Goal: Task Accomplishment & Management: Complete application form

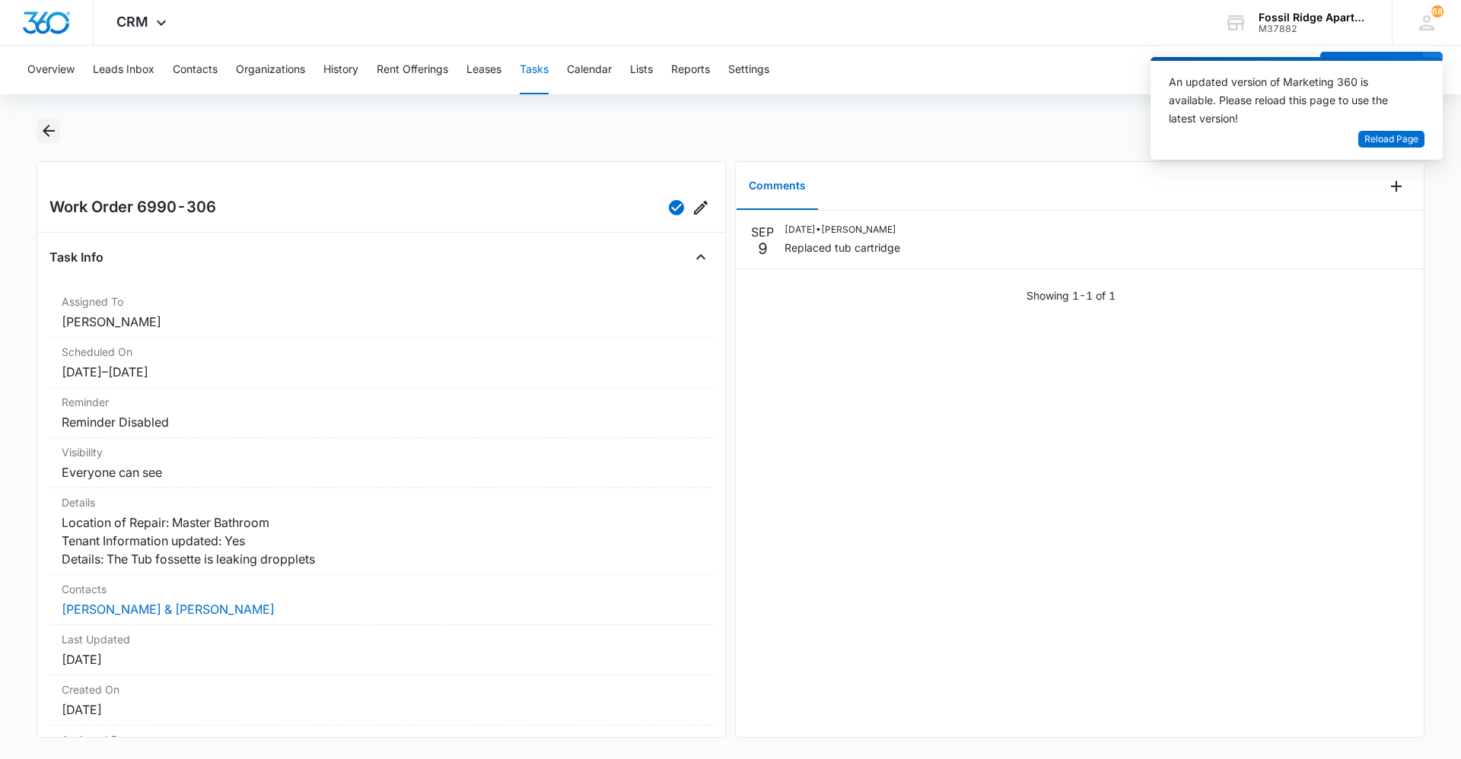
click at [49, 132] on icon "Back" at bounding box center [49, 131] width 18 height 18
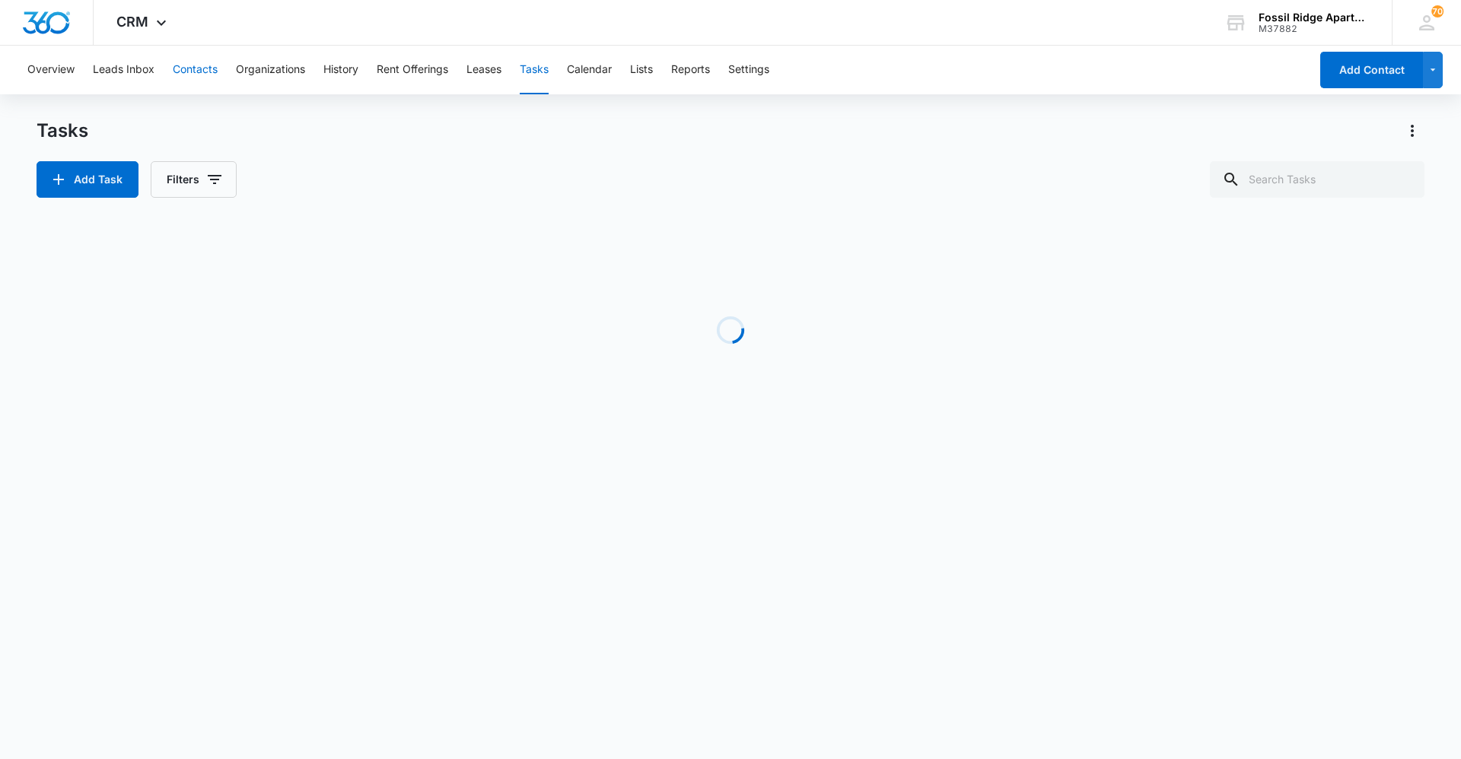
click at [204, 68] on button "Contacts" at bounding box center [195, 70] width 45 height 49
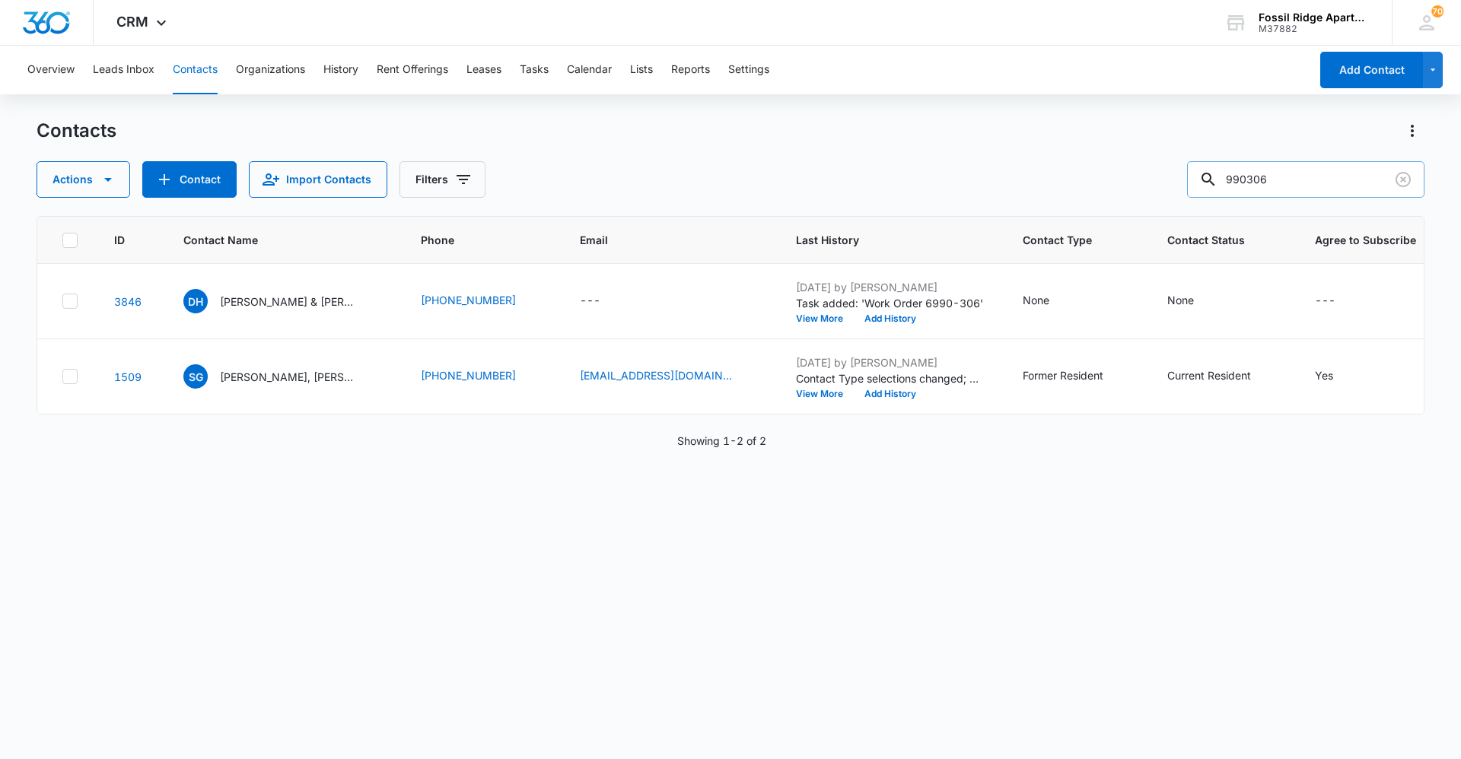
click at [1357, 178] on input "990306" at bounding box center [1305, 179] width 237 height 37
type input "990207"
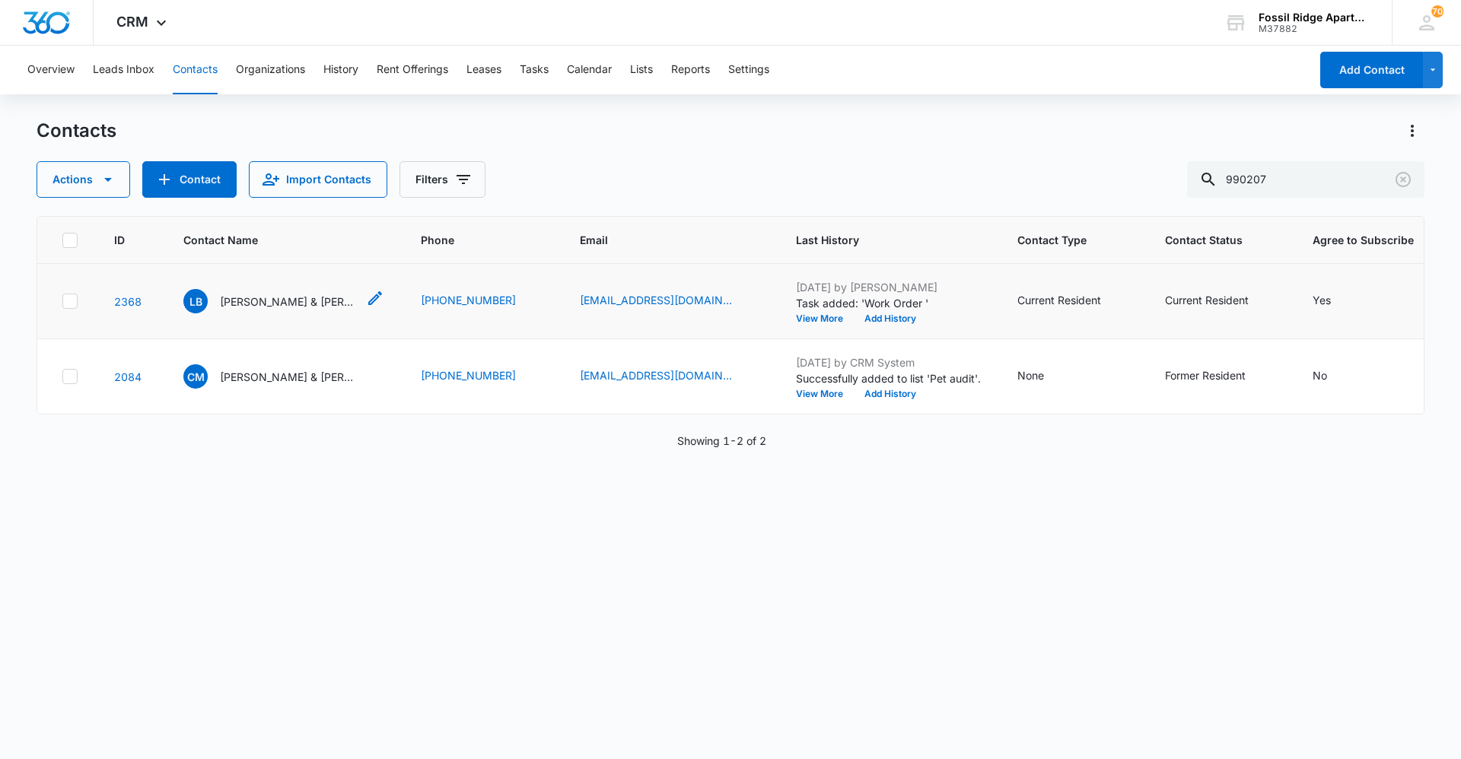
click at [308, 294] on p "[PERSON_NAME] & [PERSON_NAME]" at bounding box center [288, 302] width 137 height 16
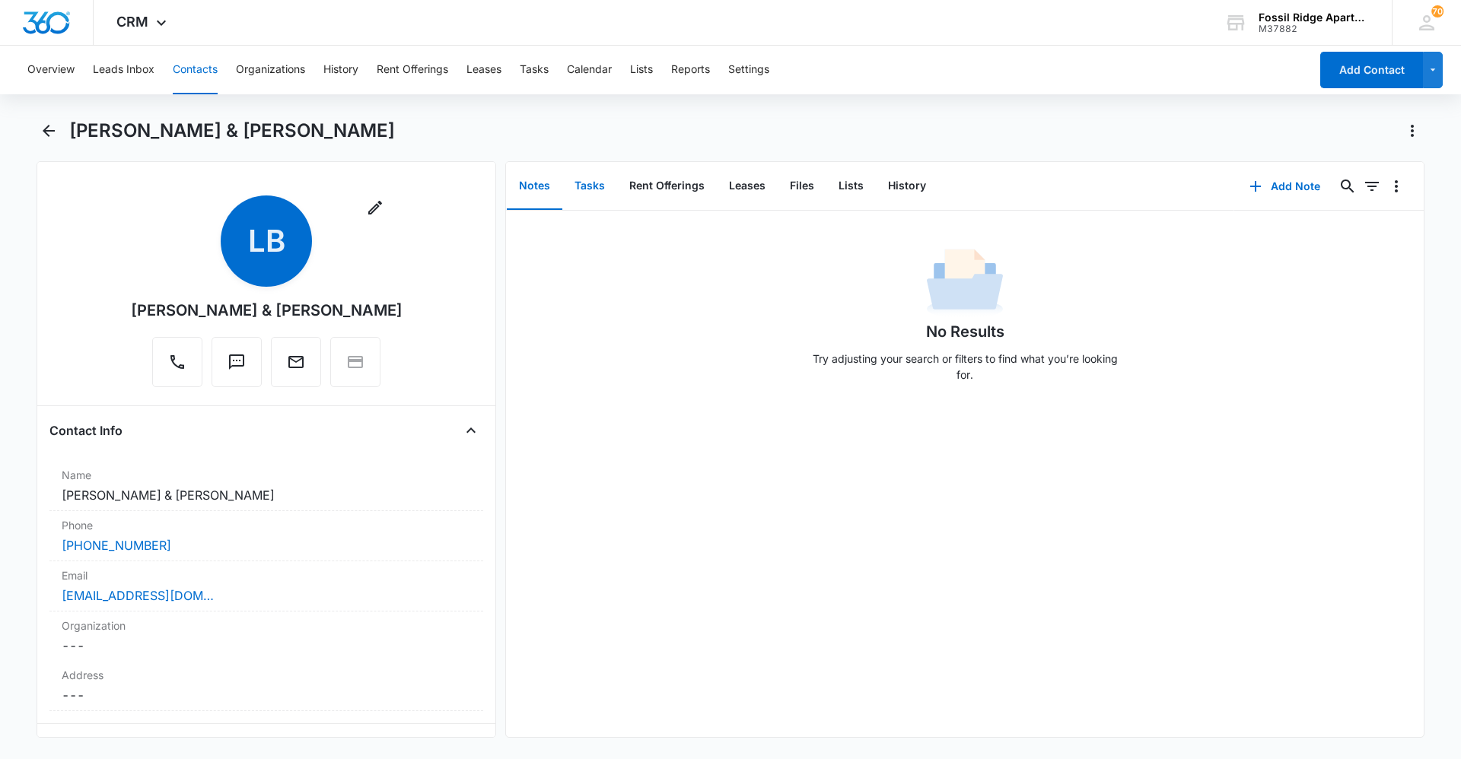
click at [589, 187] on button "Tasks" at bounding box center [589, 186] width 55 height 47
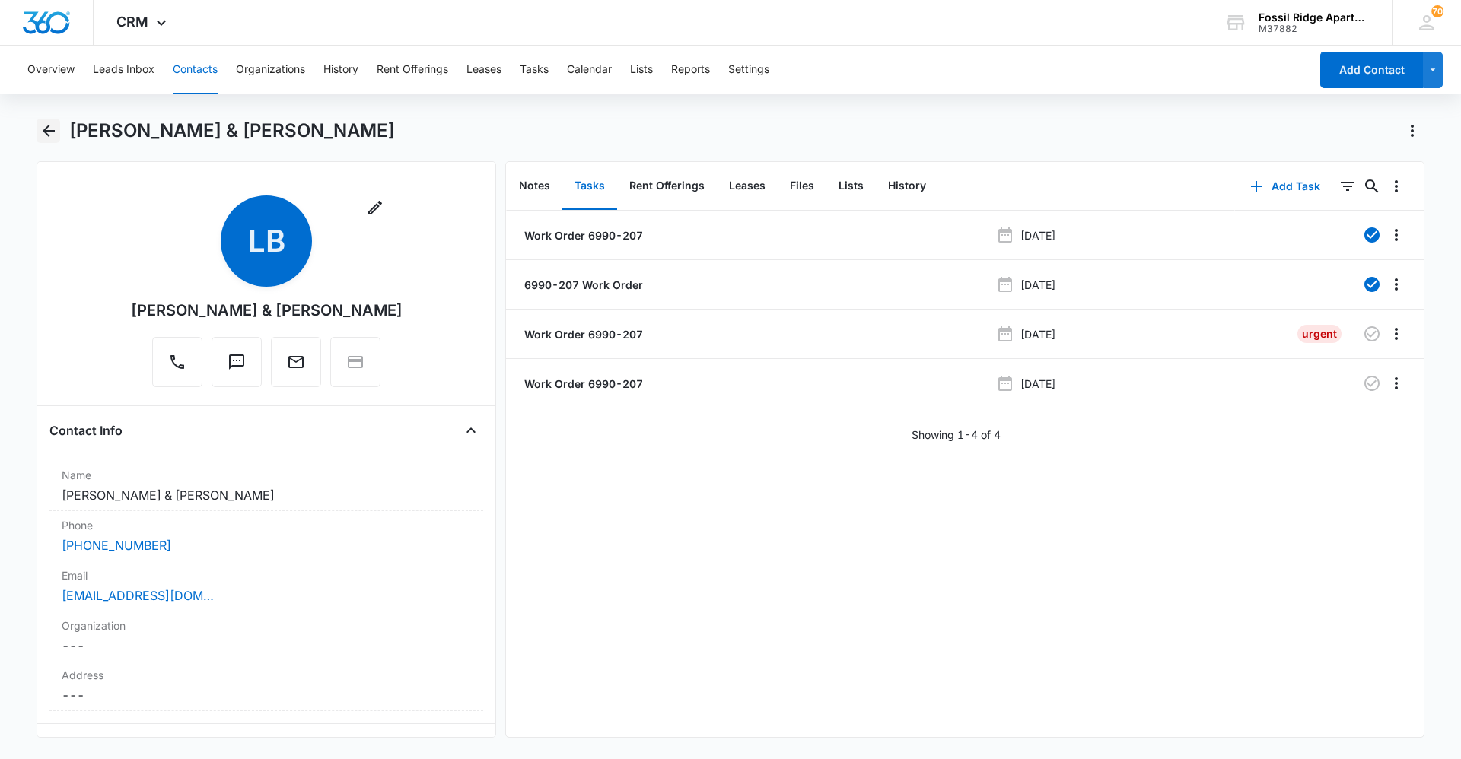
click at [47, 127] on icon "Back" at bounding box center [49, 131] width 12 height 12
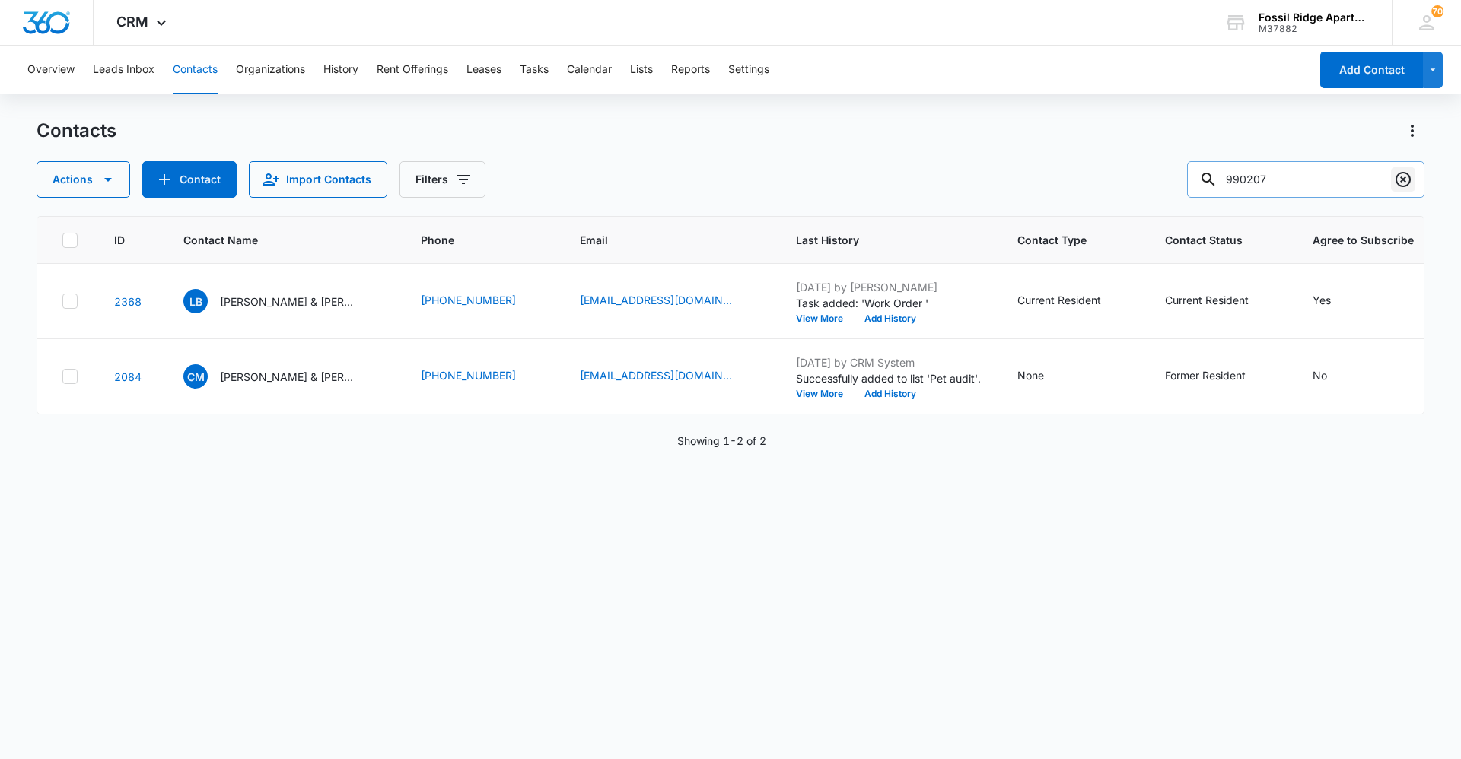
click at [1402, 180] on icon "Clear" at bounding box center [1402, 179] width 15 height 15
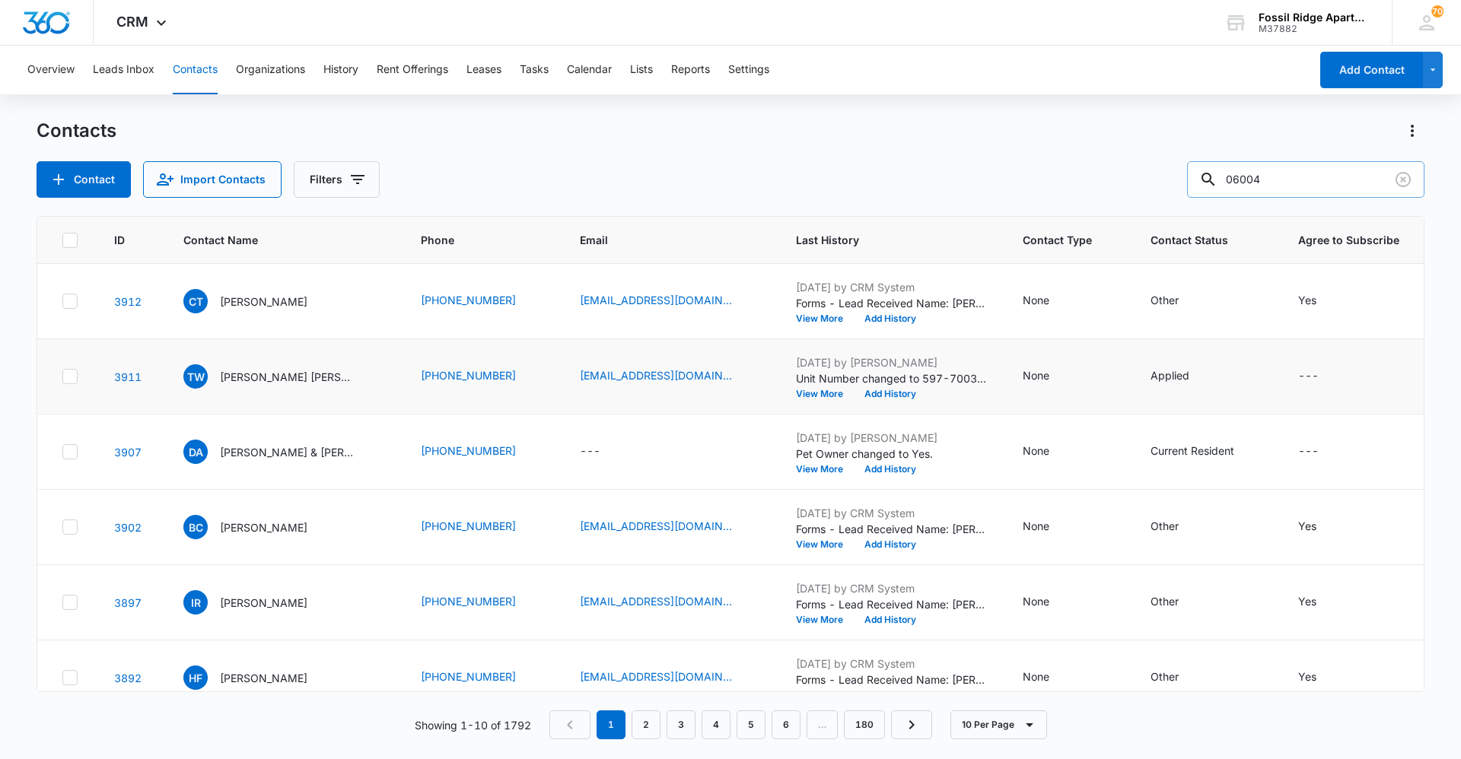
type input "06004"
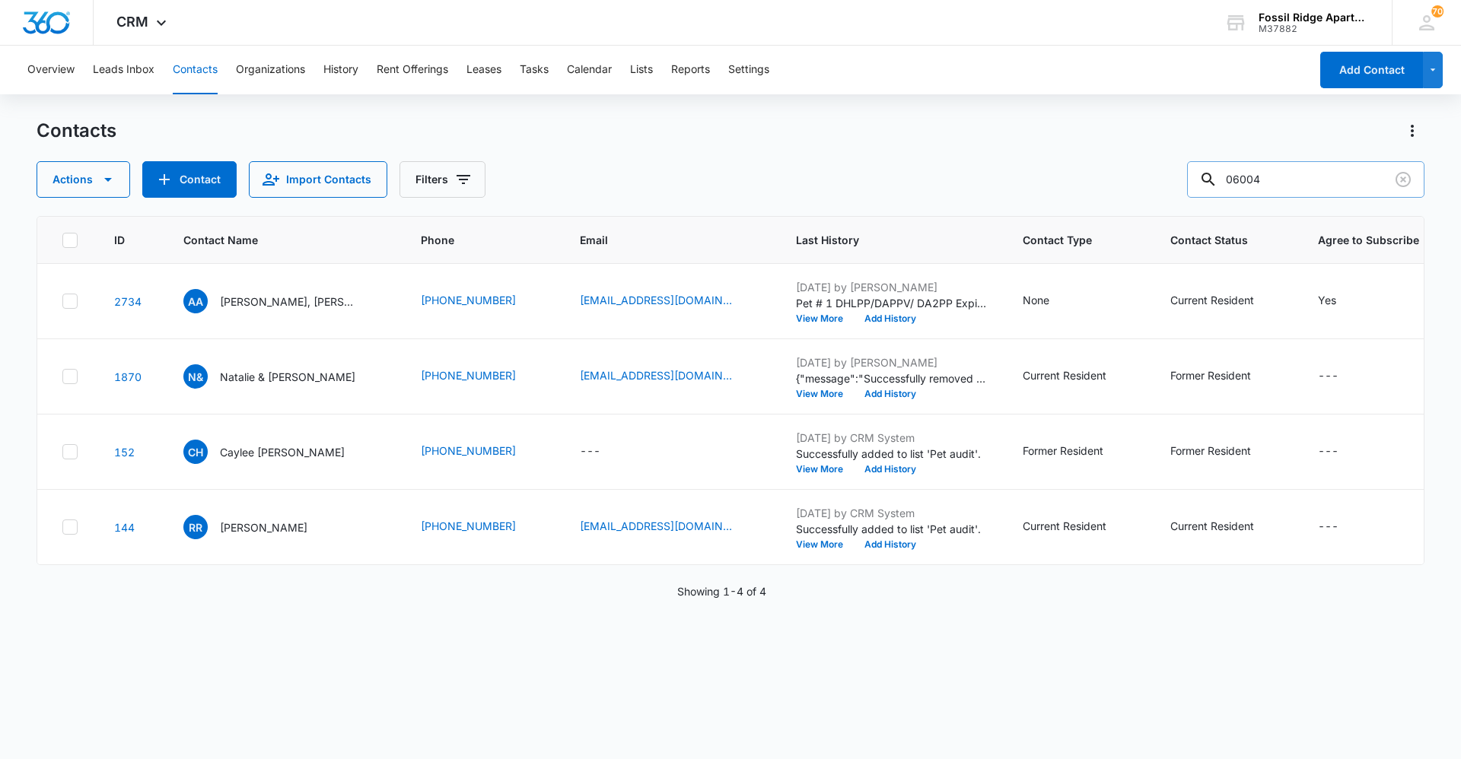
click at [1257, 175] on input "06004" at bounding box center [1305, 179] width 237 height 37
click at [316, 304] on p "[PERSON_NAME], [PERSON_NAME]" at bounding box center [288, 302] width 137 height 16
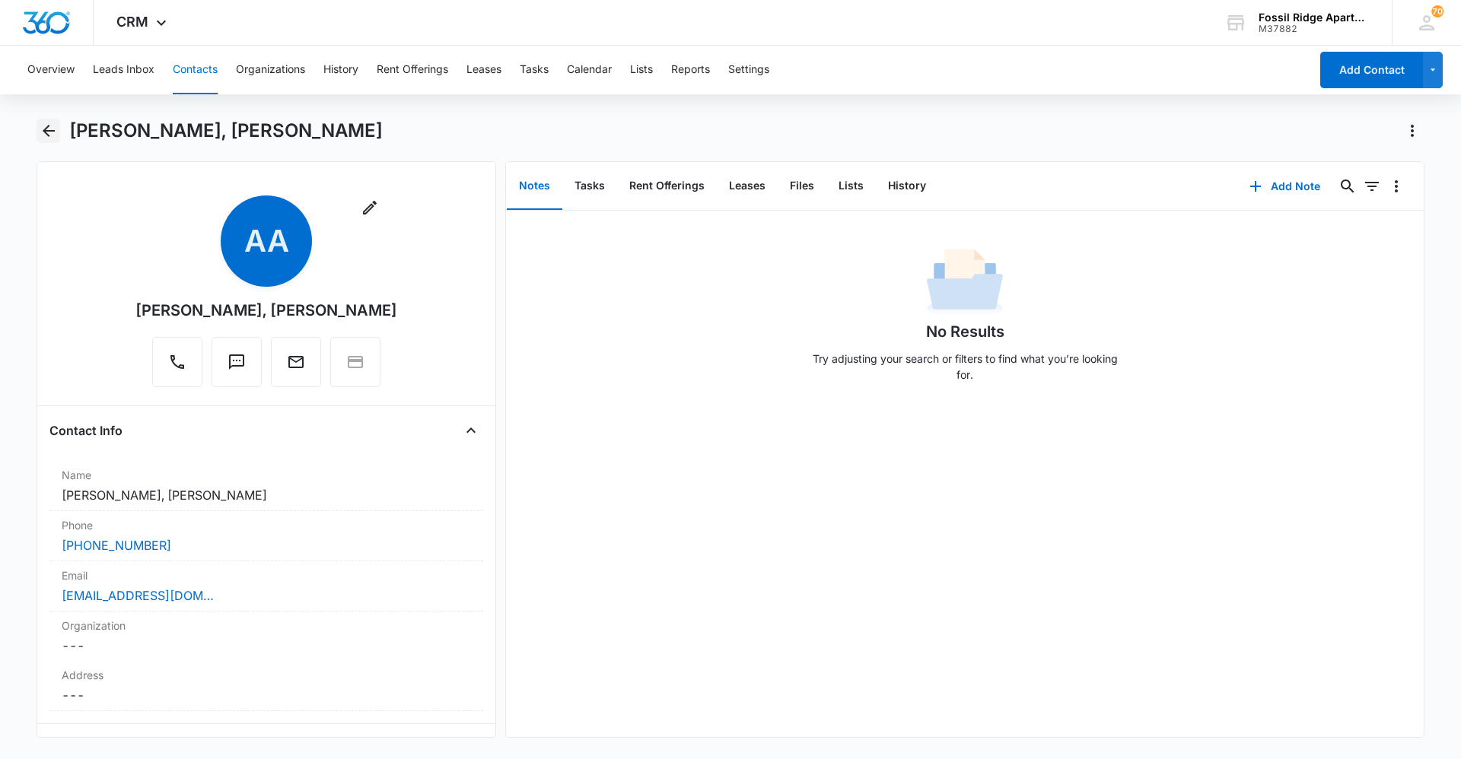
click at [41, 135] on icon "Back" at bounding box center [49, 131] width 18 height 18
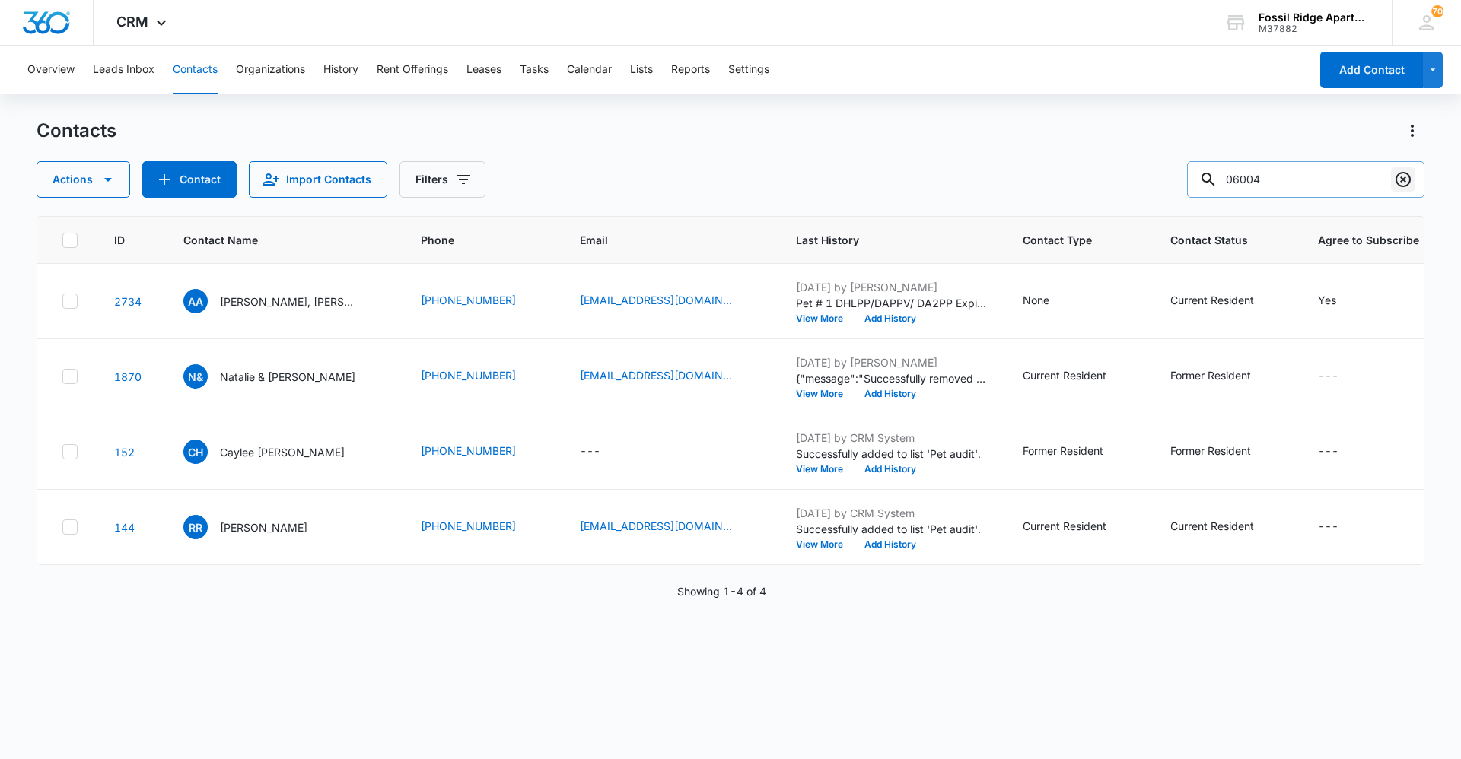
click at [1391, 183] on button "Clear" at bounding box center [1403, 179] width 24 height 24
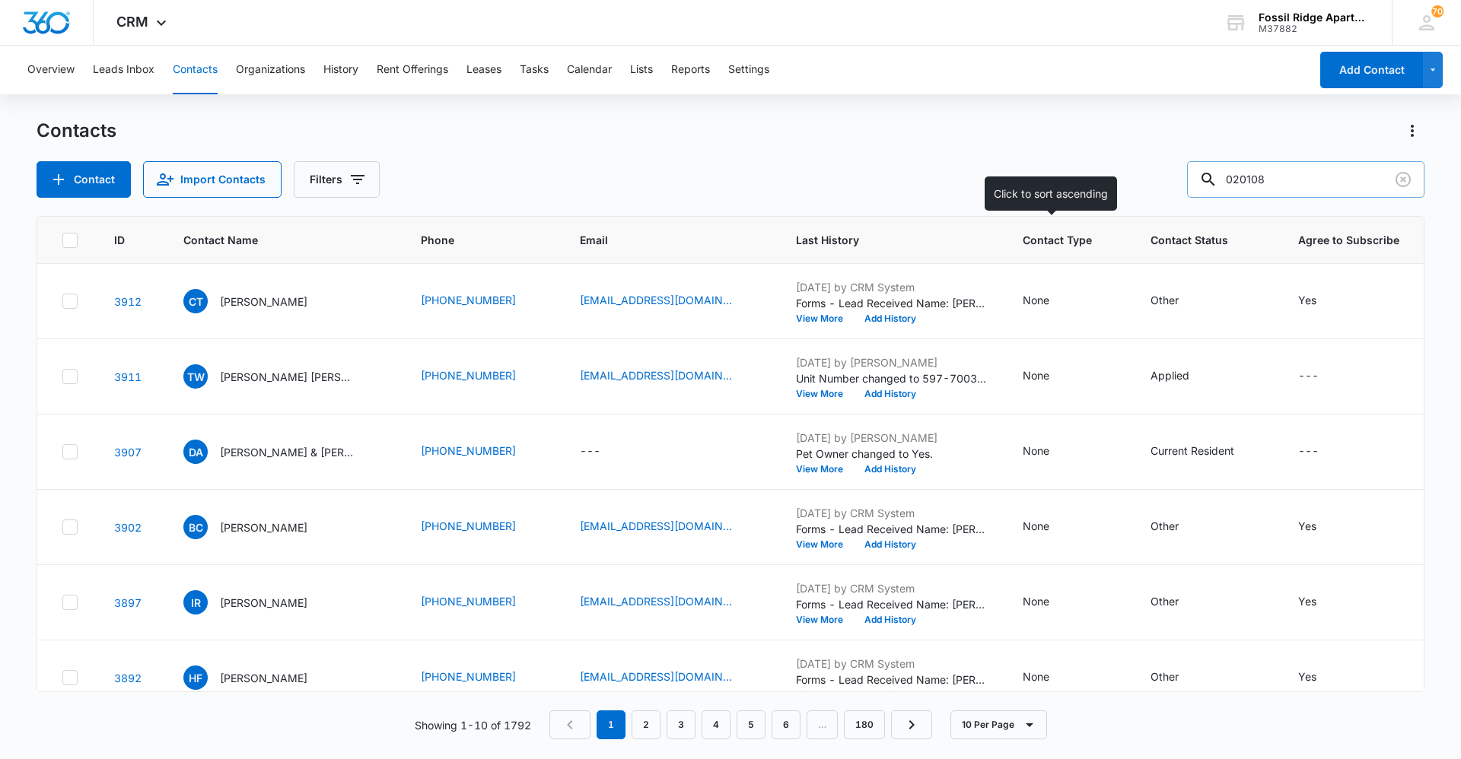
type input "020108"
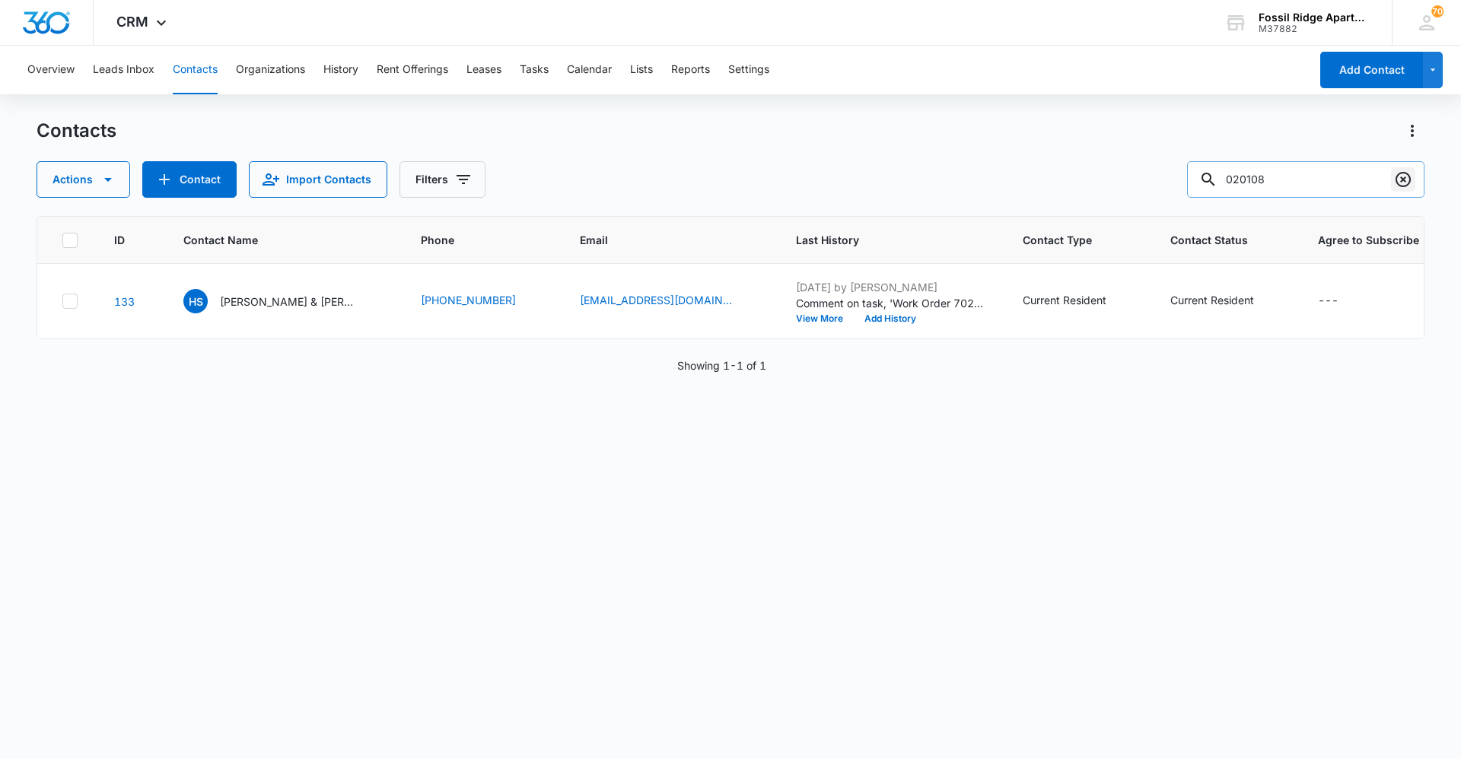
click at [1401, 172] on icon "Clear" at bounding box center [1403, 179] width 18 height 18
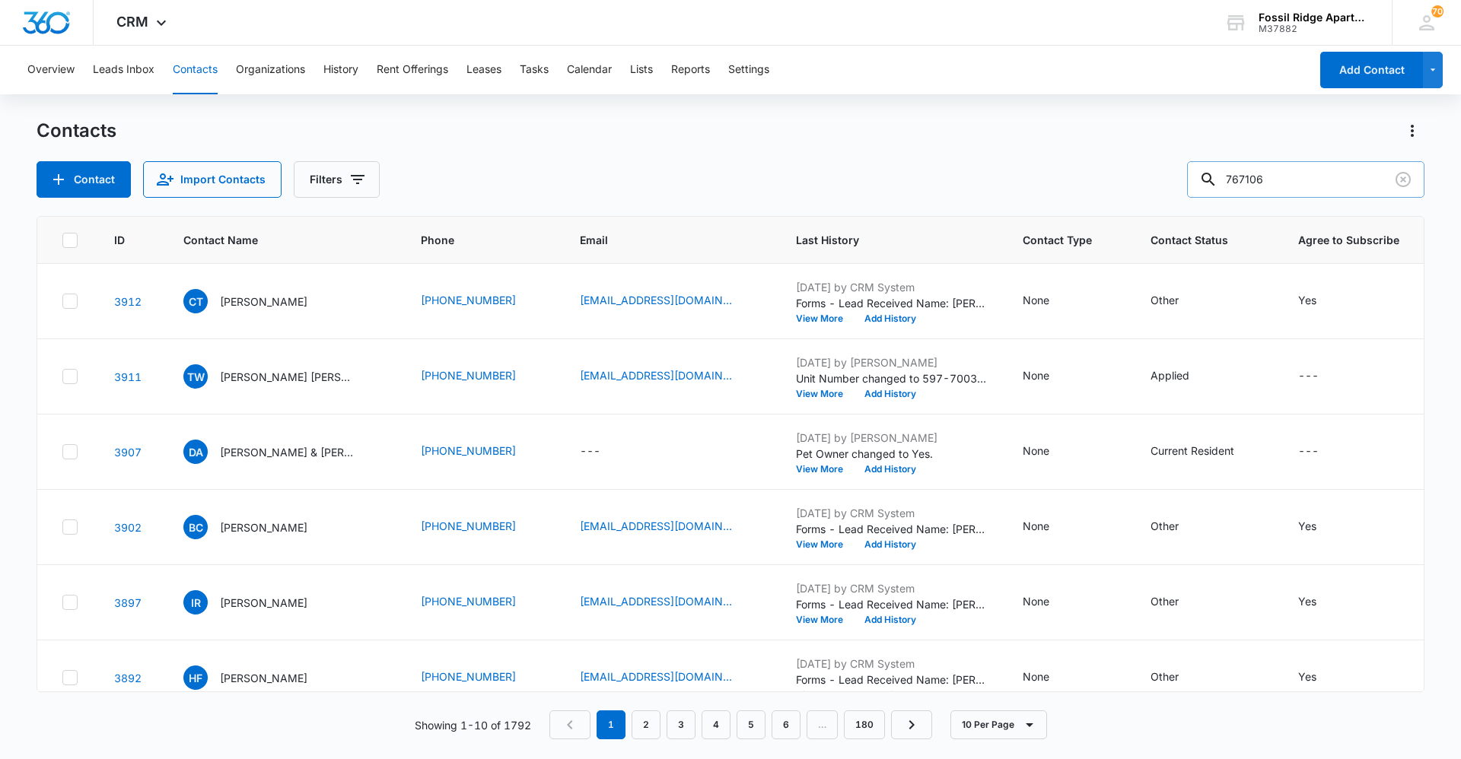
type input "767106"
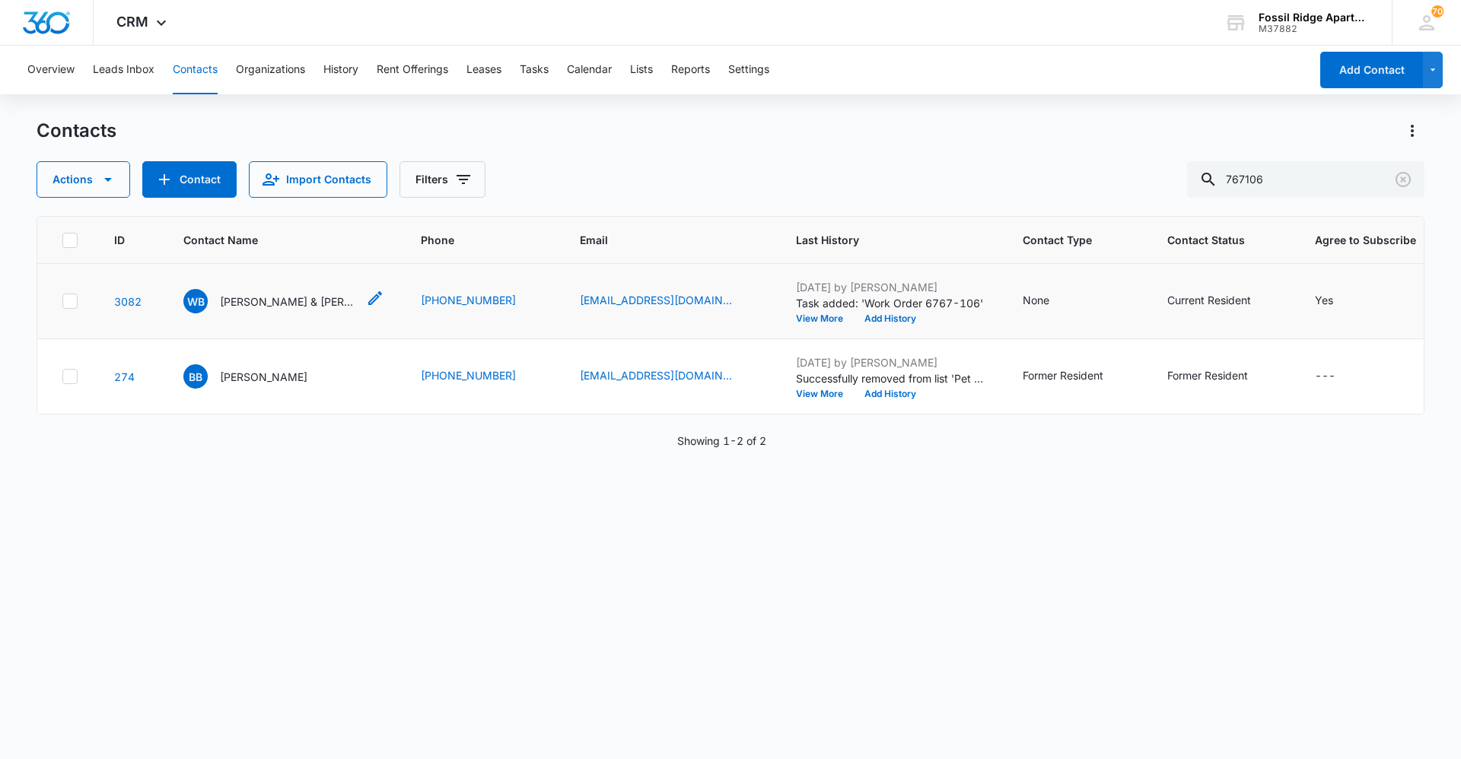
click at [291, 307] on p "[PERSON_NAME] & [PERSON_NAME]" at bounding box center [288, 302] width 137 height 16
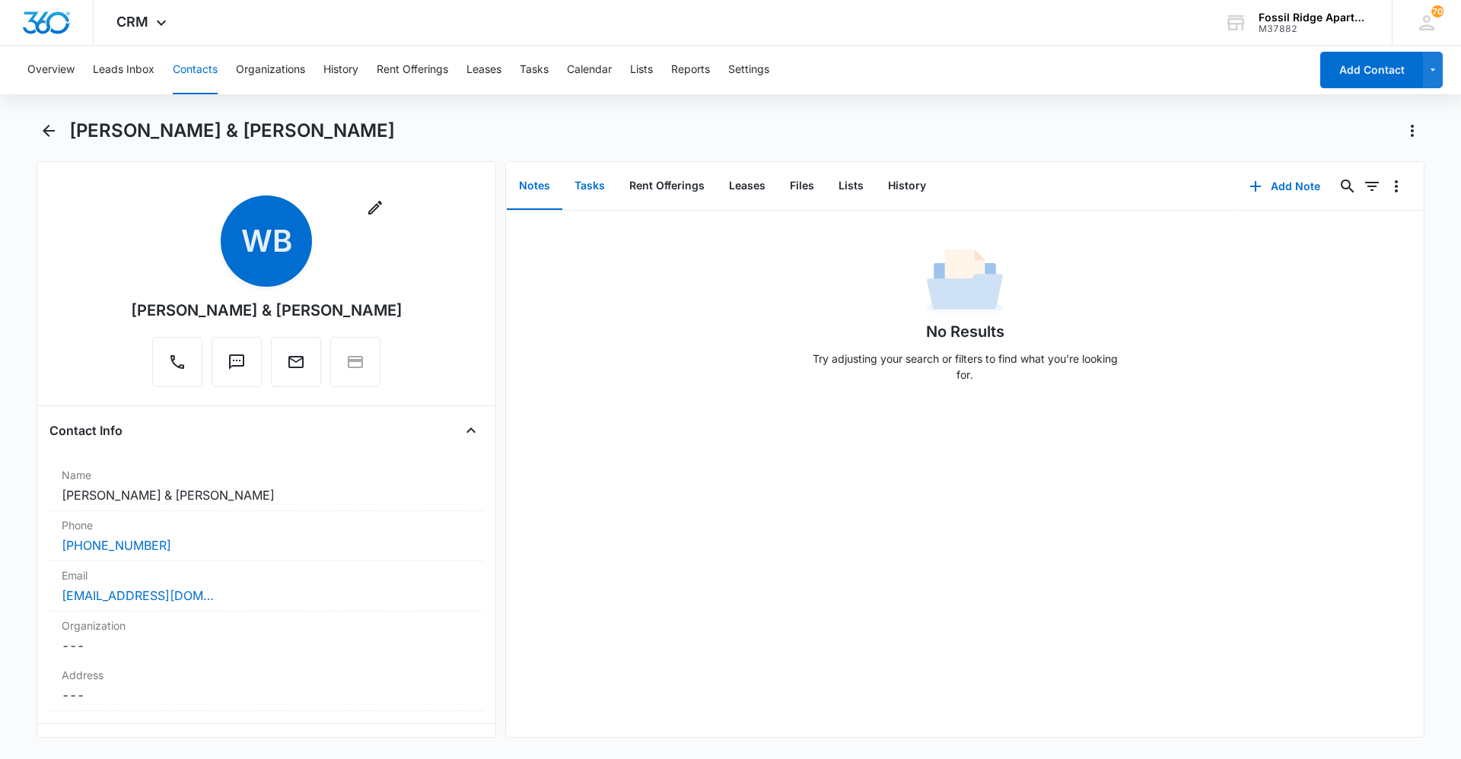
click at [598, 187] on button "Tasks" at bounding box center [589, 186] width 55 height 47
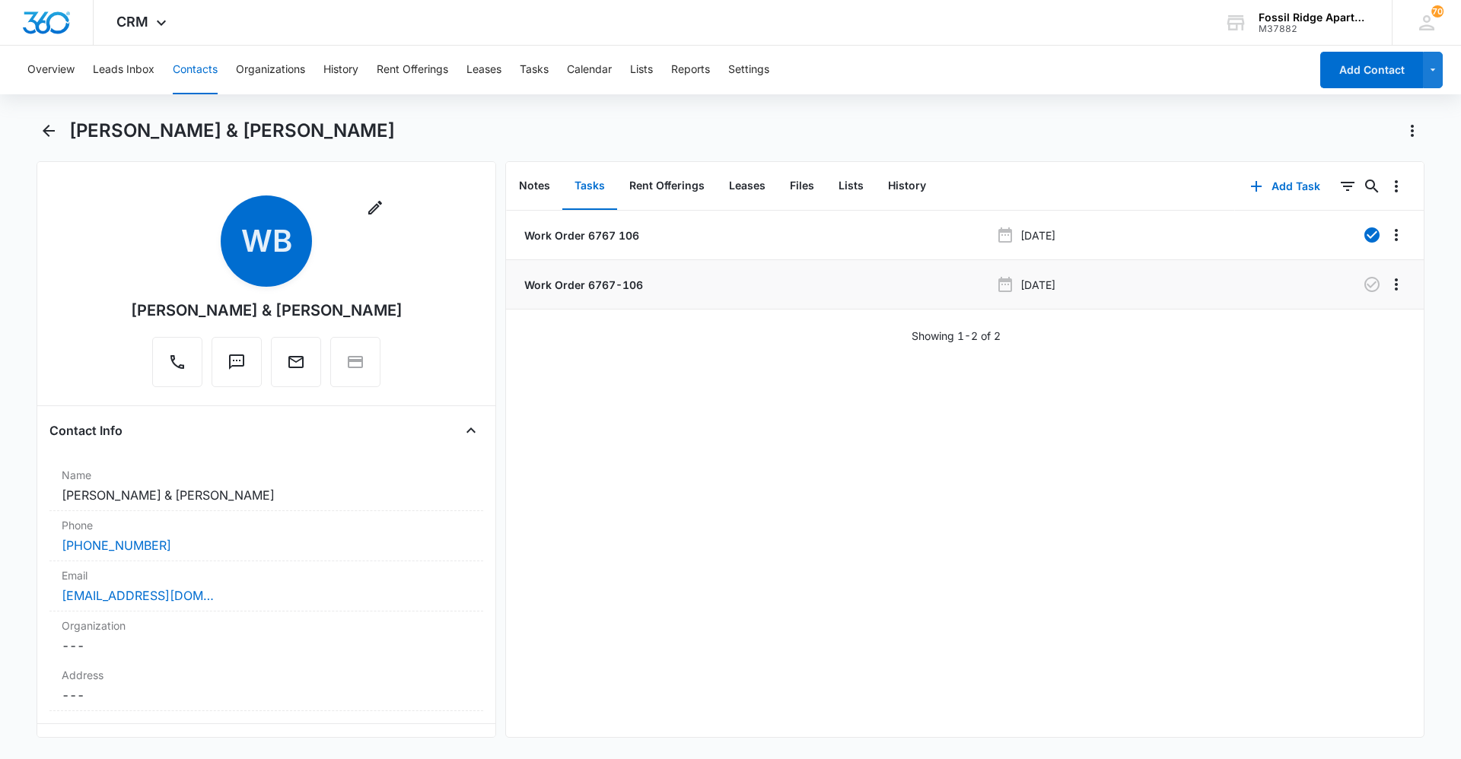
click at [614, 285] on p "Work Order 6767-106" at bounding box center [582, 285] width 122 height 16
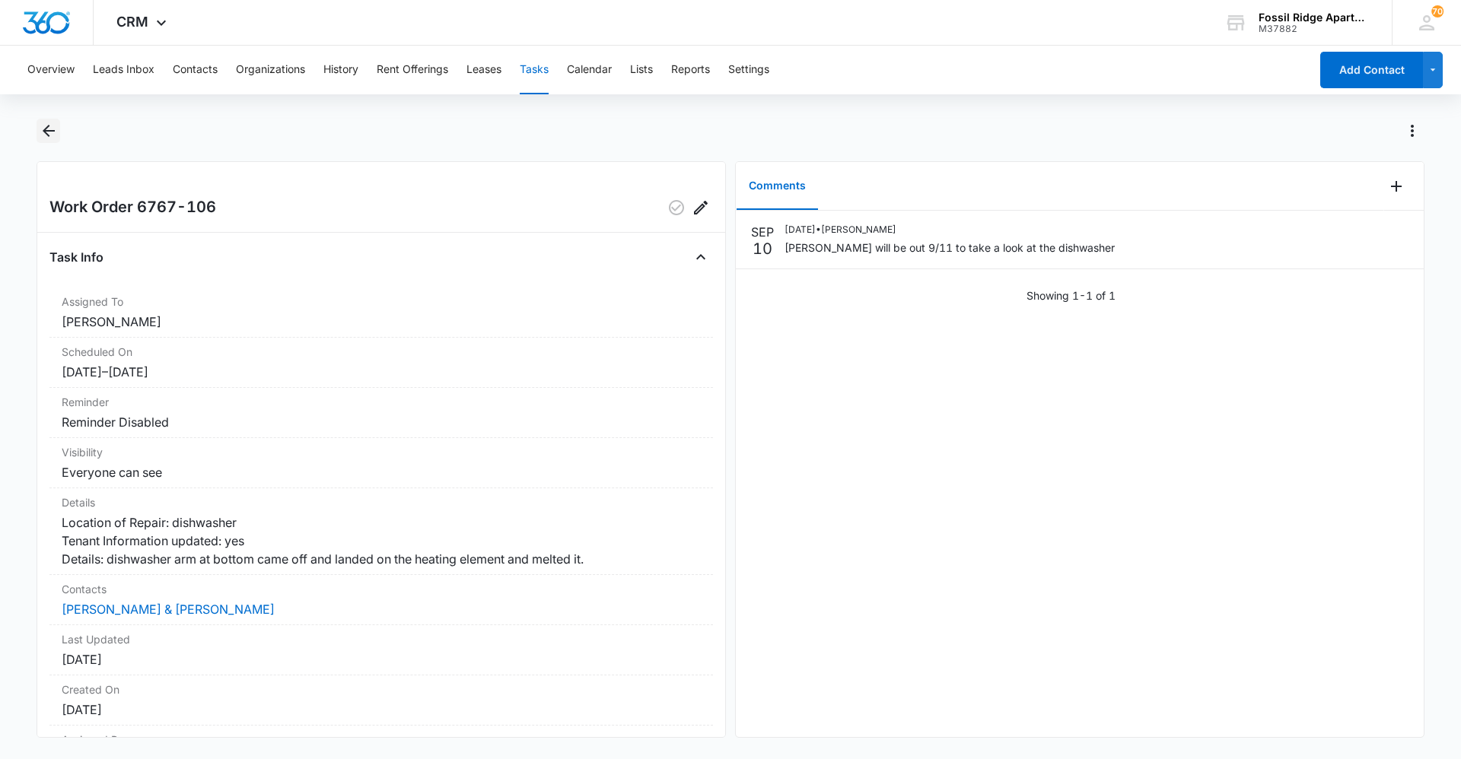
click at [43, 134] on icon "Back" at bounding box center [49, 131] width 18 height 18
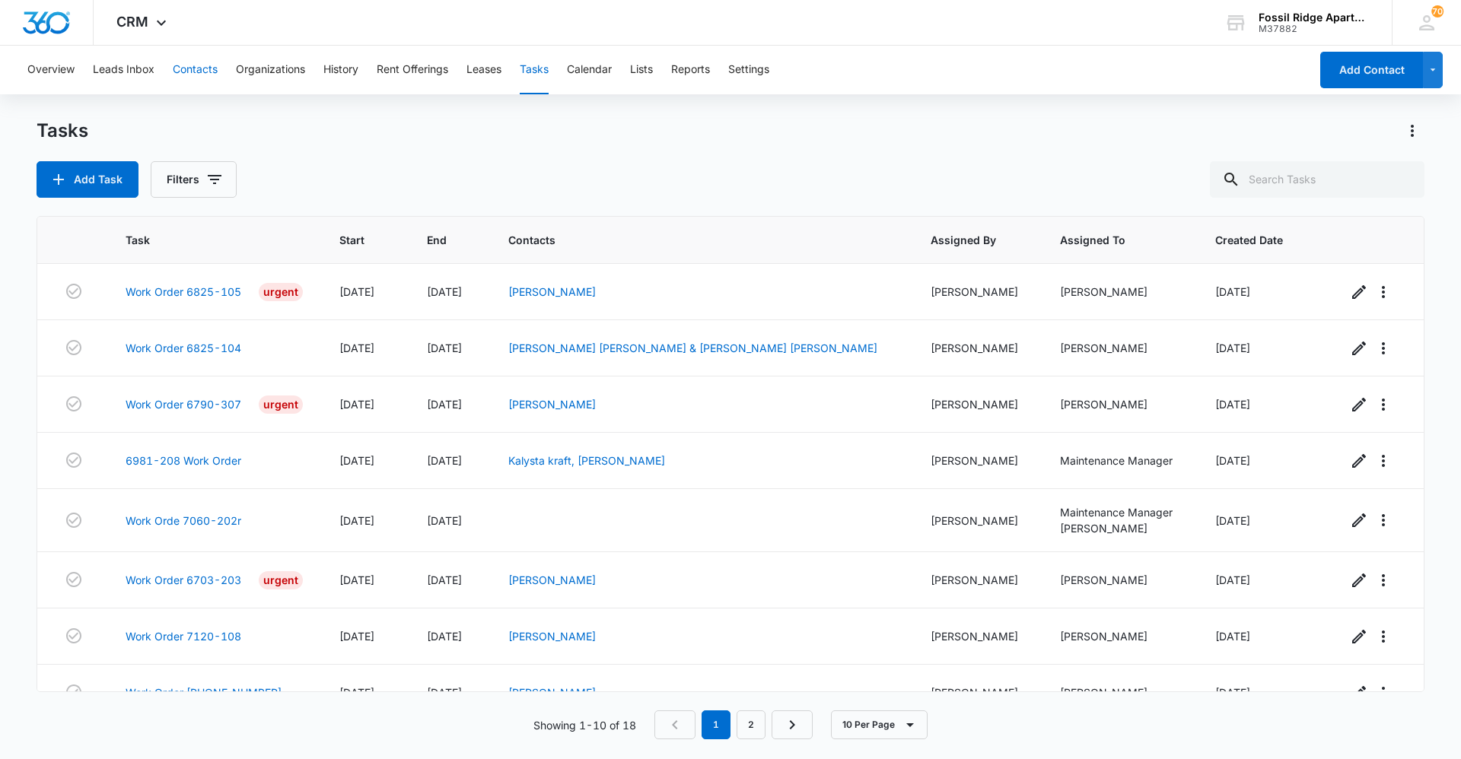
click at [207, 68] on button "Contacts" at bounding box center [195, 70] width 45 height 49
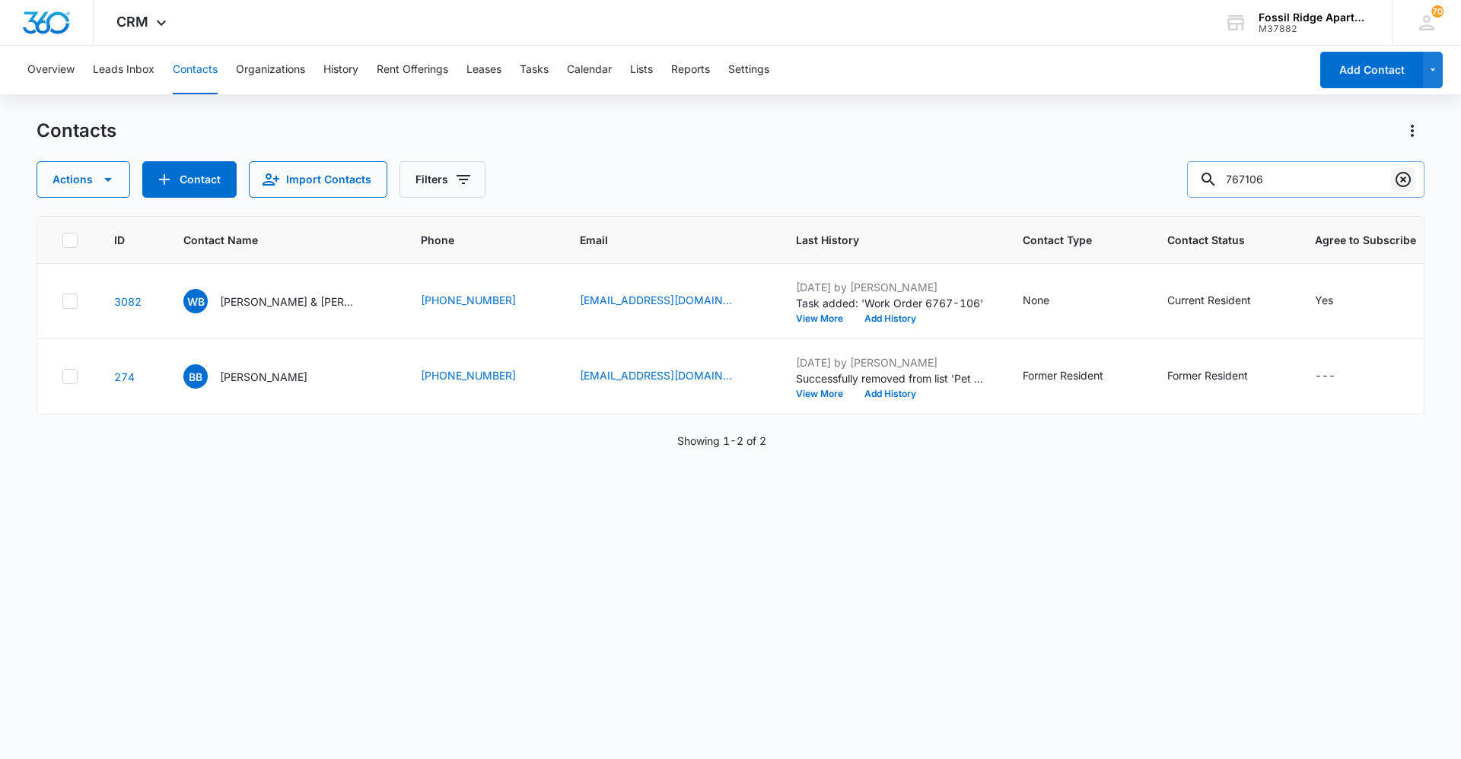
click at [1402, 182] on icon "Clear" at bounding box center [1403, 179] width 18 height 18
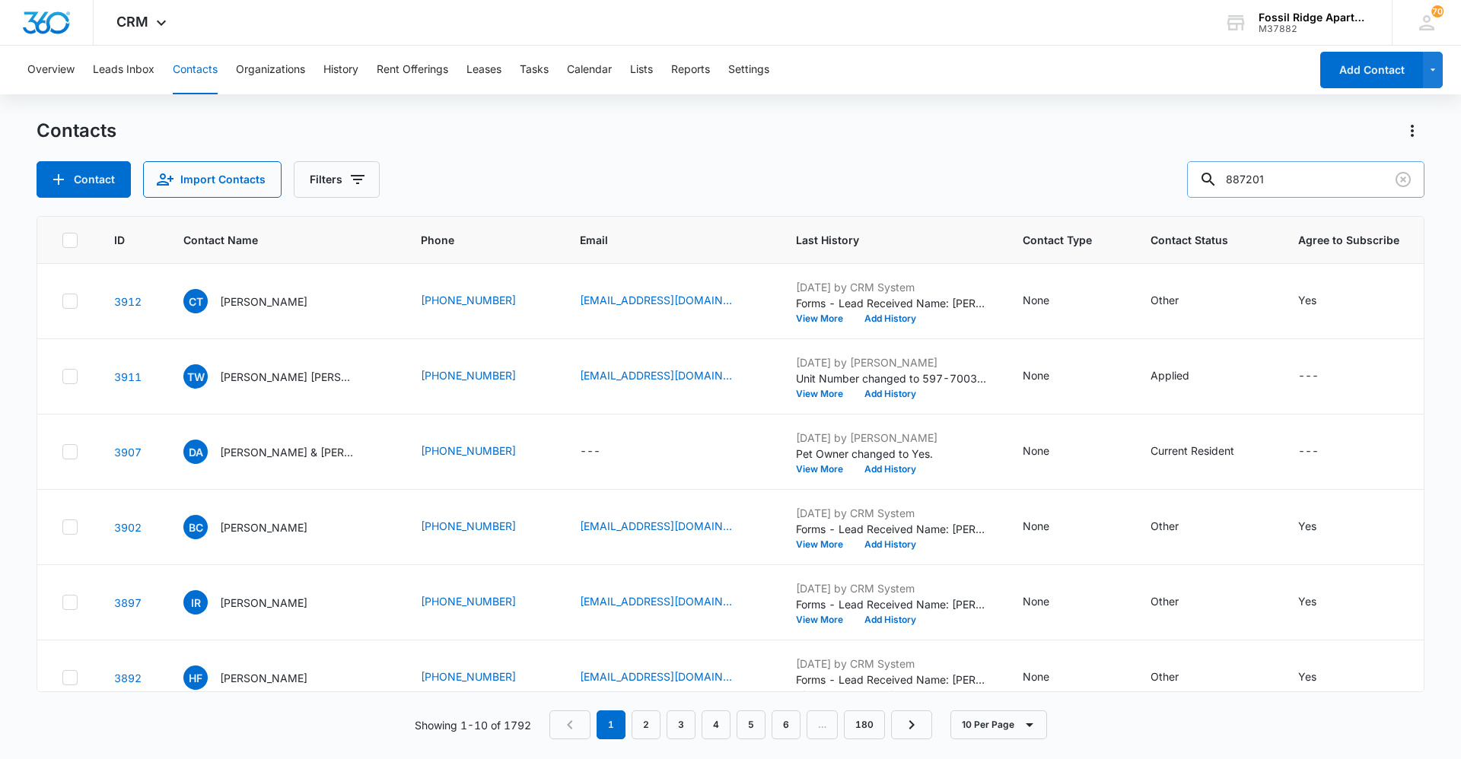
type input "887201"
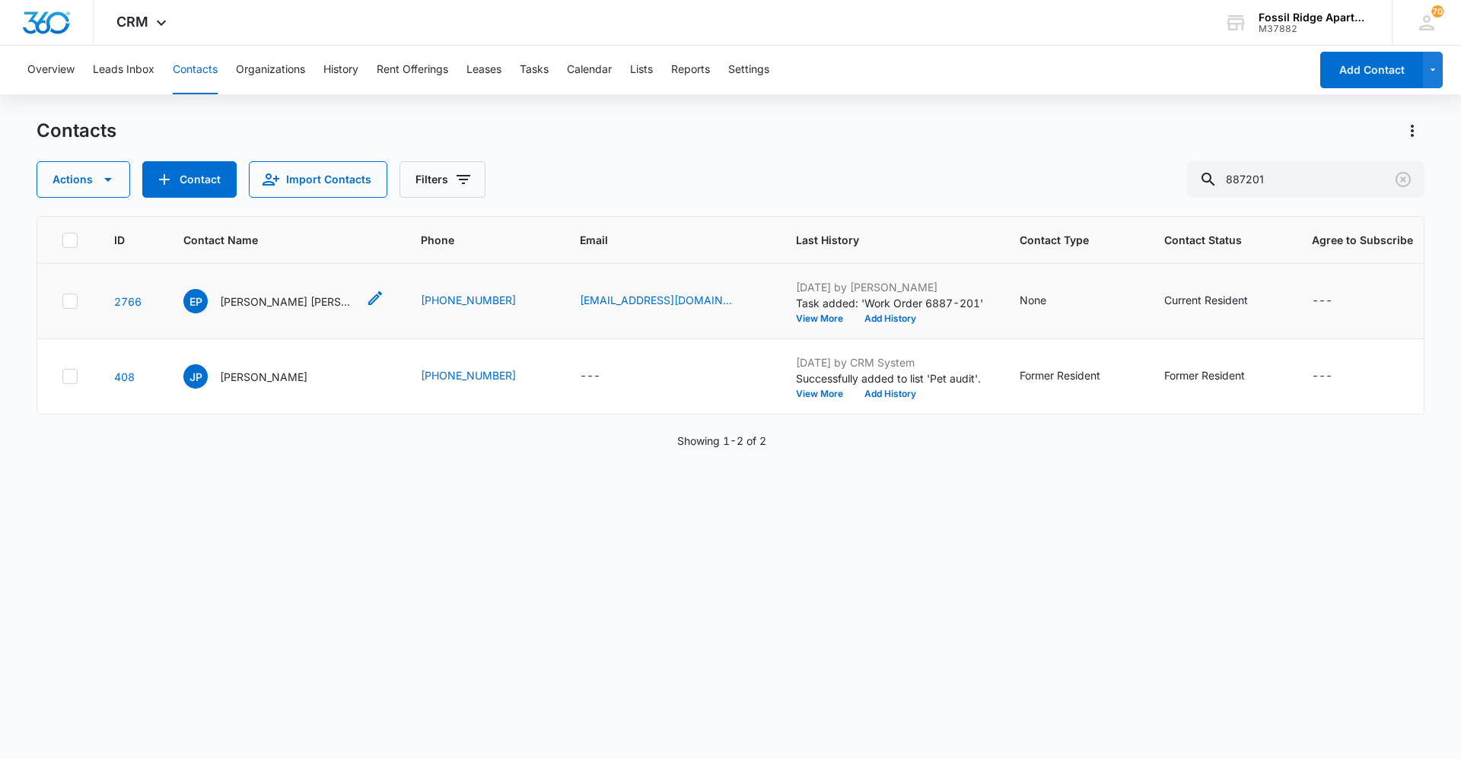
click at [277, 304] on p "[PERSON_NAME] [PERSON_NAME] [PERSON_NAME]" at bounding box center [288, 302] width 137 height 16
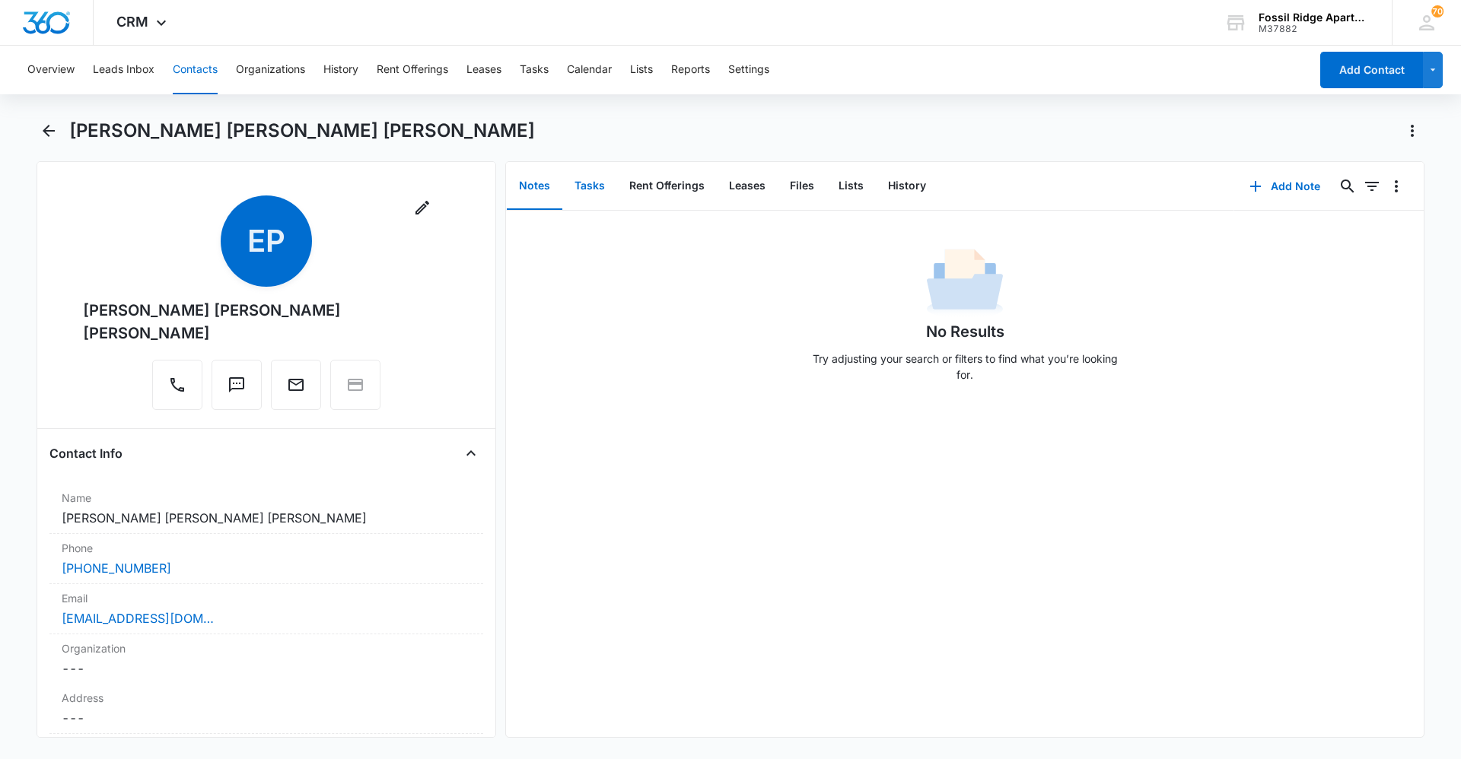
click at [602, 187] on button "Tasks" at bounding box center [589, 186] width 55 height 47
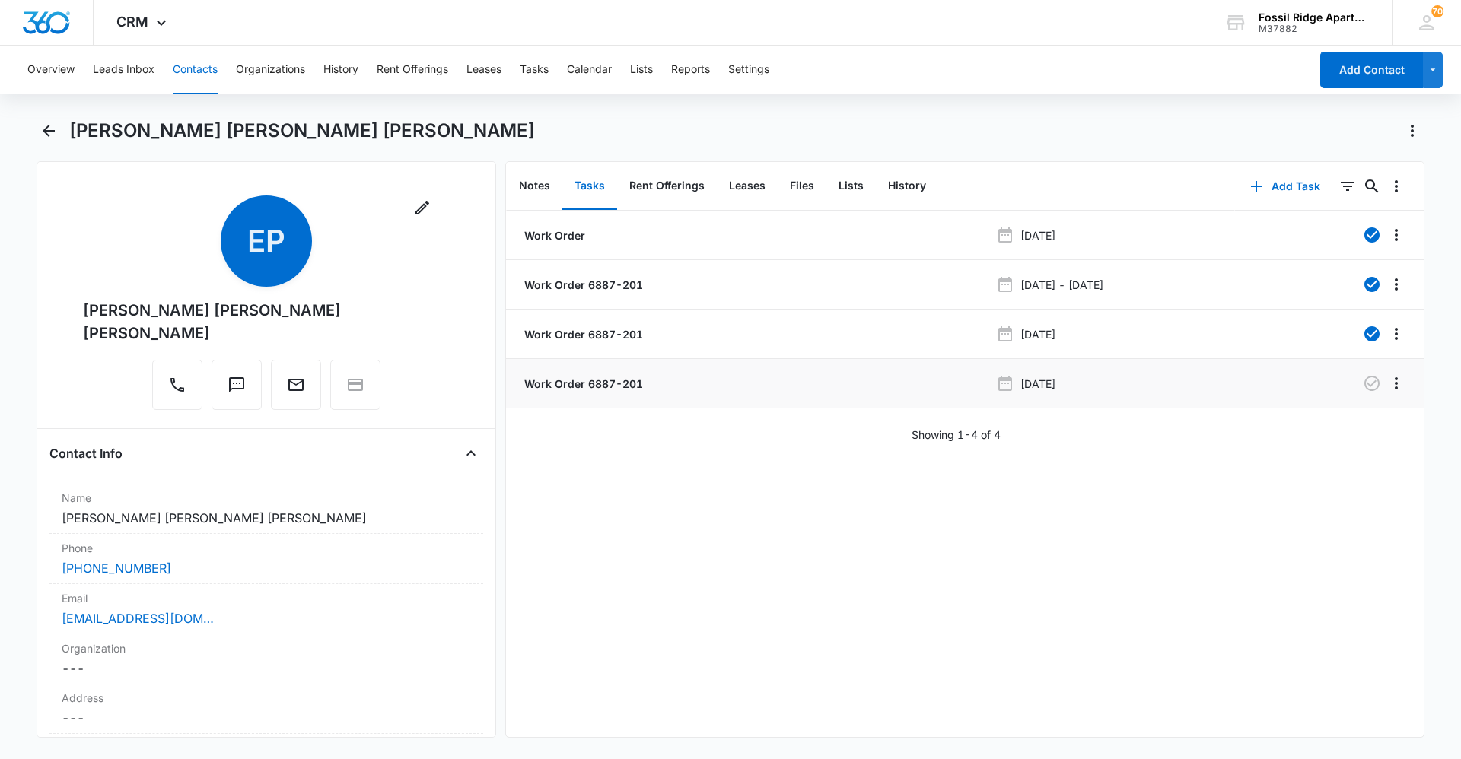
click at [617, 384] on p "Work Order 6887-201" at bounding box center [582, 384] width 122 height 16
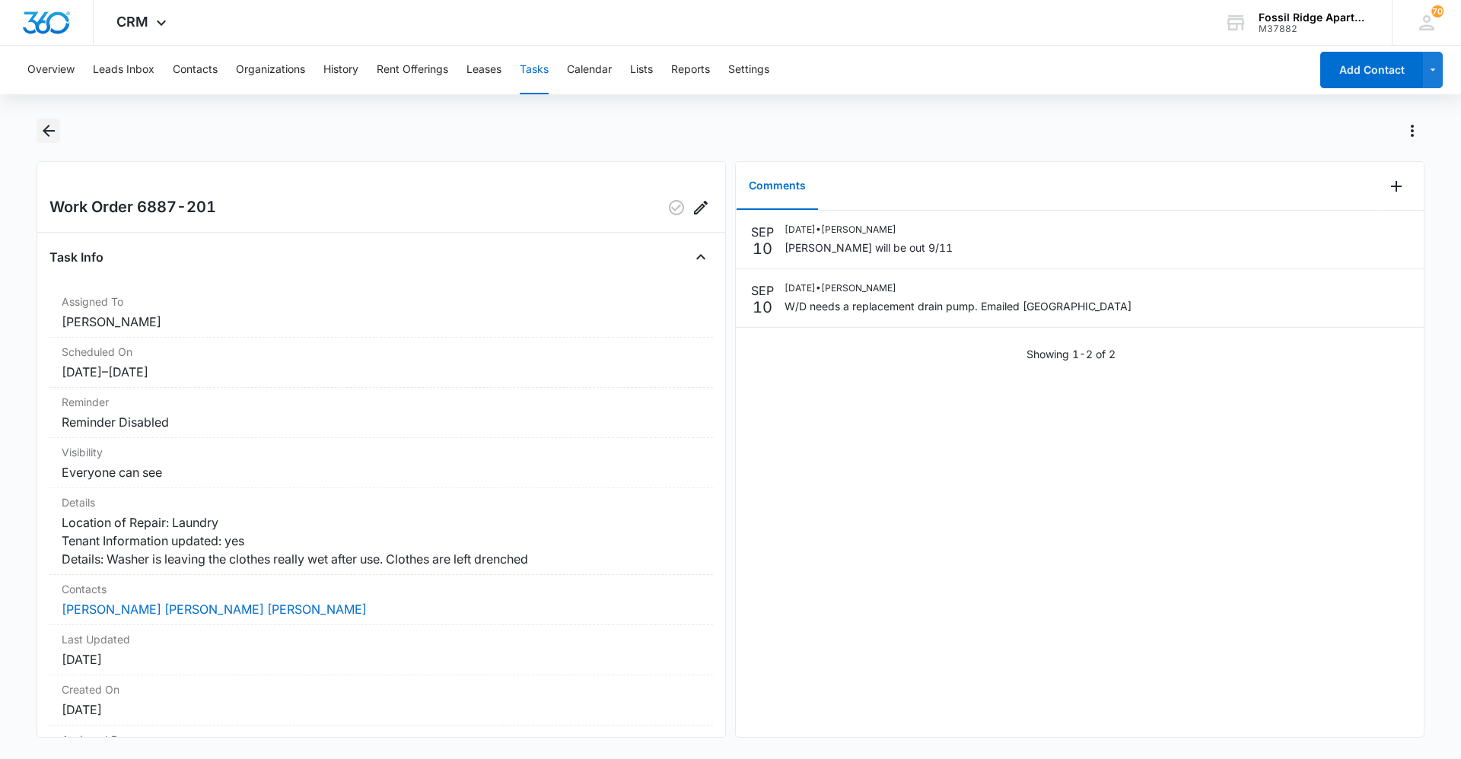
click at [49, 132] on icon "Back" at bounding box center [49, 131] width 12 height 12
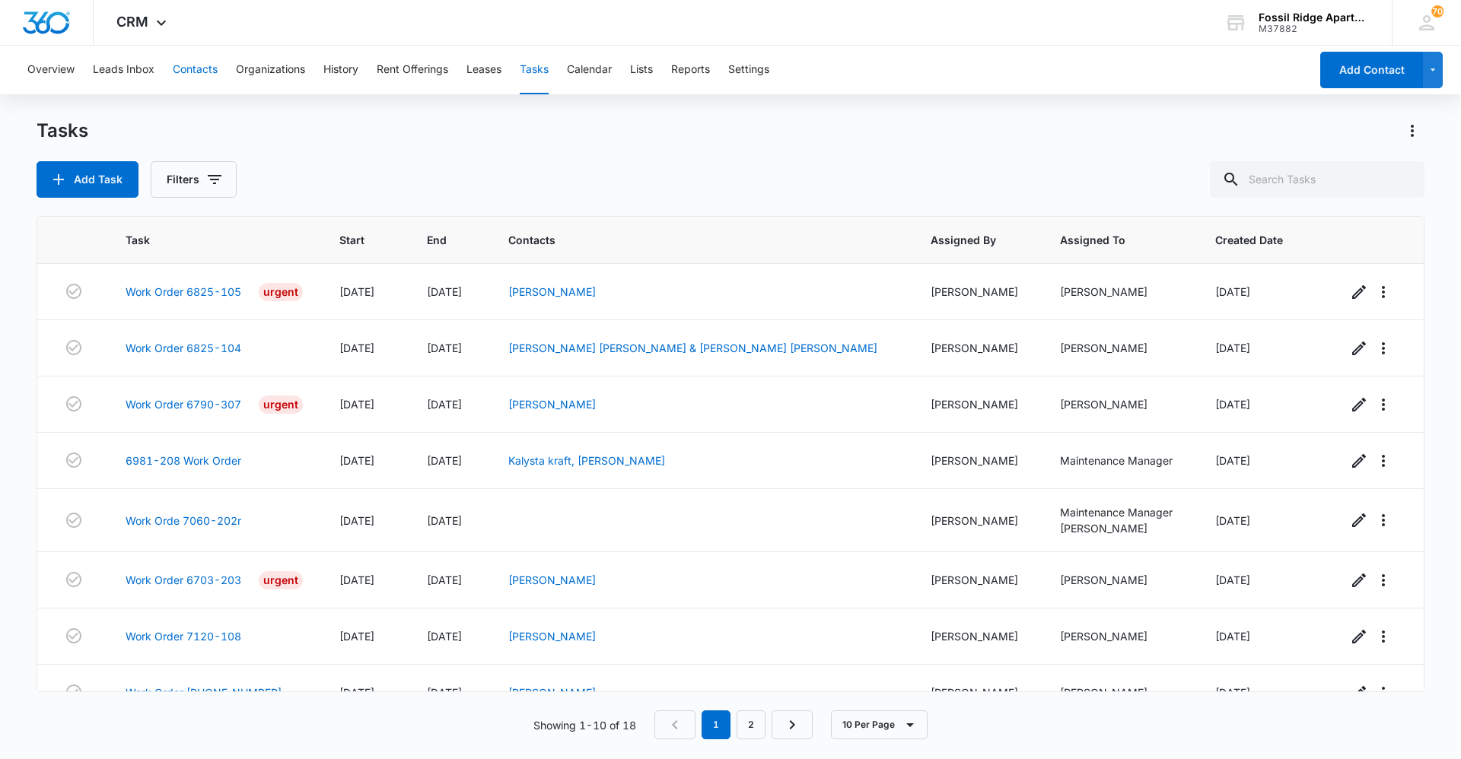
click at [193, 75] on button "Contacts" at bounding box center [195, 70] width 45 height 49
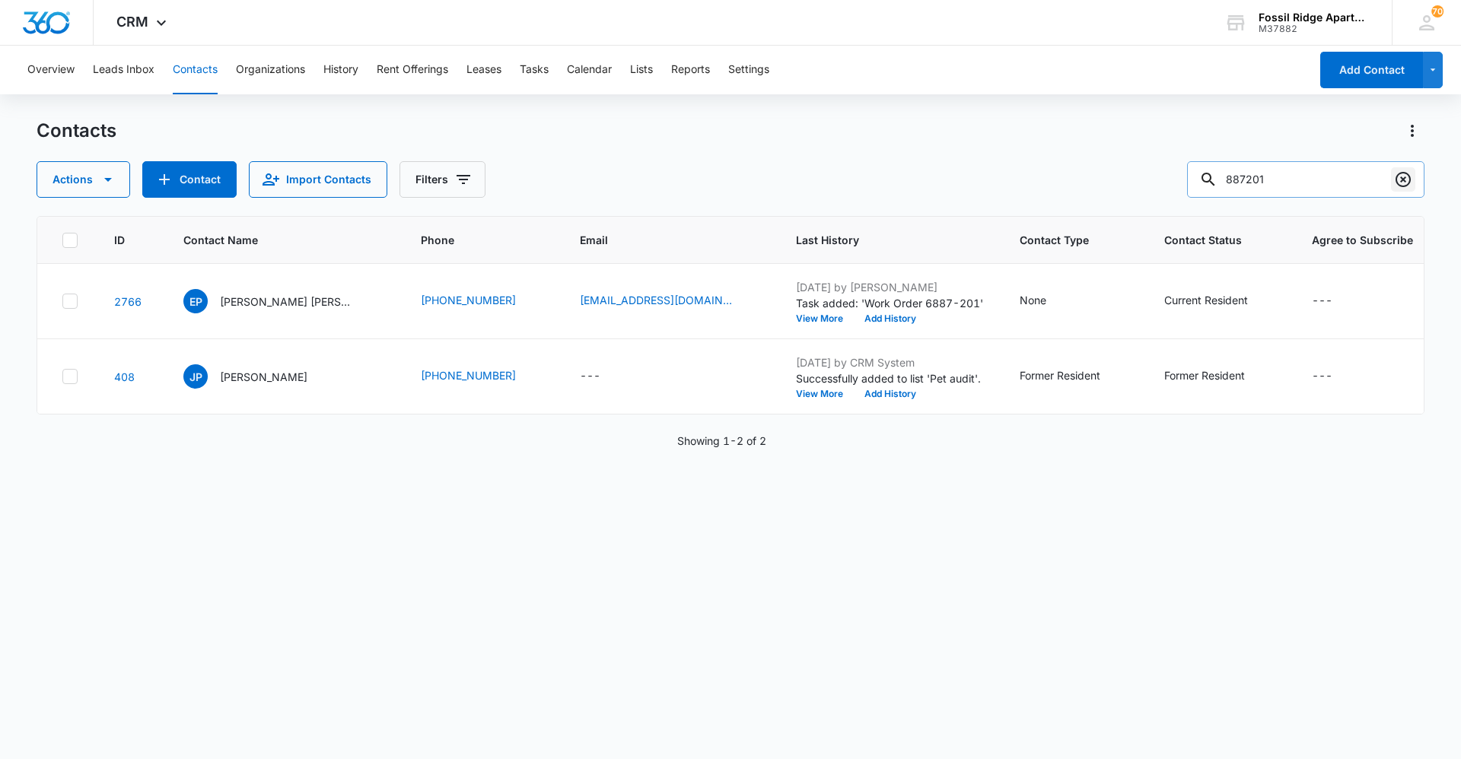
click at [1402, 179] on icon "Clear" at bounding box center [1402, 179] width 15 height 15
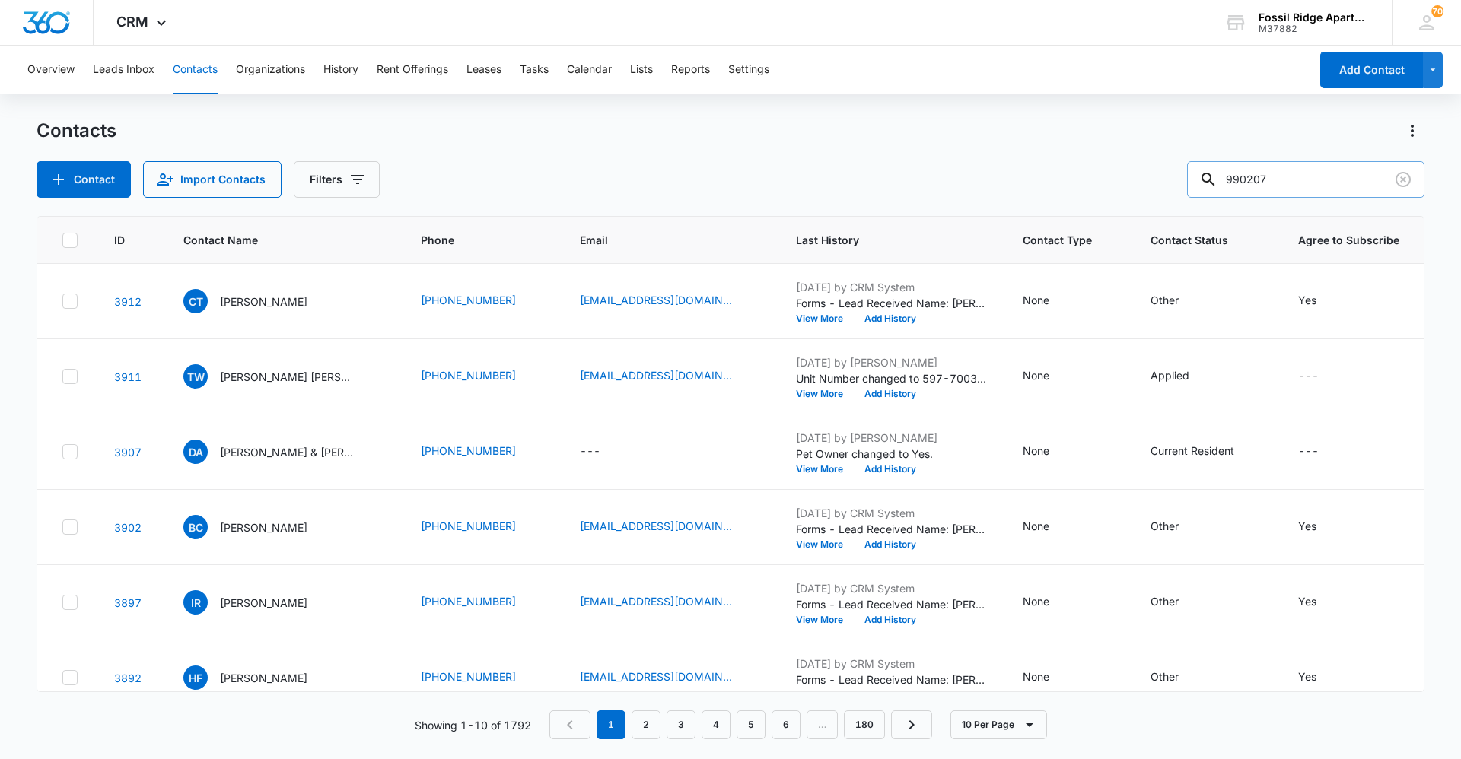
type input "990207"
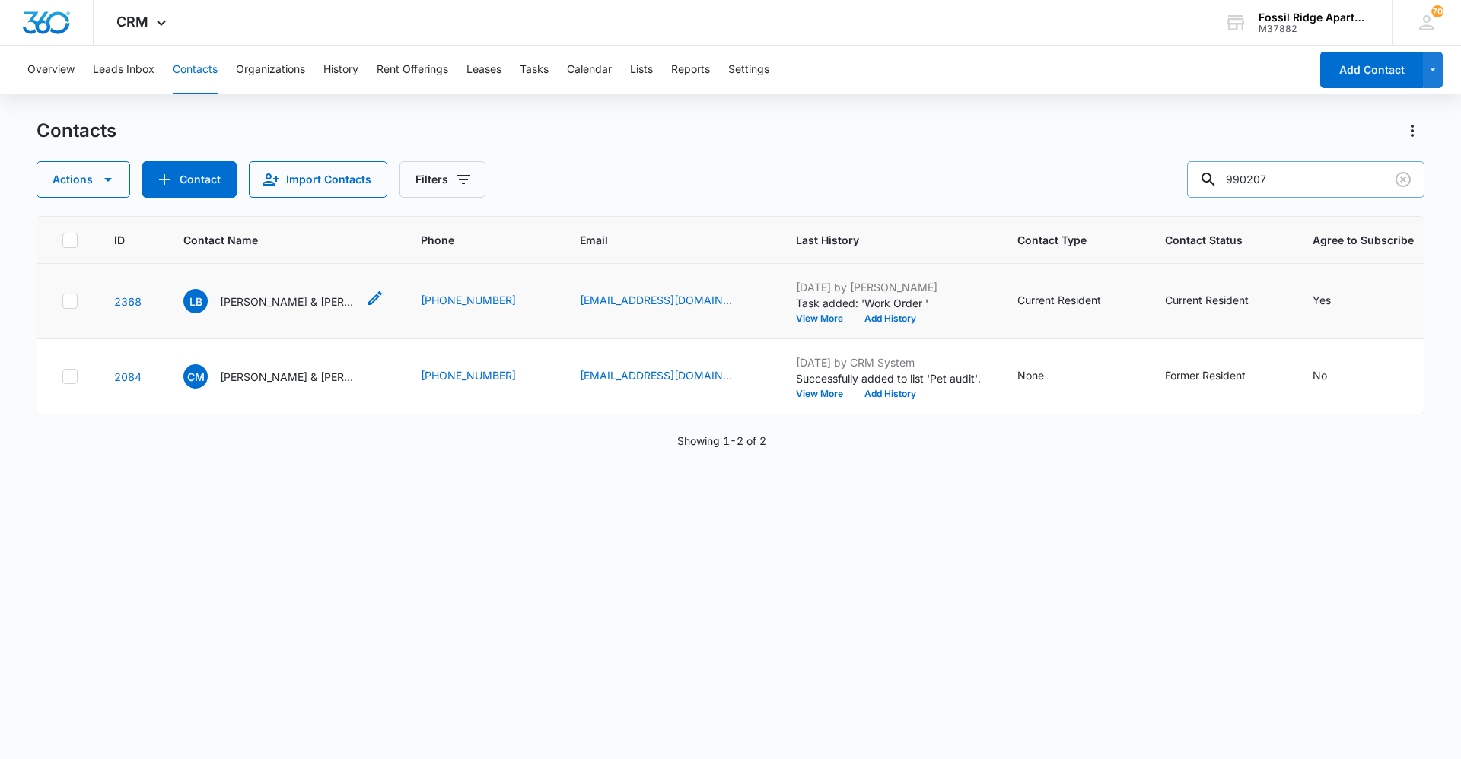
click at [303, 294] on p "[PERSON_NAME] & [PERSON_NAME]" at bounding box center [288, 302] width 137 height 16
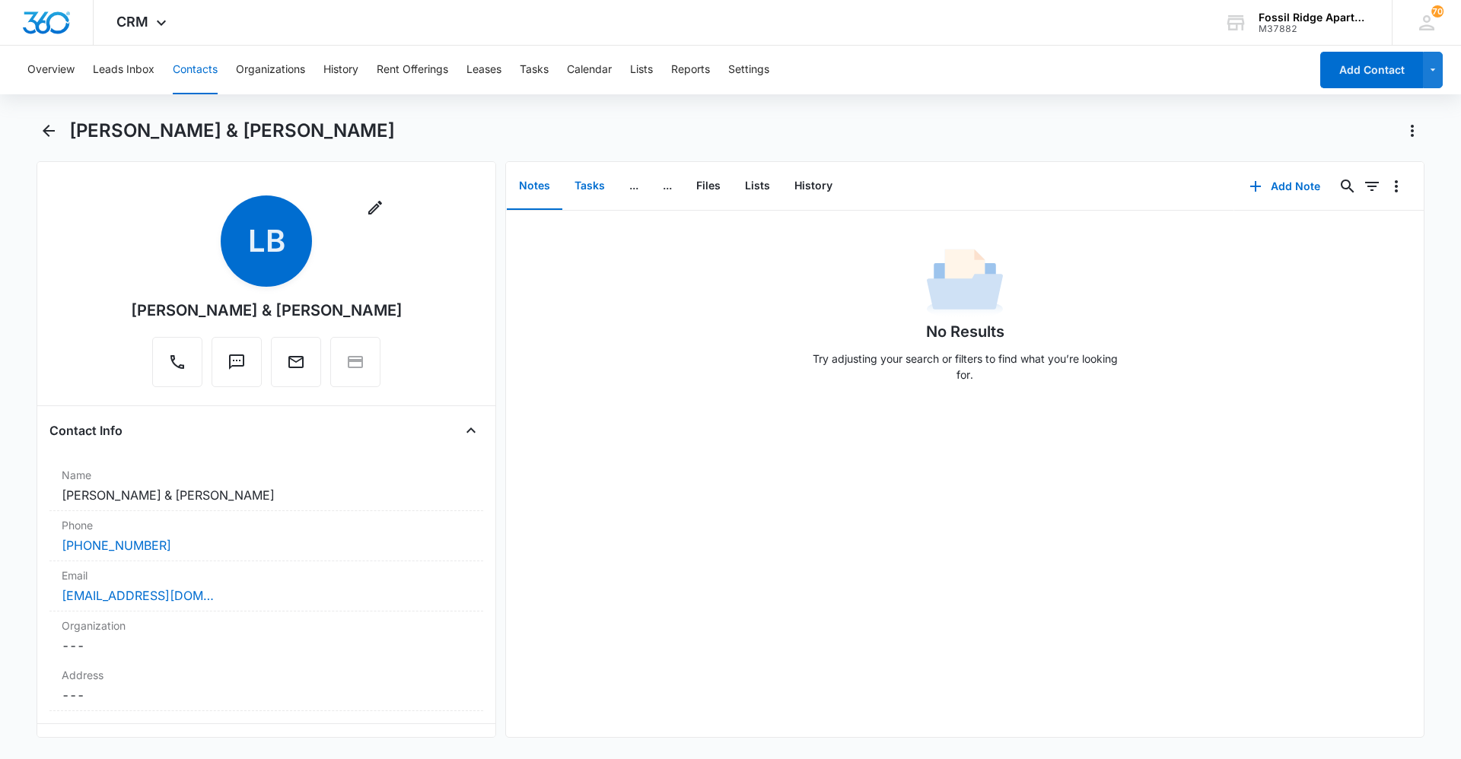
click at [588, 199] on button "Tasks" at bounding box center [589, 186] width 55 height 47
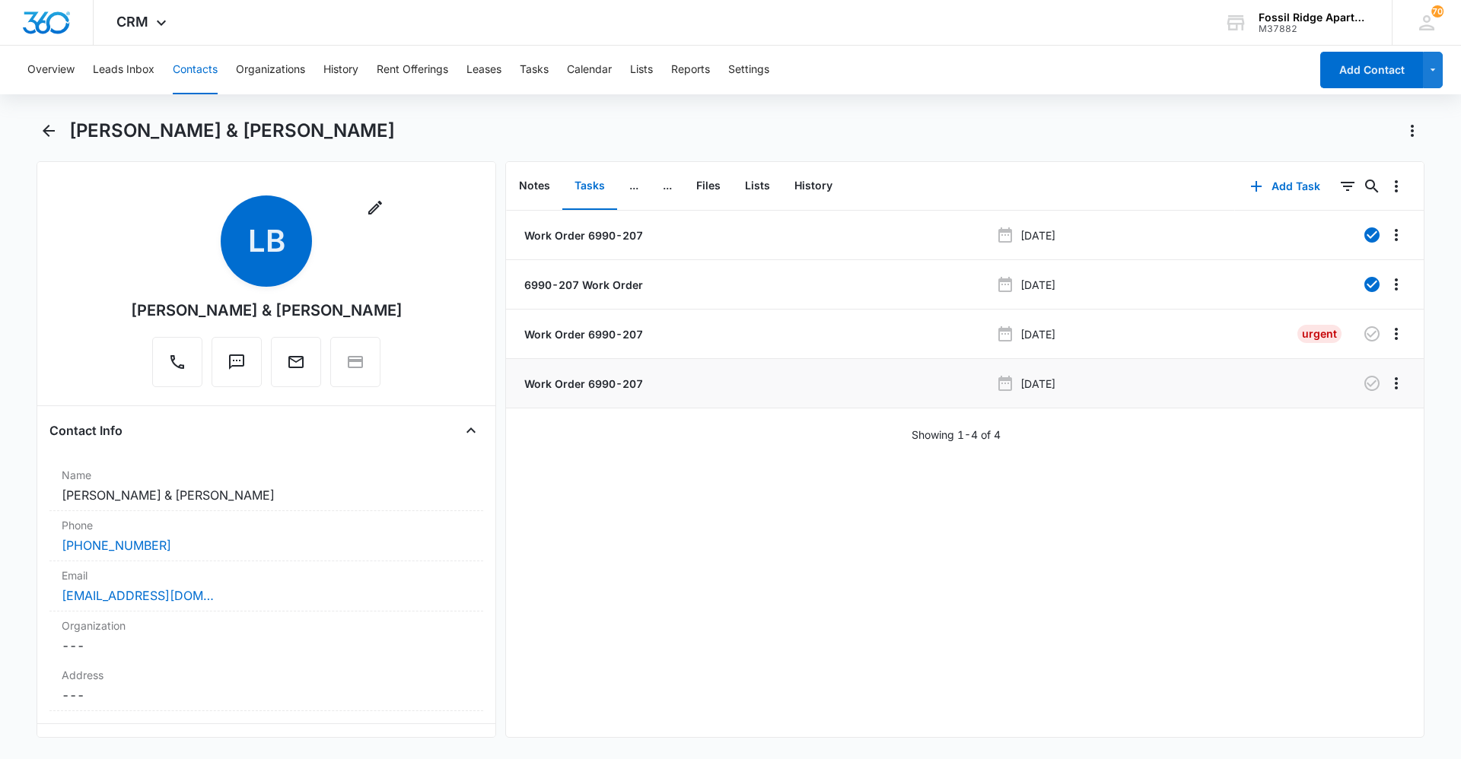
click at [586, 381] on p "Work Order 6990-207" at bounding box center [582, 384] width 122 height 16
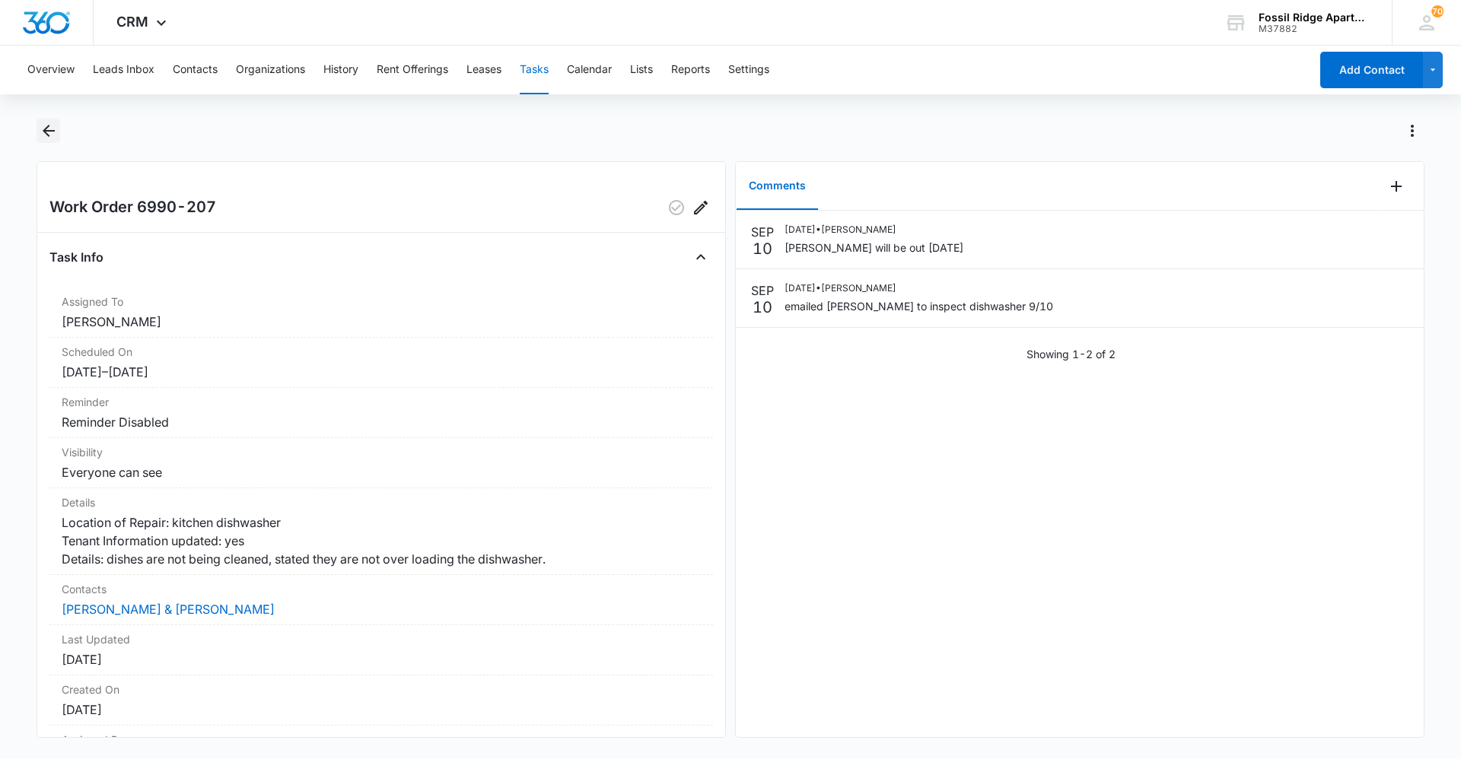
click at [38, 130] on button "Back" at bounding box center [49, 131] width 24 height 24
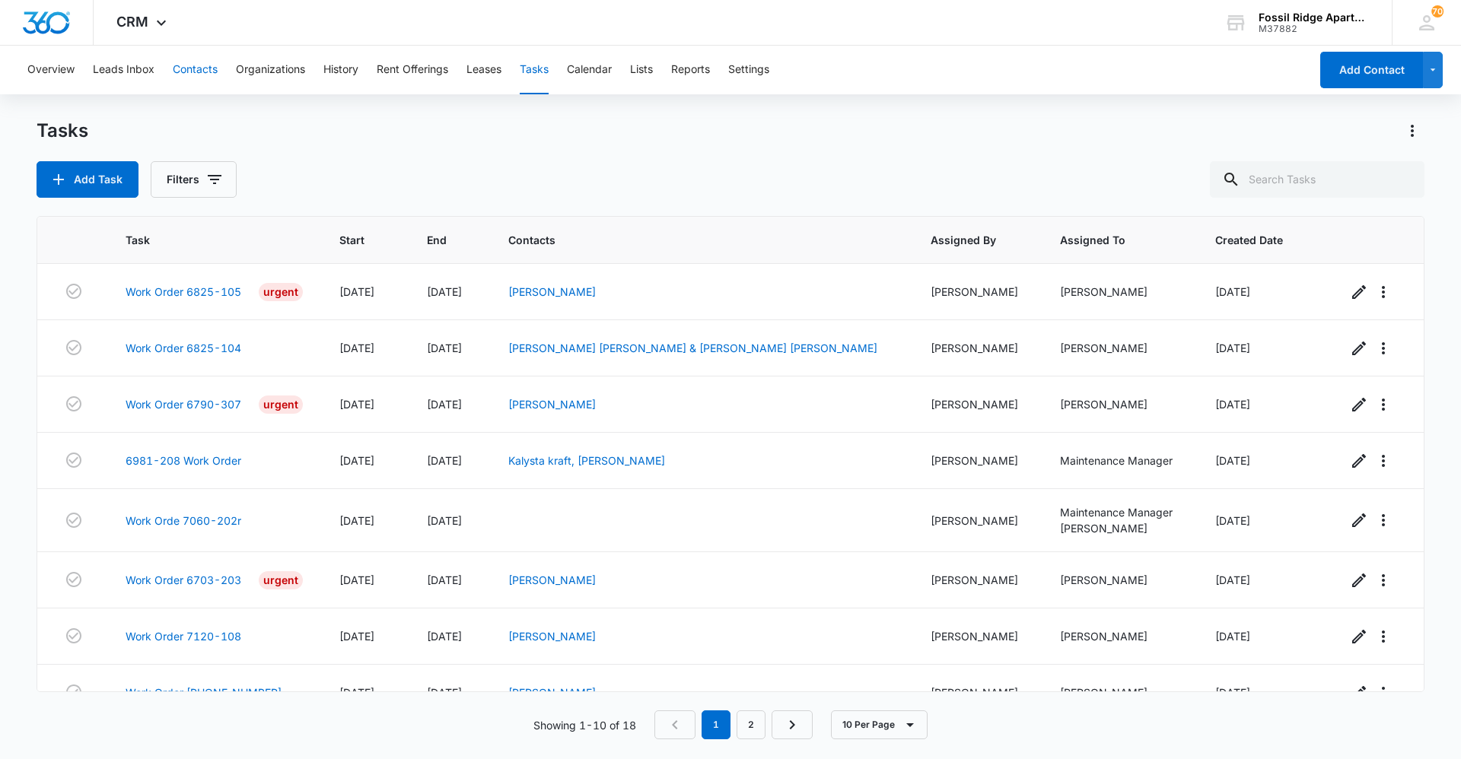
click at [206, 65] on button "Contacts" at bounding box center [195, 70] width 45 height 49
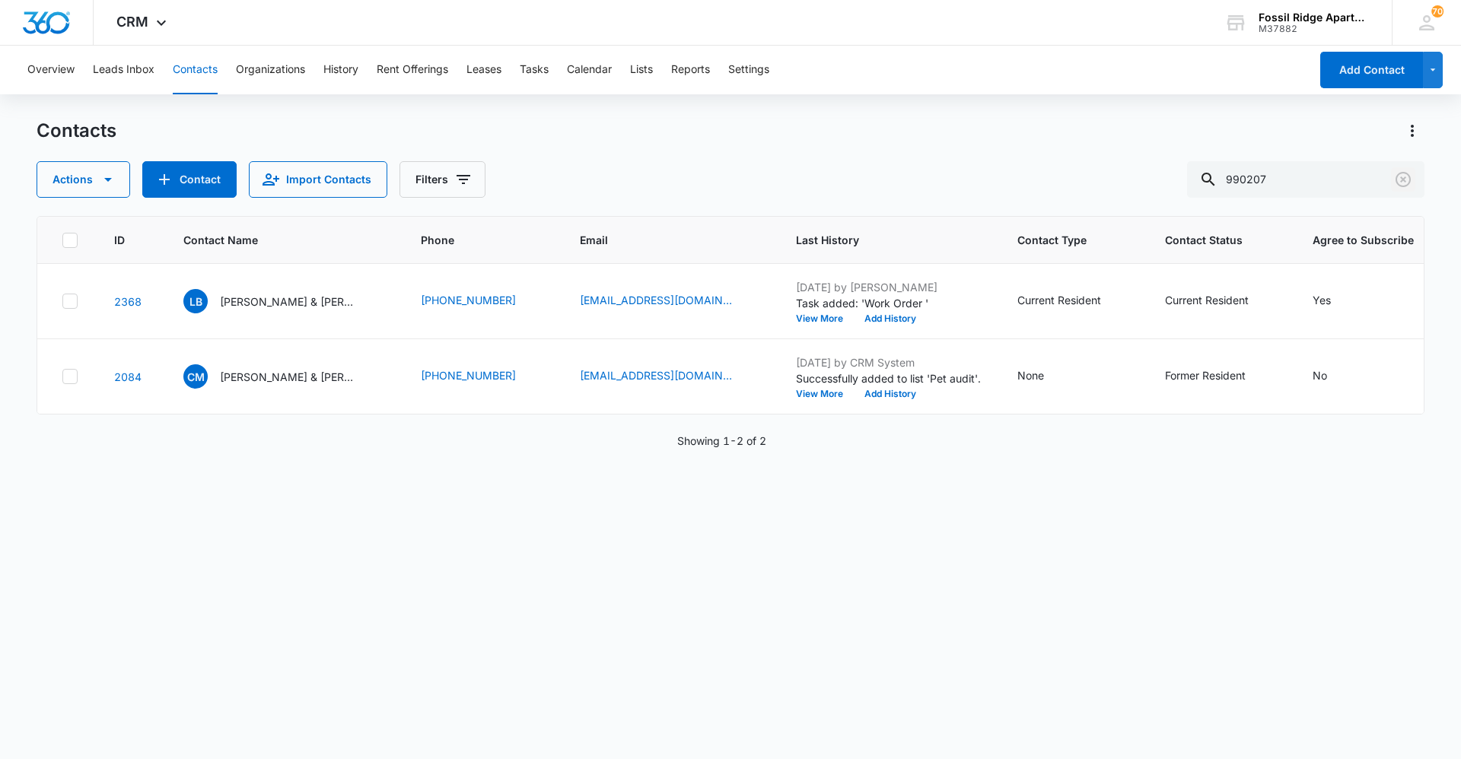
click at [1402, 178] on icon "Clear" at bounding box center [1402, 179] width 15 height 15
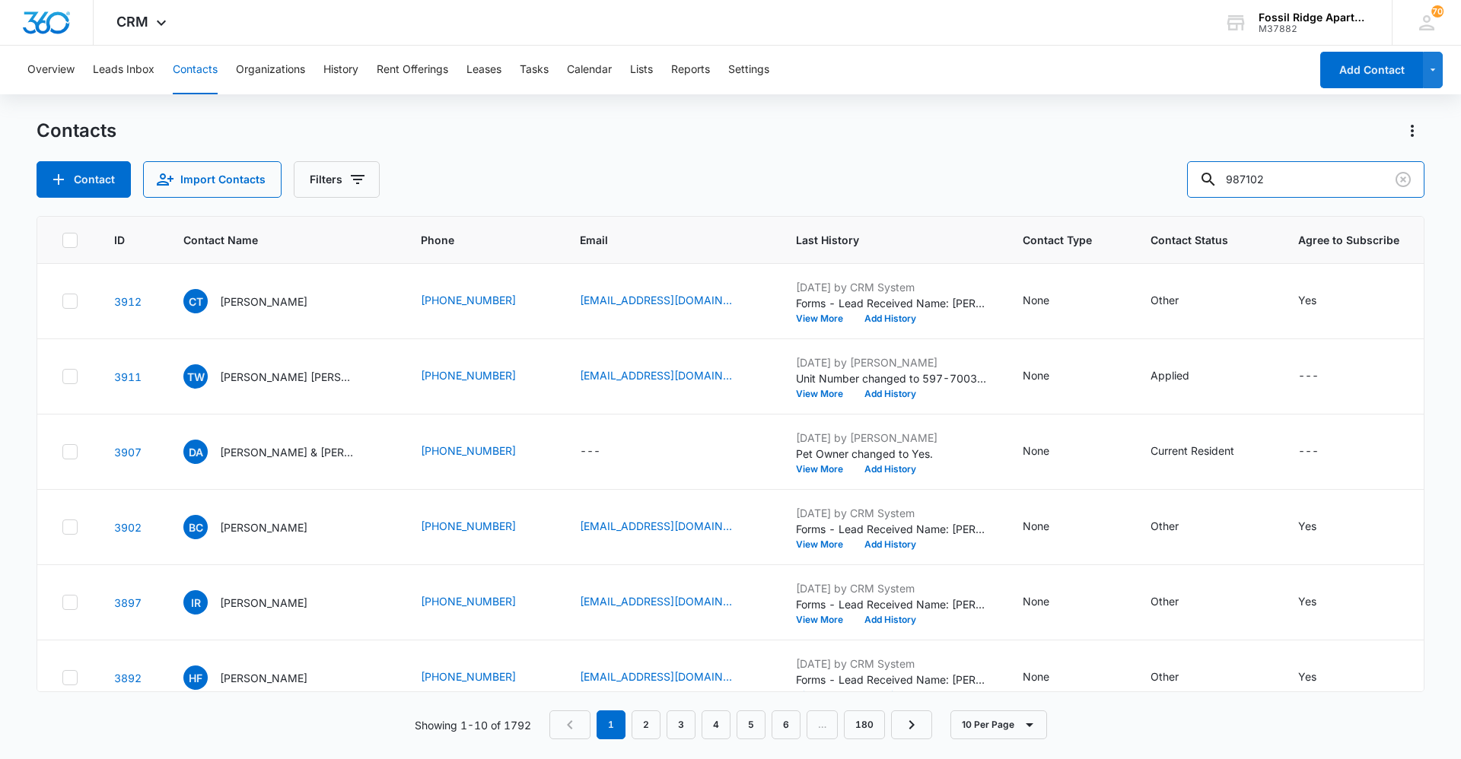
type input "987102"
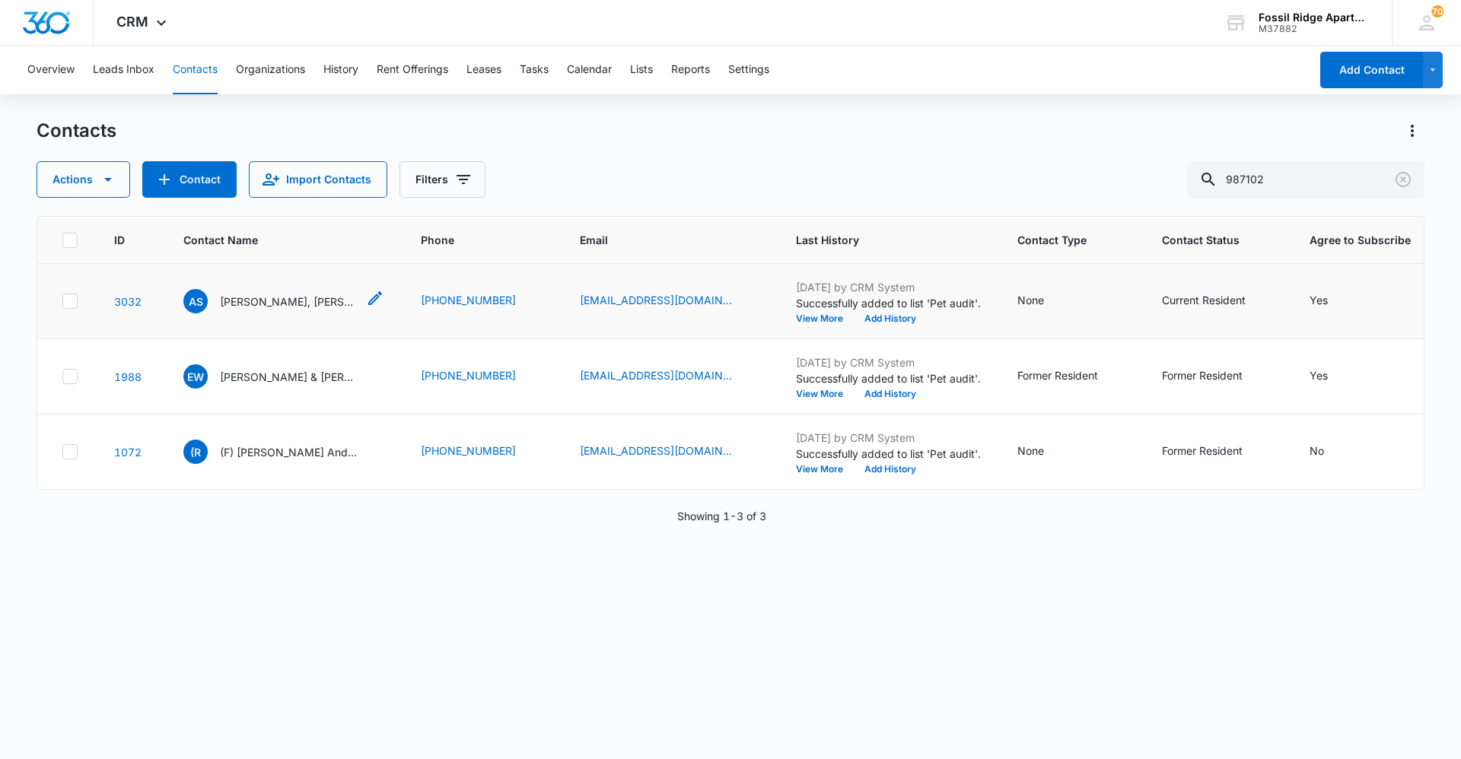
click at [291, 303] on p "[PERSON_NAME], [PERSON_NAME]" at bounding box center [288, 302] width 137 height 16
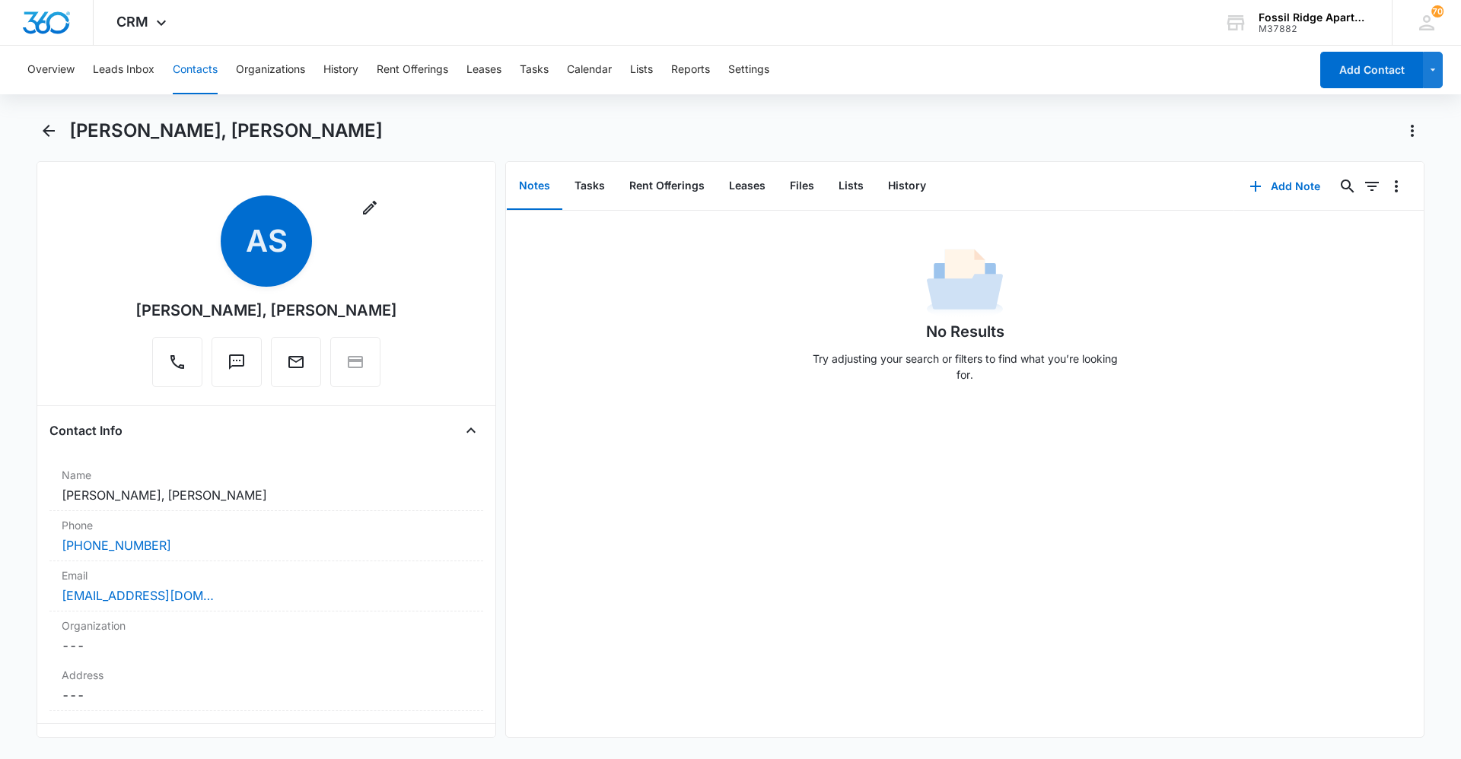
drag, startPoint x: 247, startPoint y: 311, endPoint x: 397, endPoint y: 306, distance: 150.7
click at [397, 306] on div "Remove AS [PERSON_NAME], [PERSON_NAME]" at bounding box center [266, 295] width 434 height 198
drag, startPoint x: 397, startPoint y: 306, endPoint x: 353, endPoint y: 306, distance: 44.1
copy div "[PERSON_NAME]"
click at [51, 127] on icon "Back" at bounding box center [49, 131] width 18 height 18
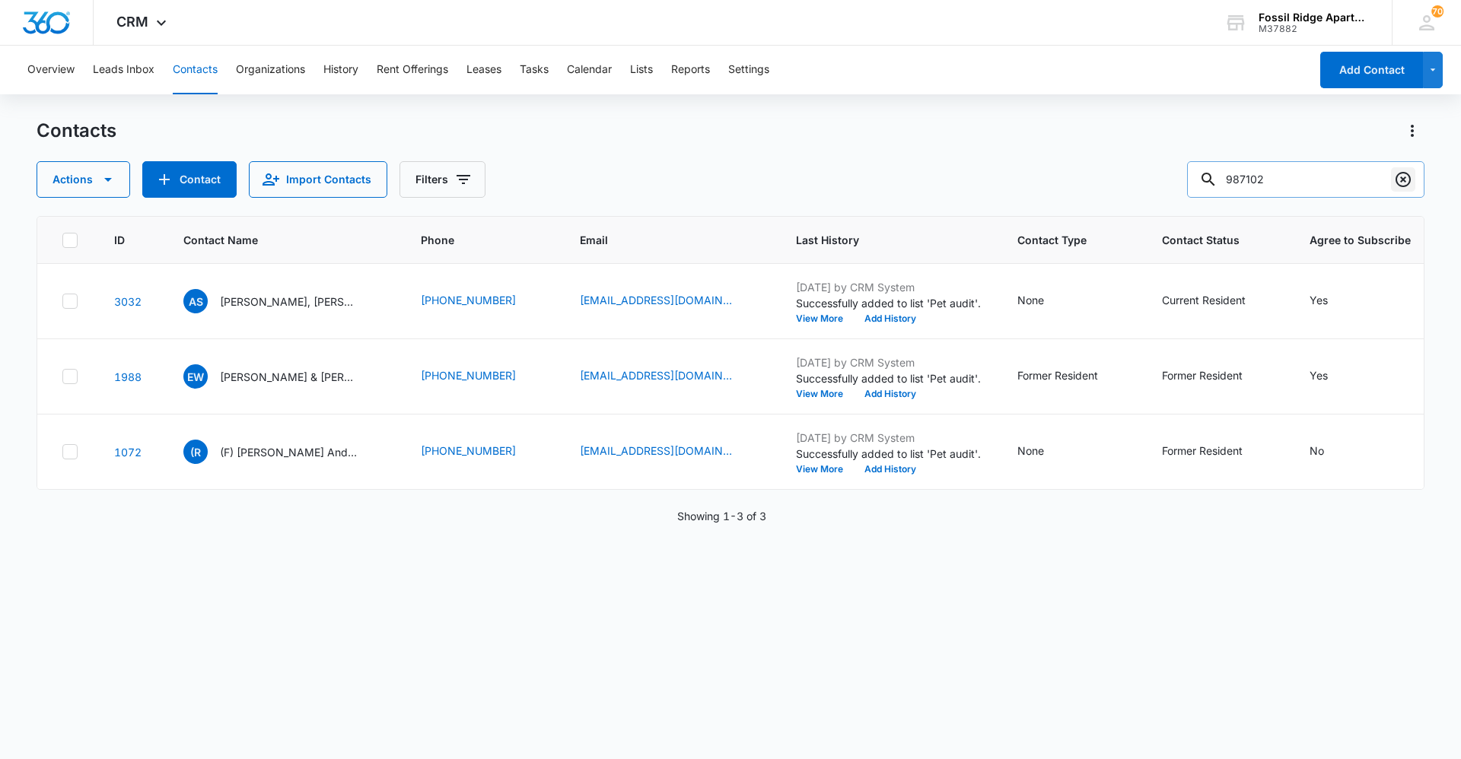
click at [1403, 180] on icon "Clear" at bounding box center [1402, 179] width 15 height 15
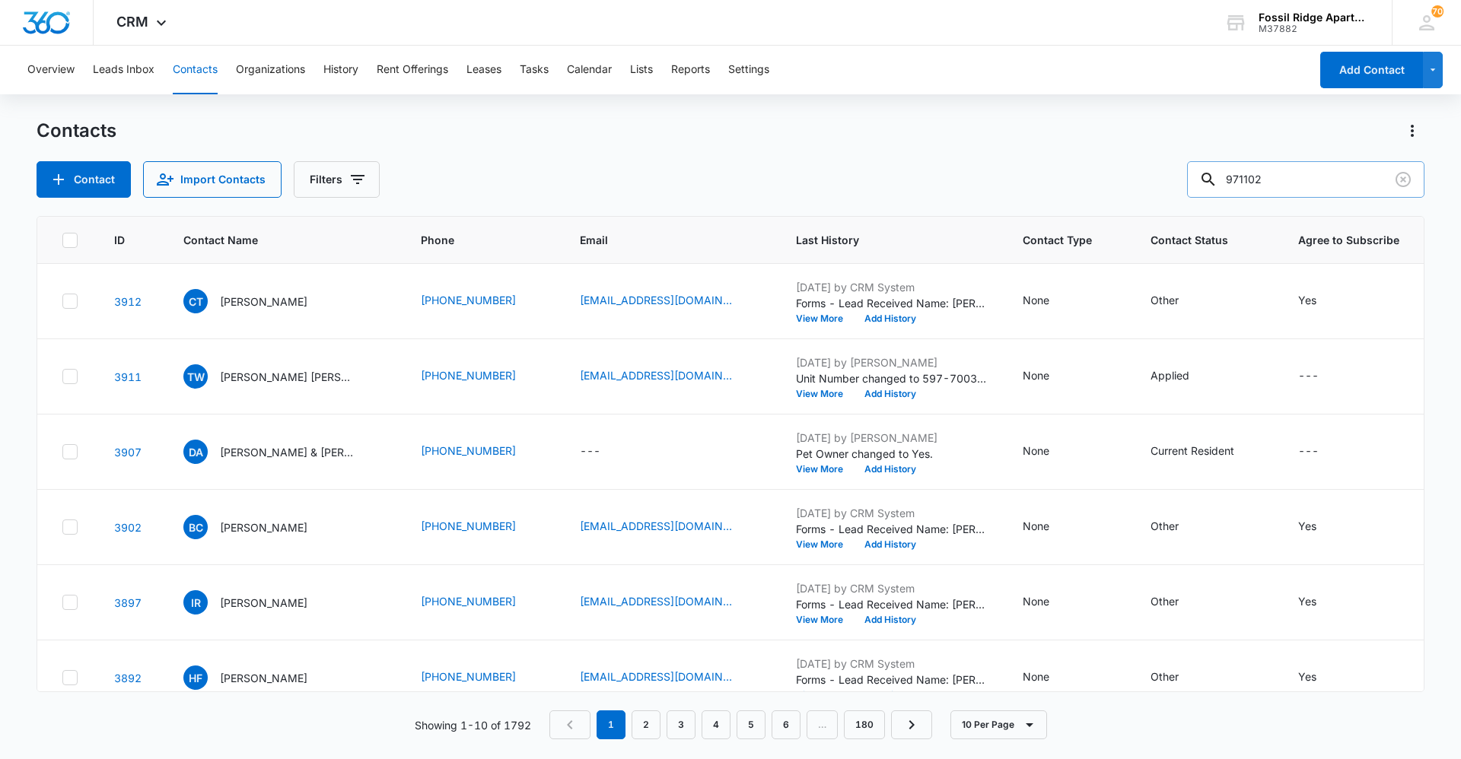
type input "971102"
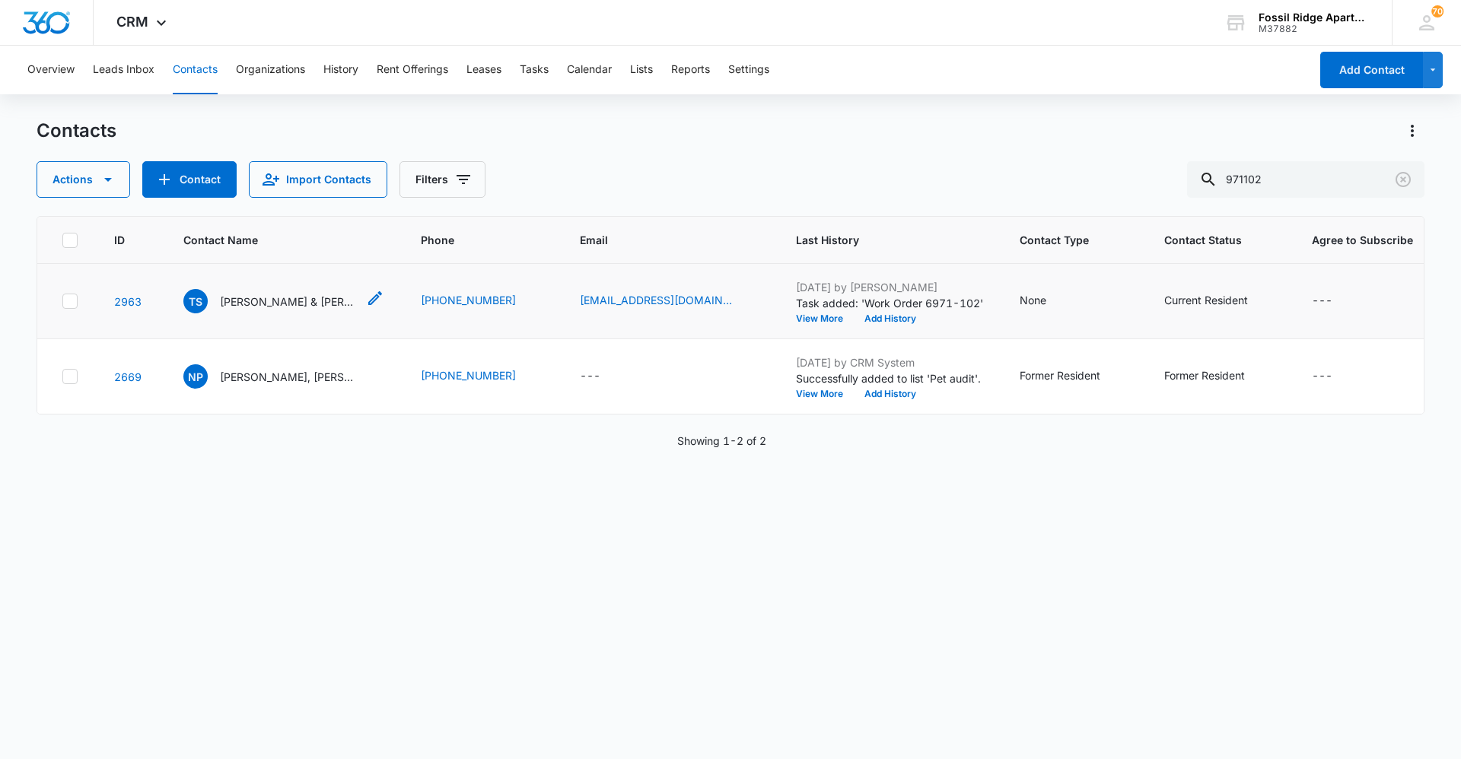
click at [298, 303] on p "[PERSON_NAME] & [PERSON_NAME]" at bounding box center [288, 302] width 137 height 16
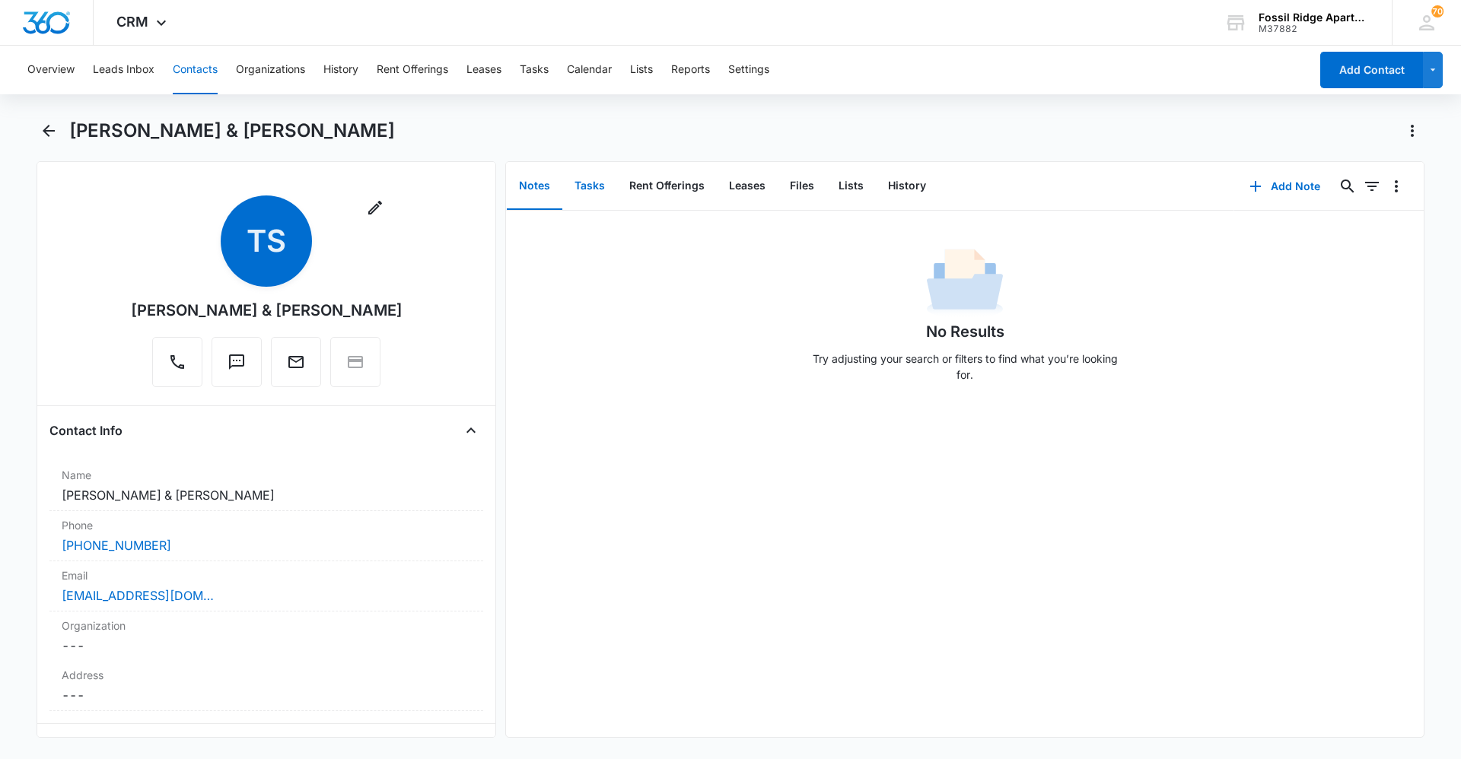
click at [593, 186] on button "Tasks" at bounding box center [589, 186] width 55 height 47
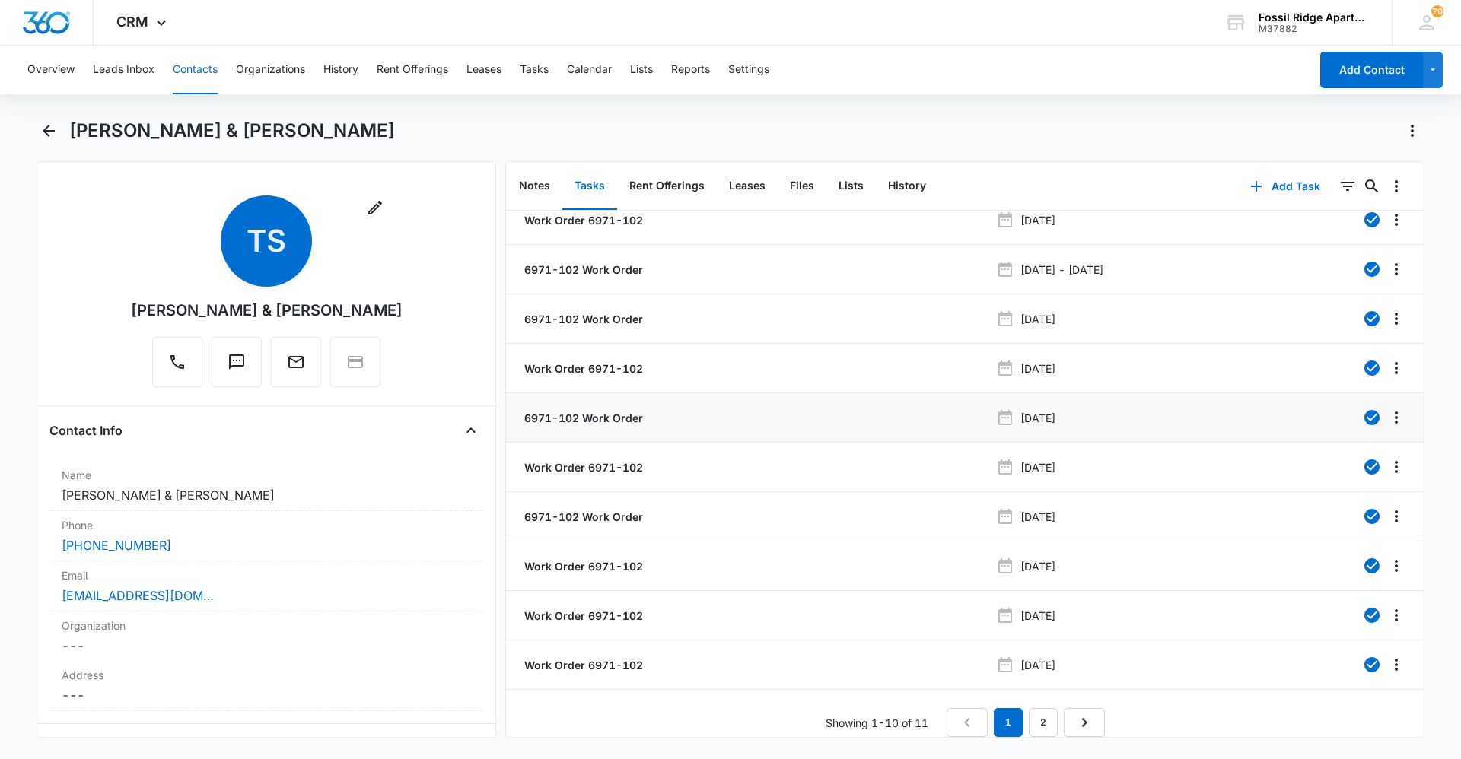
scroll to position [27, 0]
click at [1029, 708] on link "2" at bounding box center [1043, 722] width 29 height 29
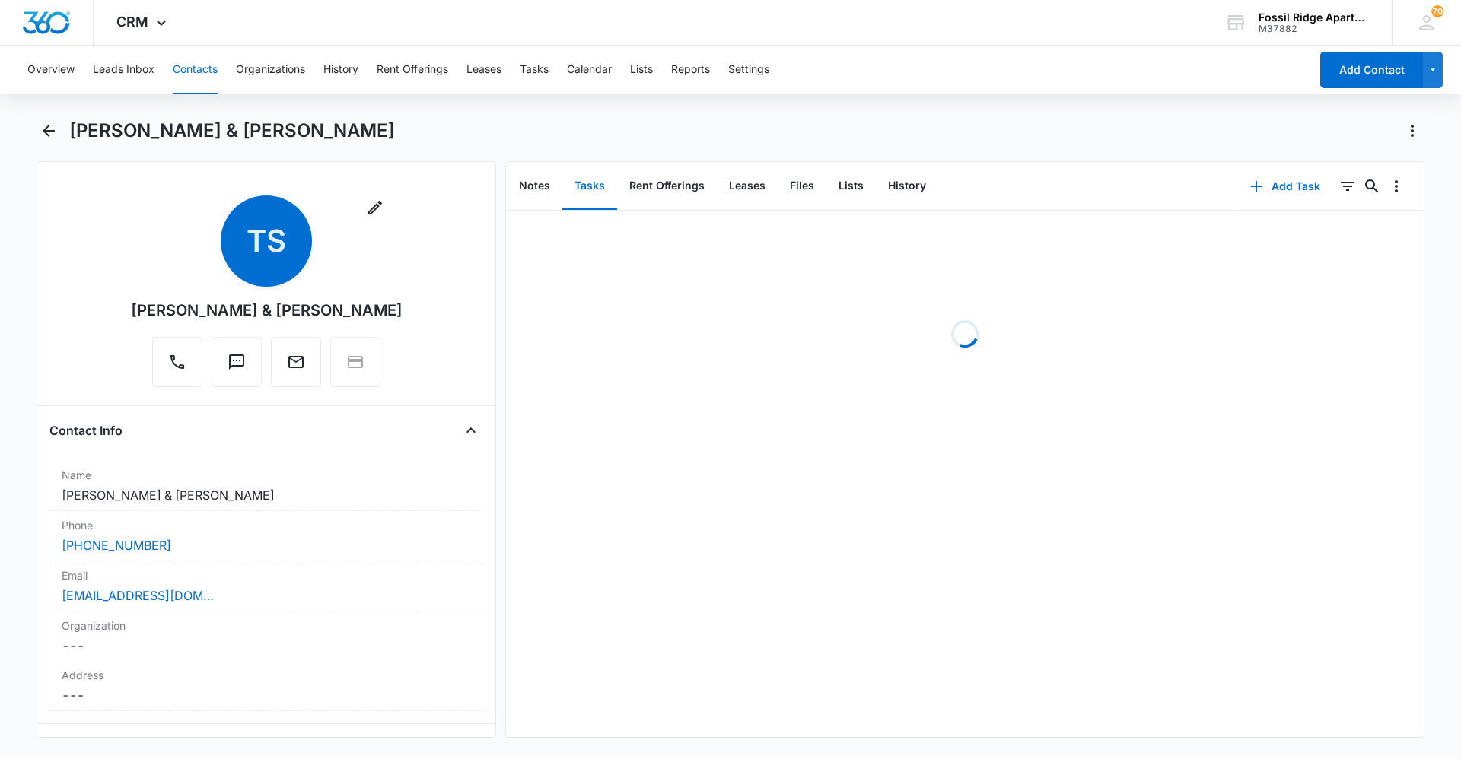
scroll to position [0, 0]
click at [1265, 180] on button "Add Task" at bounding box center [1285, 186] width 100 height 37
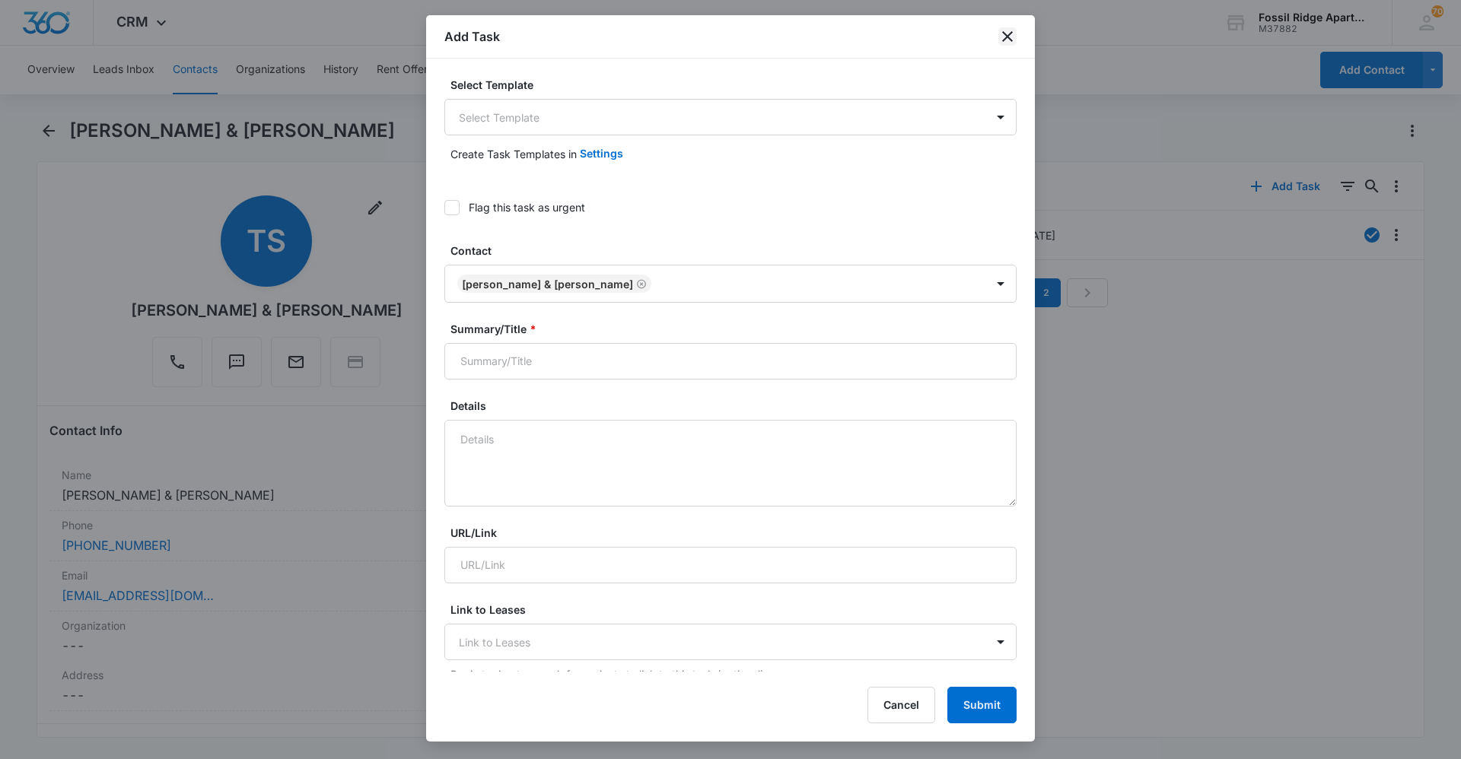
click at [1003, 31] on icon "close" at bounding box center [1007, 36] width 18 height 18
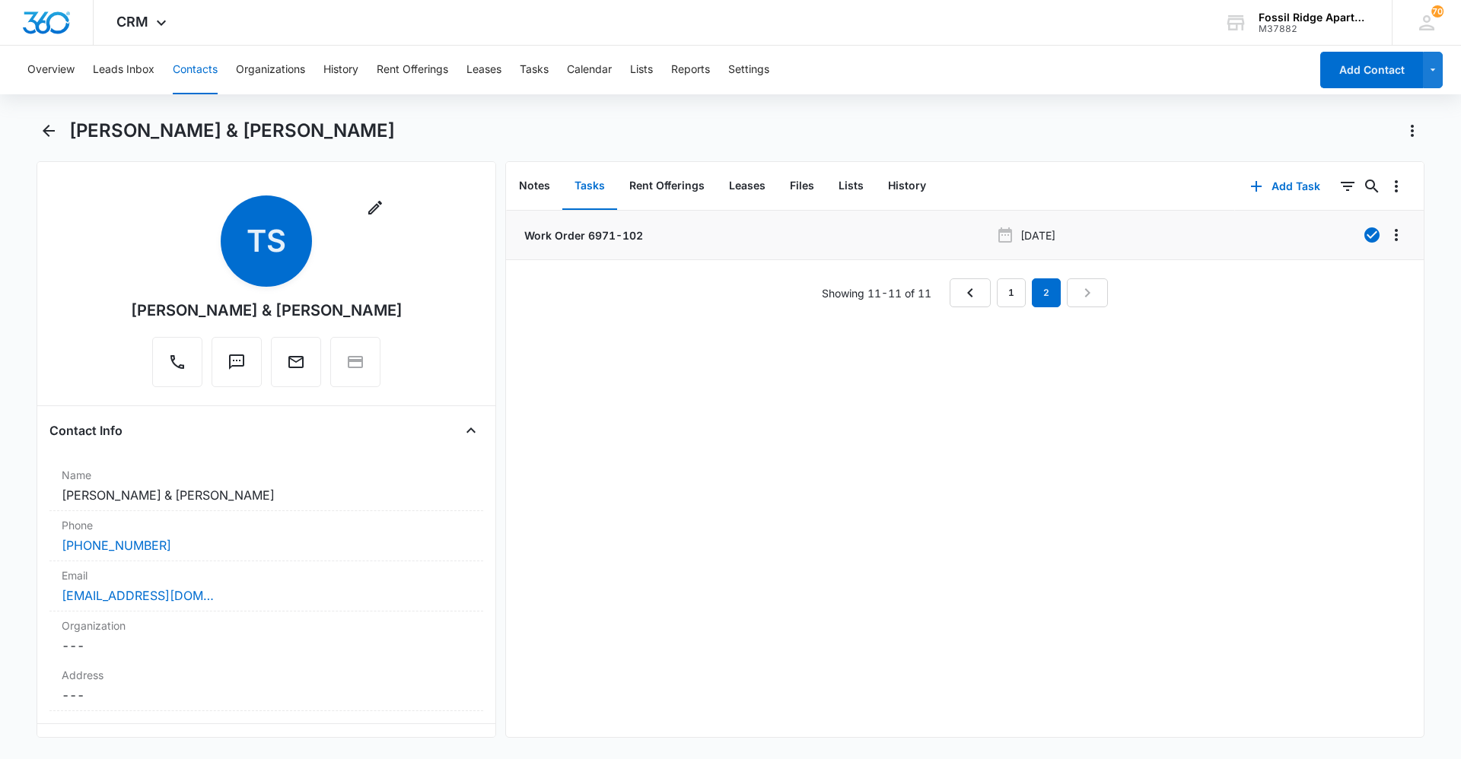
click at [590, 231] on p "Work Order 6971-102" at bounding box center [582, 236] width 122 height 16
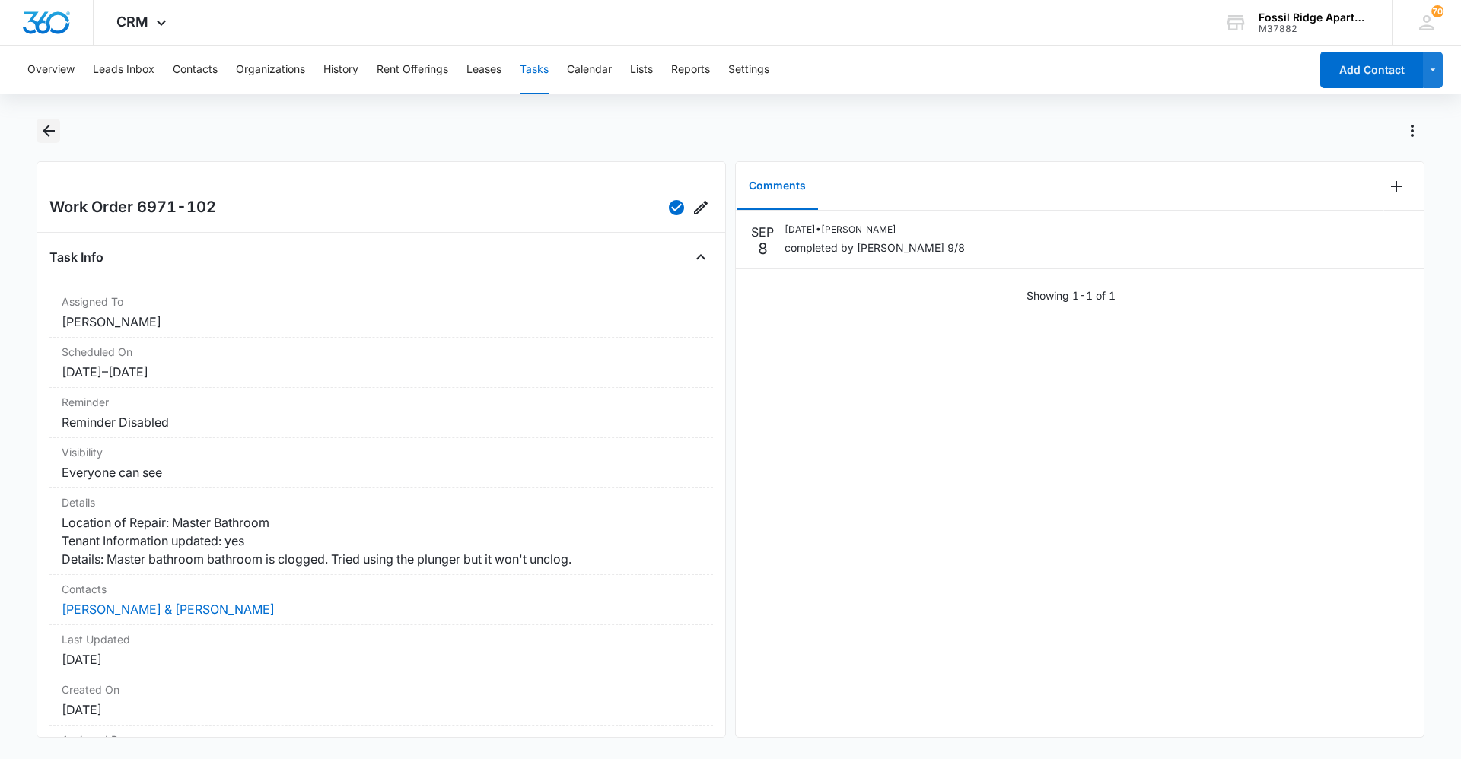
click at [55, 134] on icon "Back" at bounding box center [49, 131] width 18 height 18
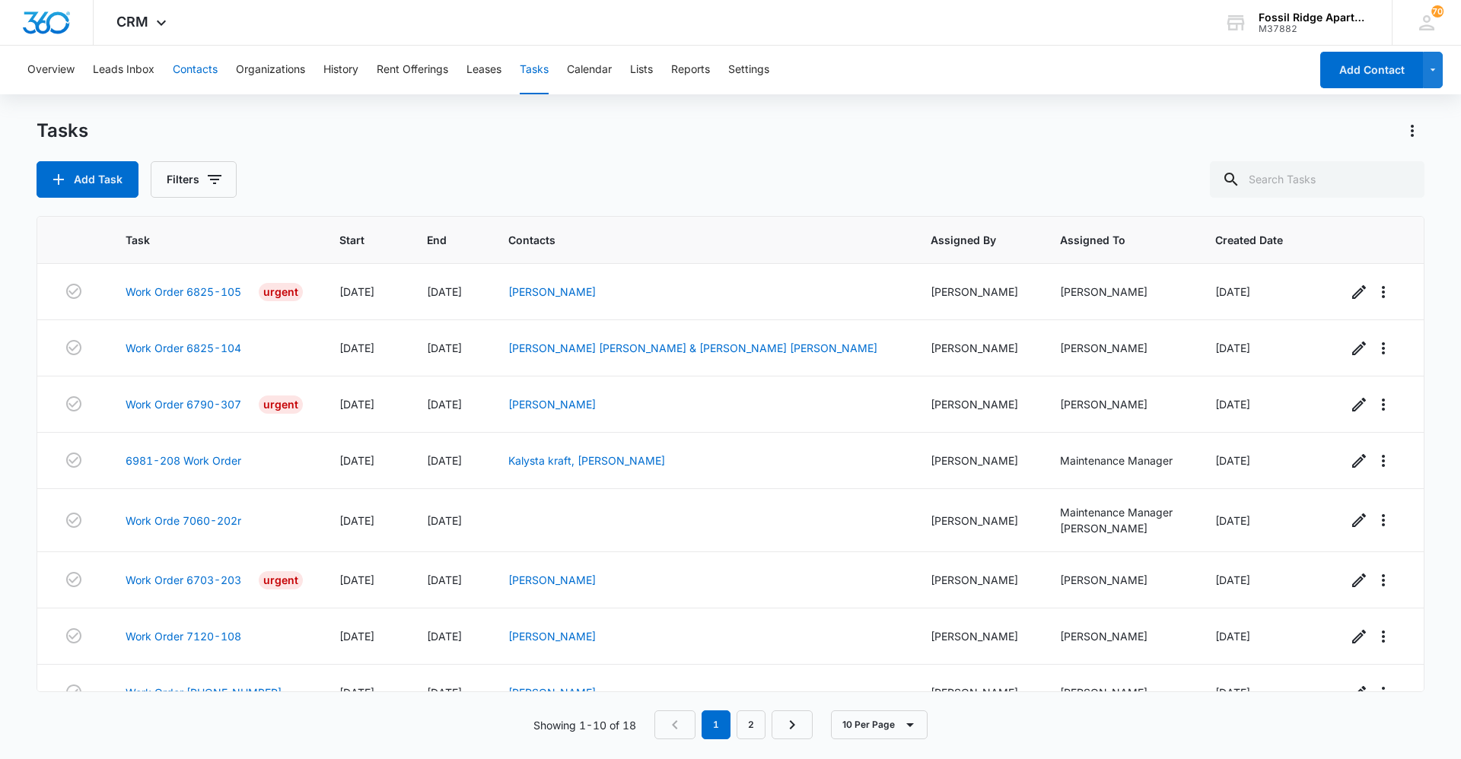
click at [197, 81] on button "Contacts" at bounding box center [195, 70] width 45 height 49
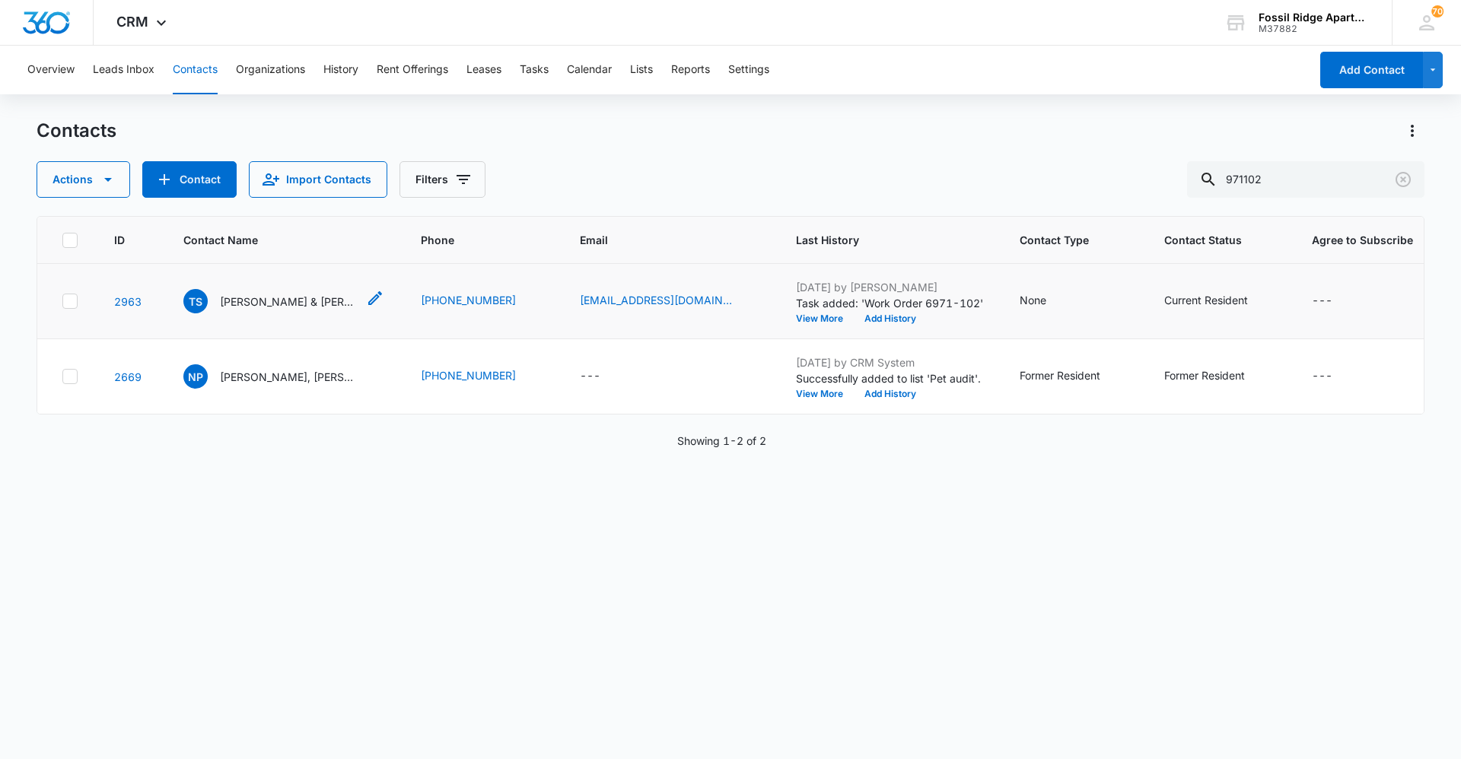
click at [287, 294] on p "[PERSON_NAME] & [PERSON_NAME]" at bounding box center [288, 302] width 137 height 16
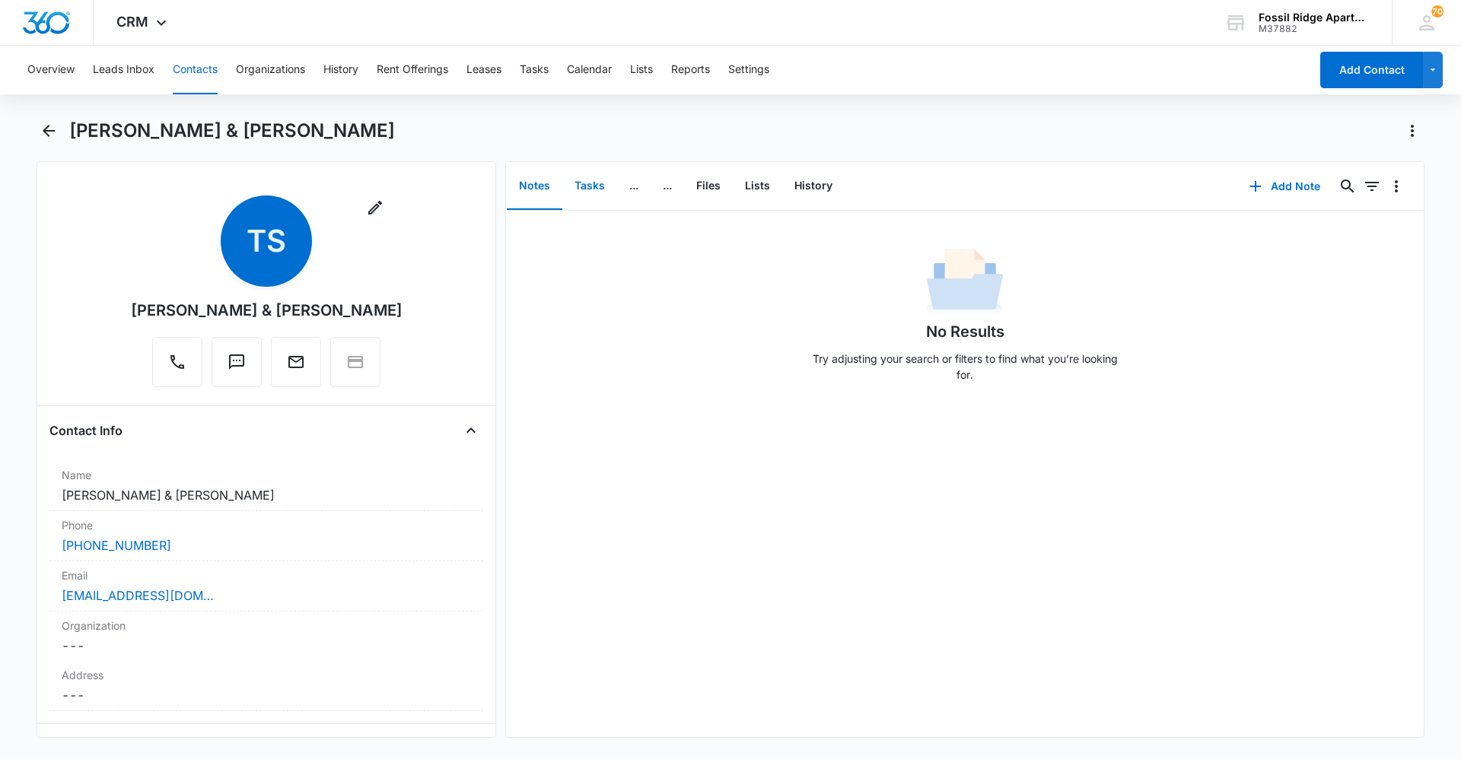
click at [601, 189] on button "Tasks" at bounding box center [589, 186] width 55 height 47
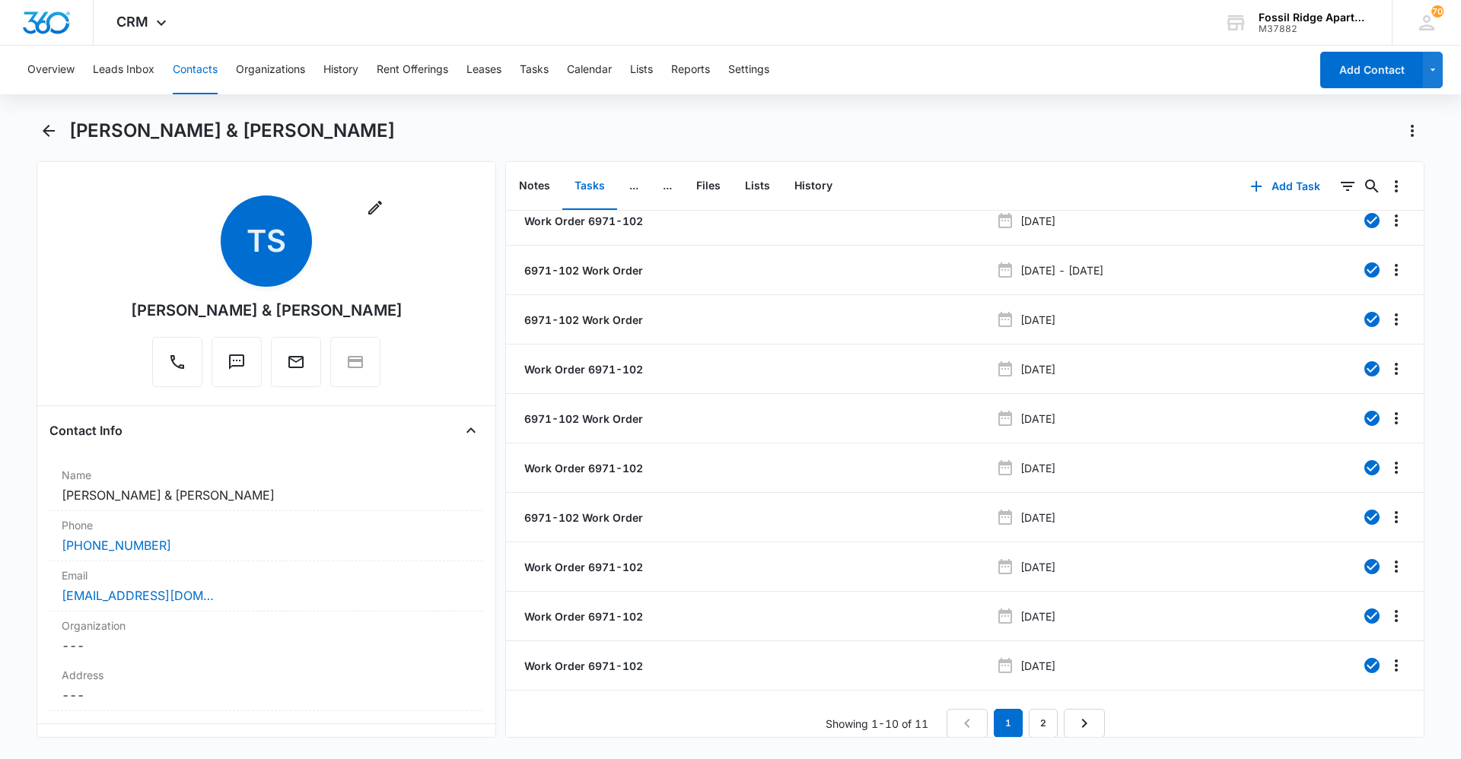
scroll to position [27, 0]
click at [1051, 718] on link "2" at bounding box center [1043, 722] width 29 height 29
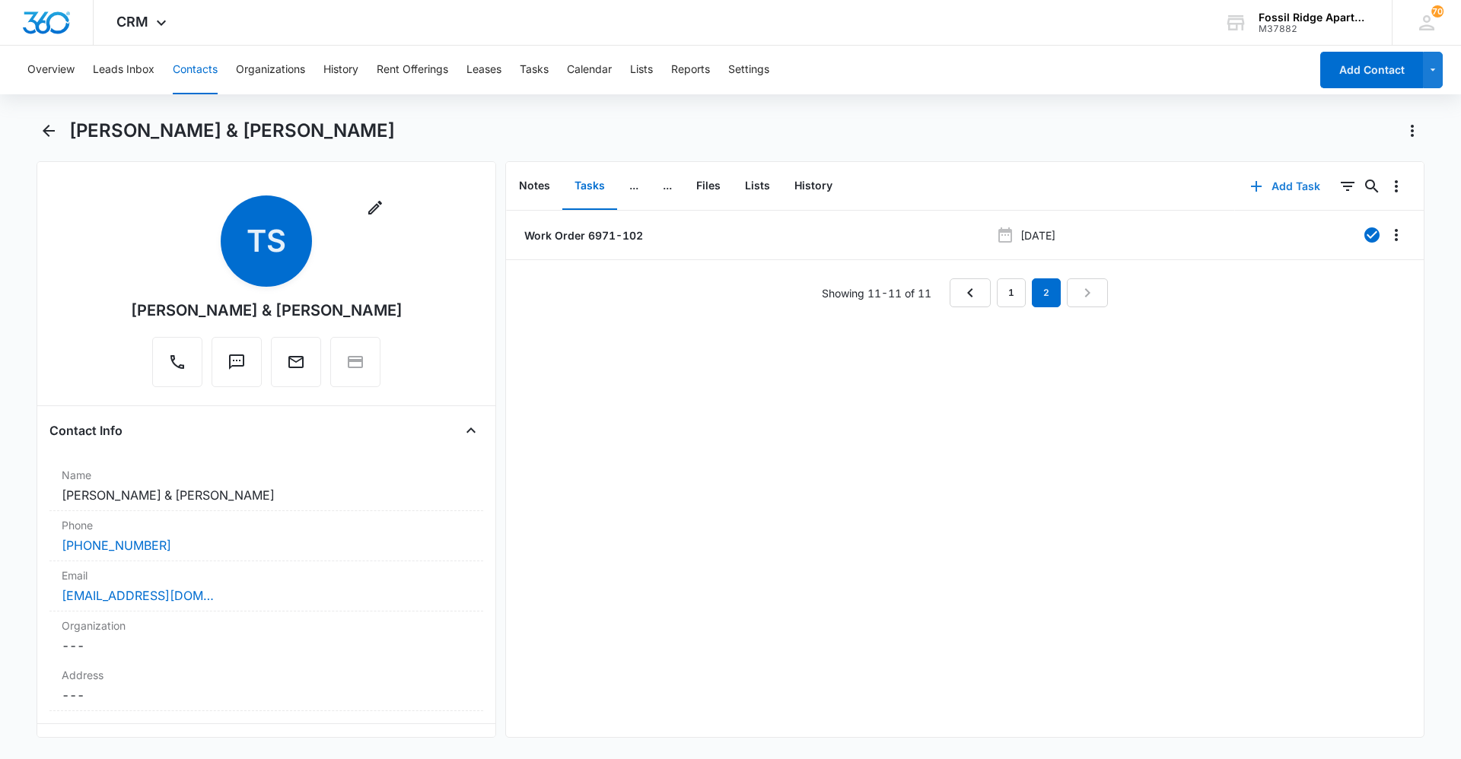
click at [1250, 191] on icon "button" at bounding box center [1256, 186] width 18 height 18
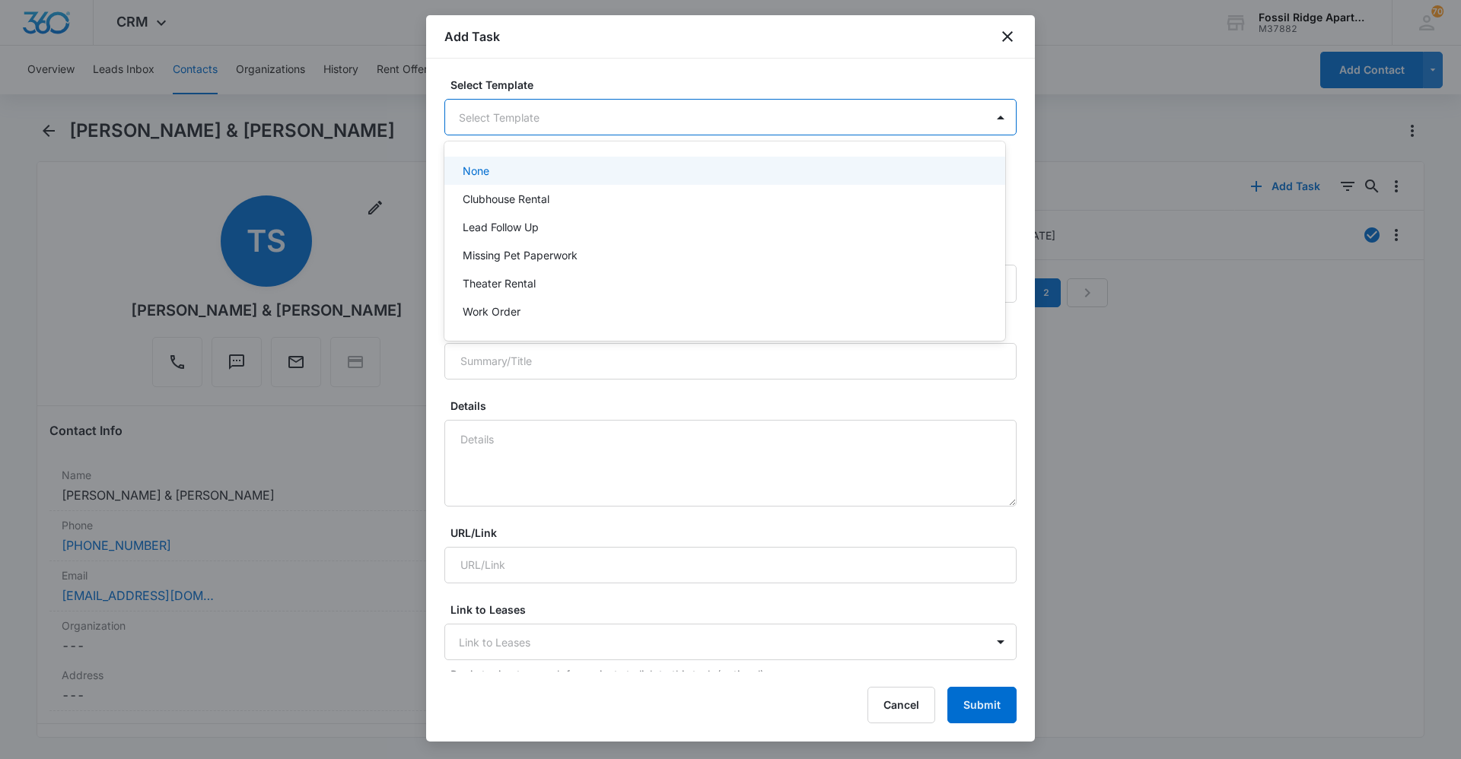
click at [548, 132] on body "CRM Apps Reputation Websites Forms CRM Email Social Content Ads Intelligence Fi…" at bounding box center [730, 379] width 1461 height 759
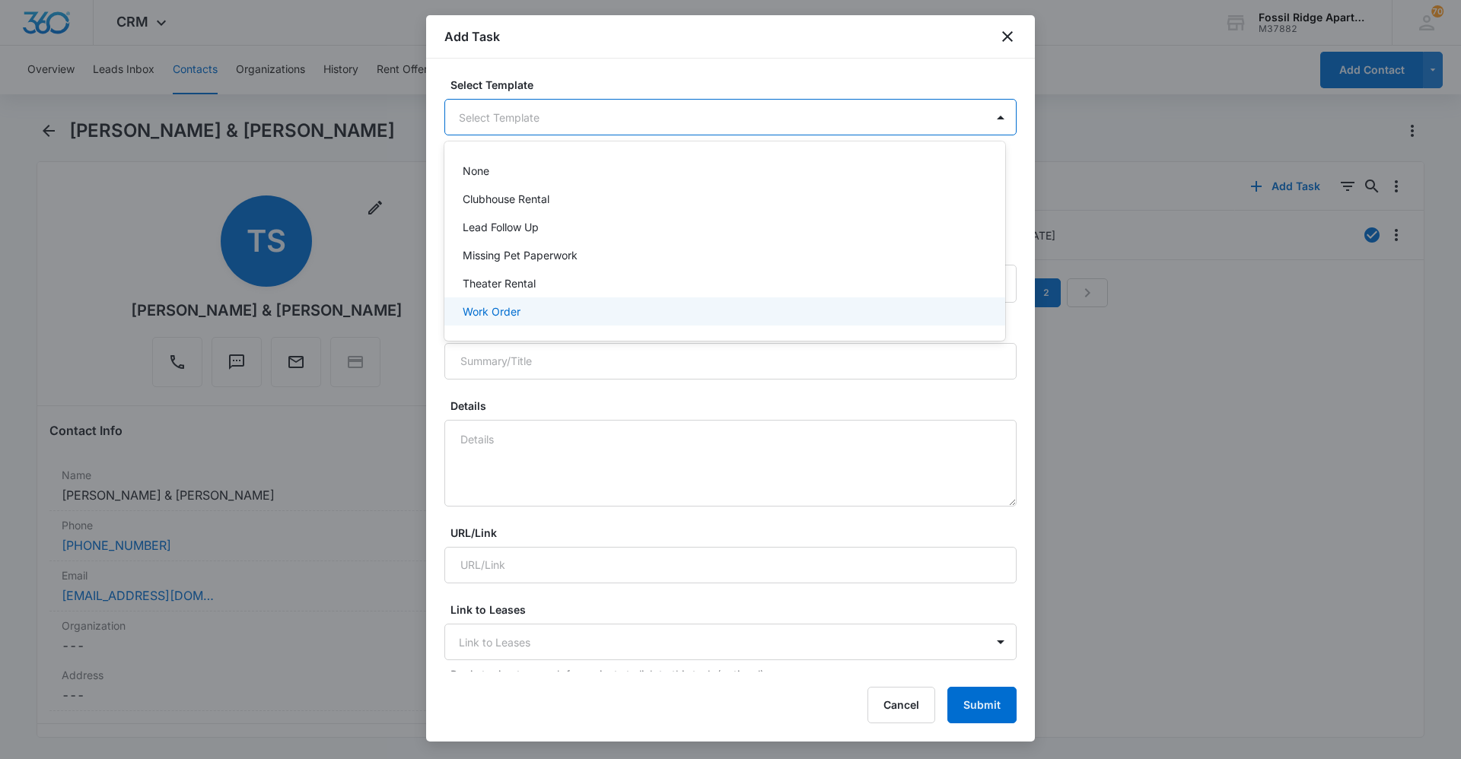
click at [532, 304] on div "Work Order" at bounding box center [723, 312] width 521 height 16
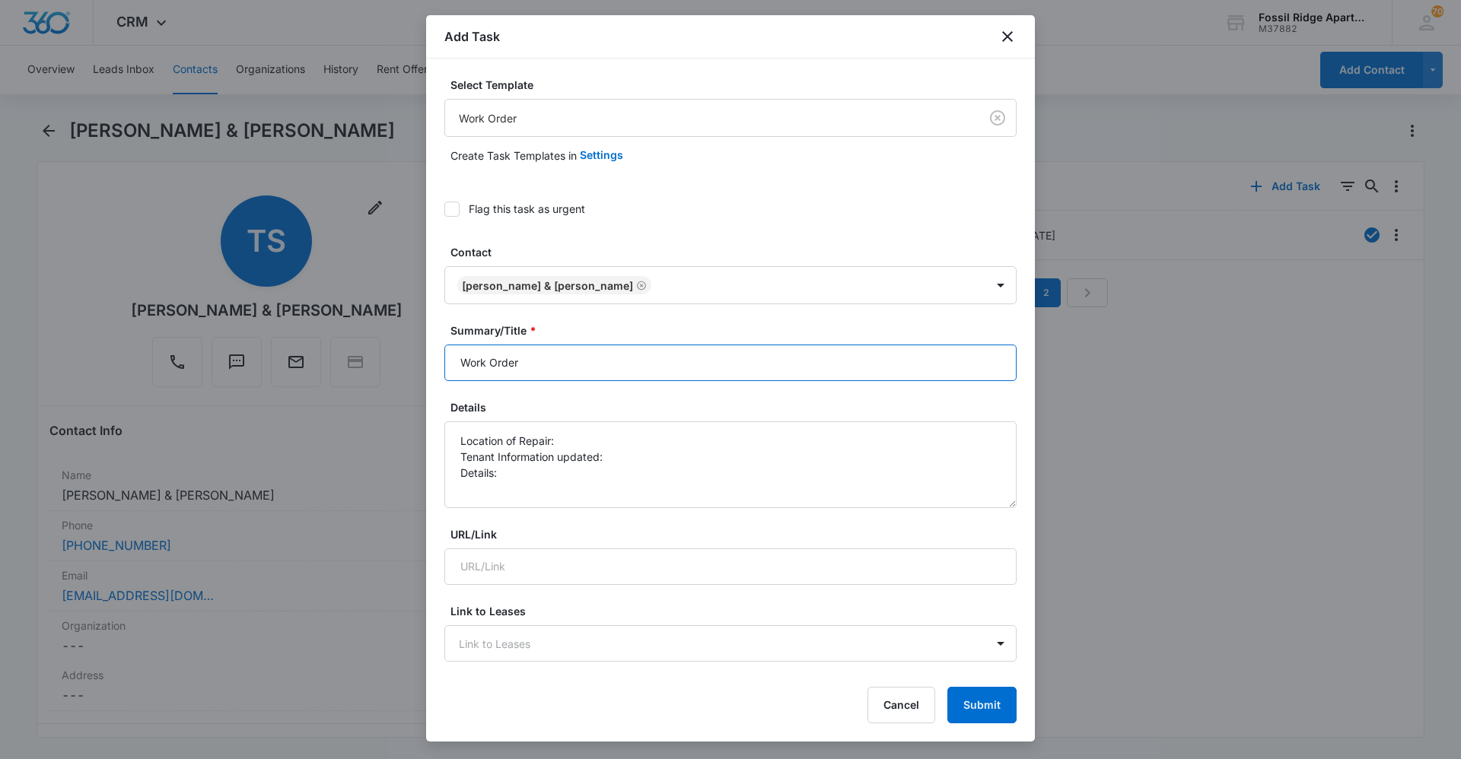
click at [539, 358] on input "Work Order" at bounding box center [730, 363] width 572 height 37
type input "Work Order 6971-102"
click at [573, 439] on textarea "Location of Repair: Tenant Information updated: Details:" at bounding box center [730, 465] width 572 height 87
click at [628, 457] on textarea "Location of Repair: master BATHROOM Tenant Information updated: Details:" at bounding box center [730, 465] width 572 height 87
click at [515, 469] on textarea "Location of Repair: master BATHROOM Tenant Information updated: yes Details:" at bounding box center [730, 465] width 572 height 87
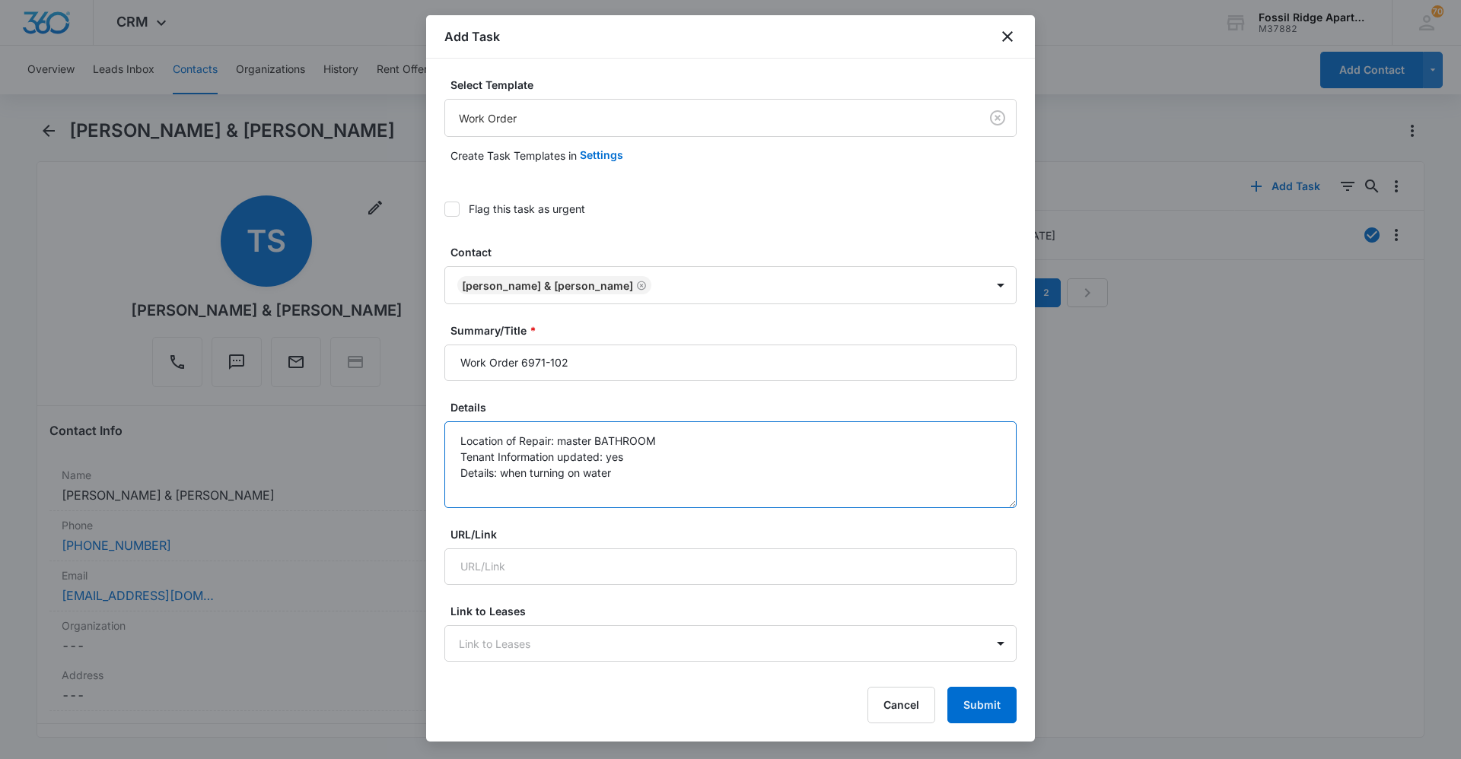
click at [628, 471] on textarea "Location of Repair: master BATHROOM Tenant Information updated: yes Details: wh…" at bounding box center [730, 465] width 572 height 87
click at [593, 441] on textarea "Location of Repair: master BATHROOM Tenant Information updated: yes Details: Th…" at bounding box center [730, 465] width 572 height 87
click at [633, 440] on textarea "Location of Repair: BATHROOM Tenant Information updated: yes Details: The batht…" at bounding box center [730, 465] width 572 height 87
click at [578, 476] on textarea "Location of Repair: Bathroom closer to patio Tenant Information updated: yes De…" at bounding box center [730, 465] width 572 height 87
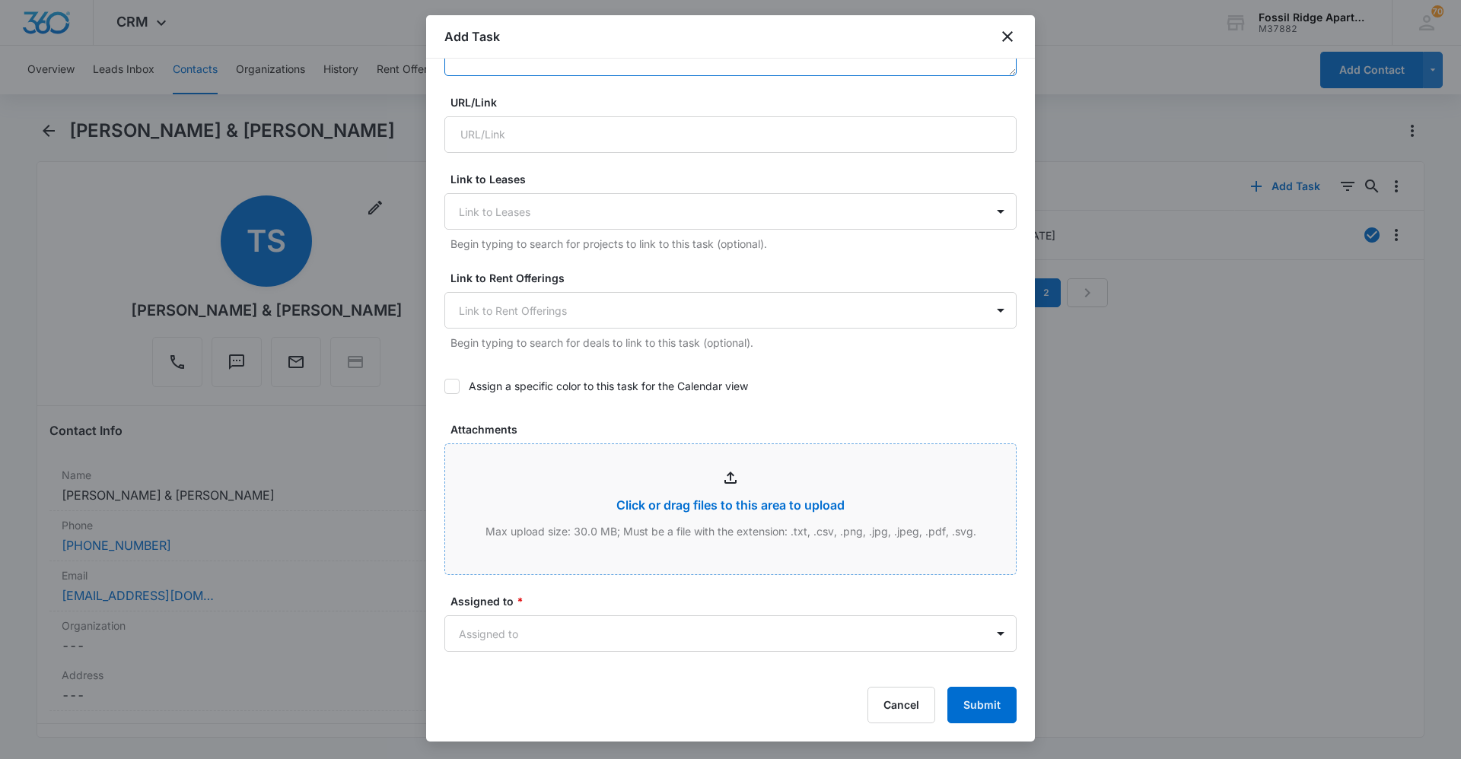
scroll to position [533, 0]
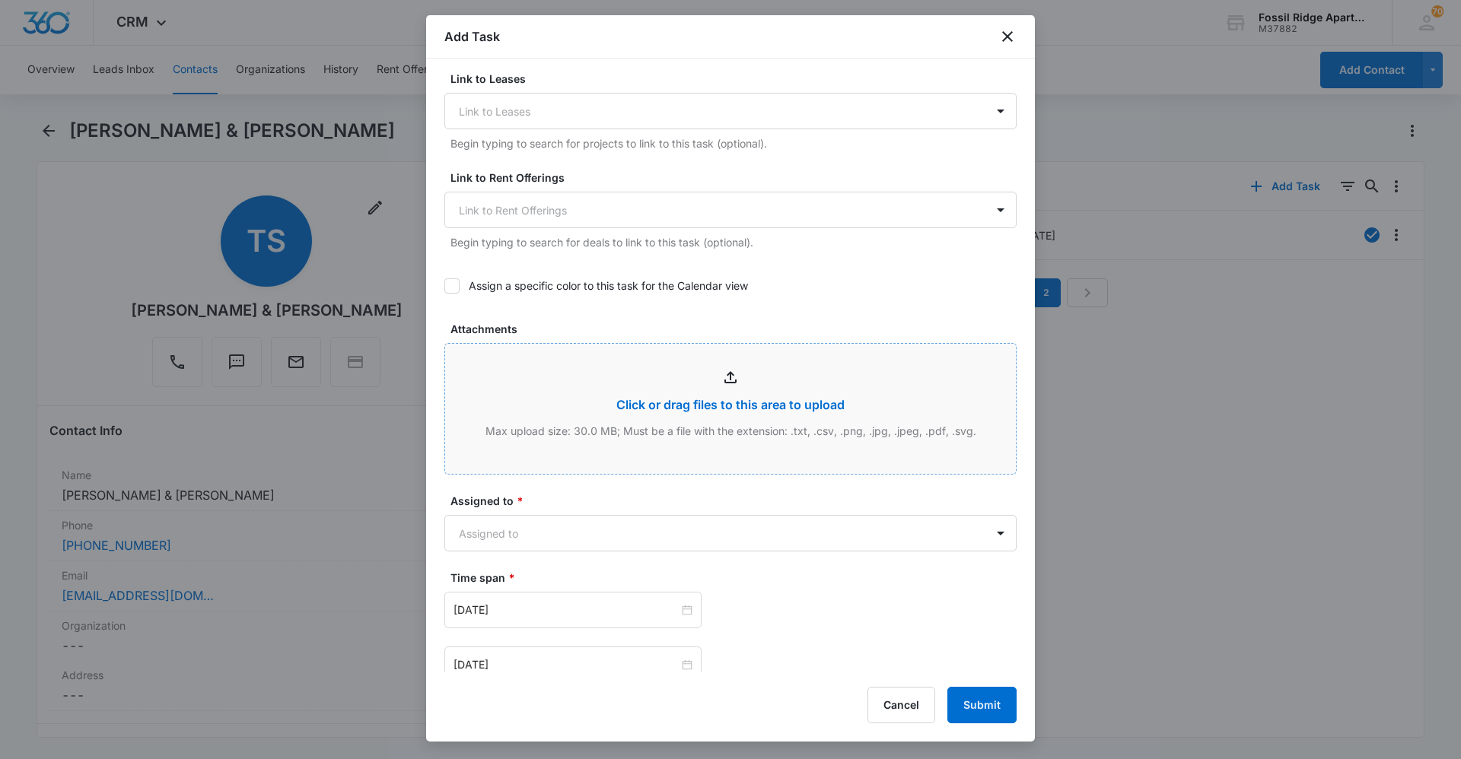
type textarea "Location of Repair: Bathroom closer to patio Tenant Information updated: yes De…"
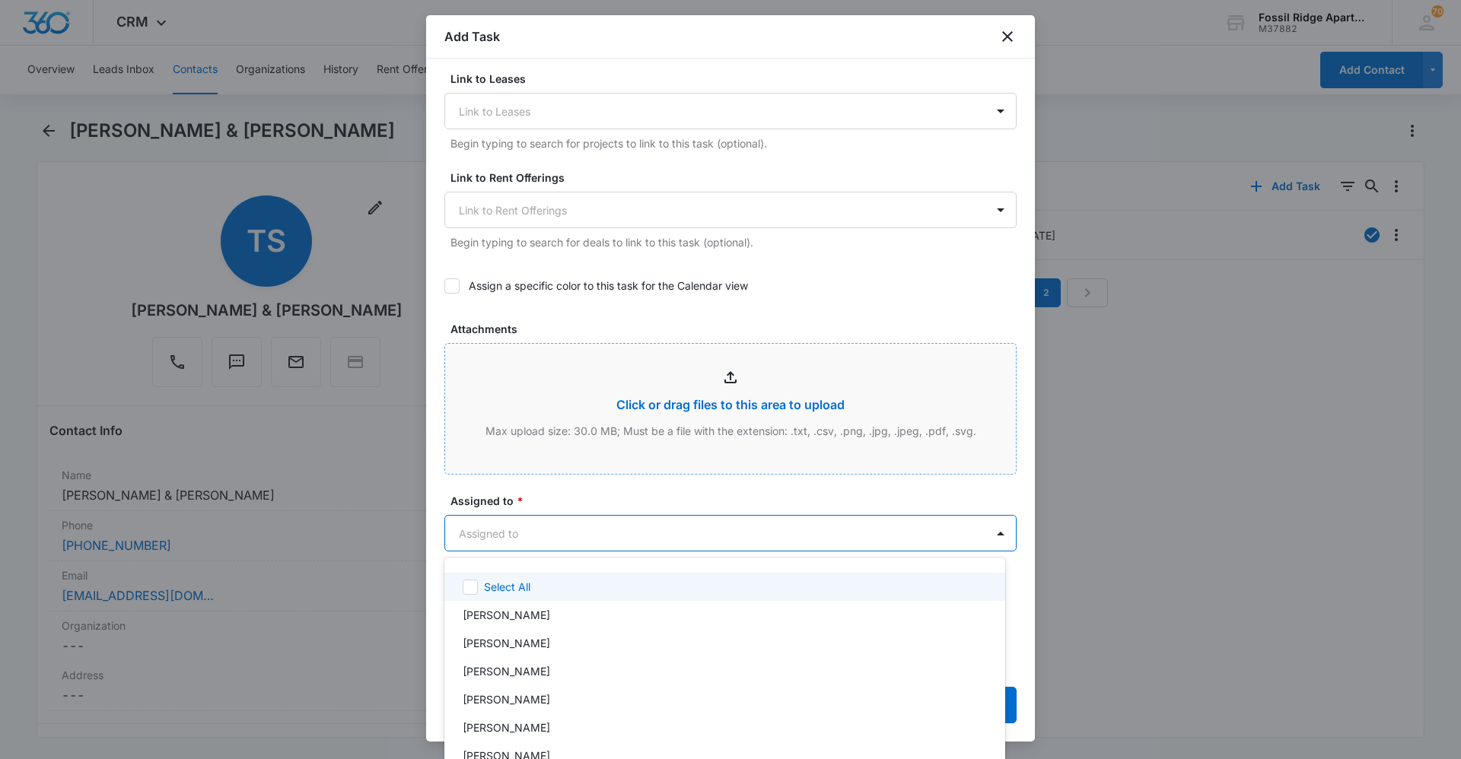
click at [553, 526] on body "CRM Apps Reputation Websites Forms CRM Email Social Content Ads Intelligence Fi…" at bounding box center [730, 379] width 1461 height 759
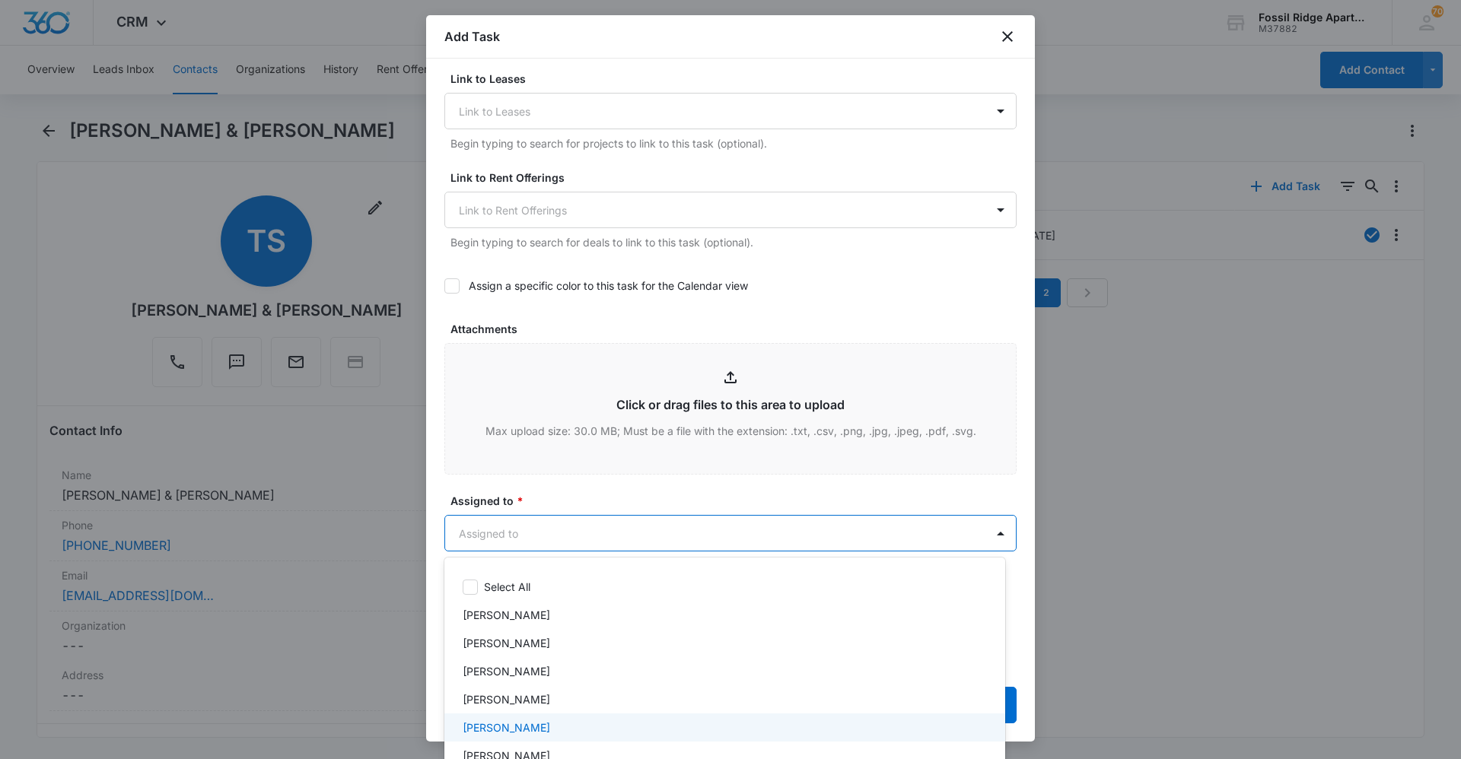
click at [521, 718] on div "[PERSON_NAME]" at bounding box center [724, 728] width 561 height 28
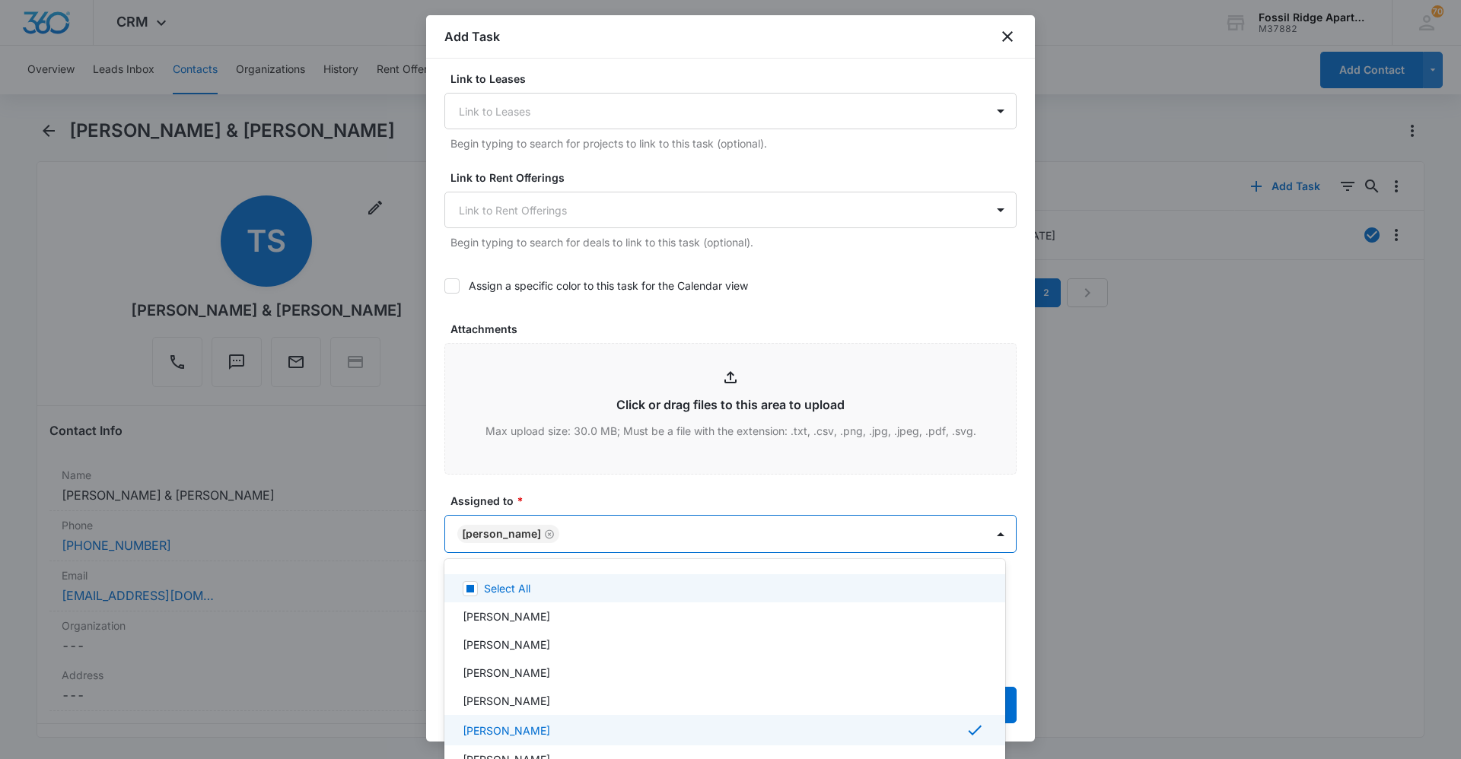
click at [545, 489] on div at bounding box center [730, 379] width 1461 height 759
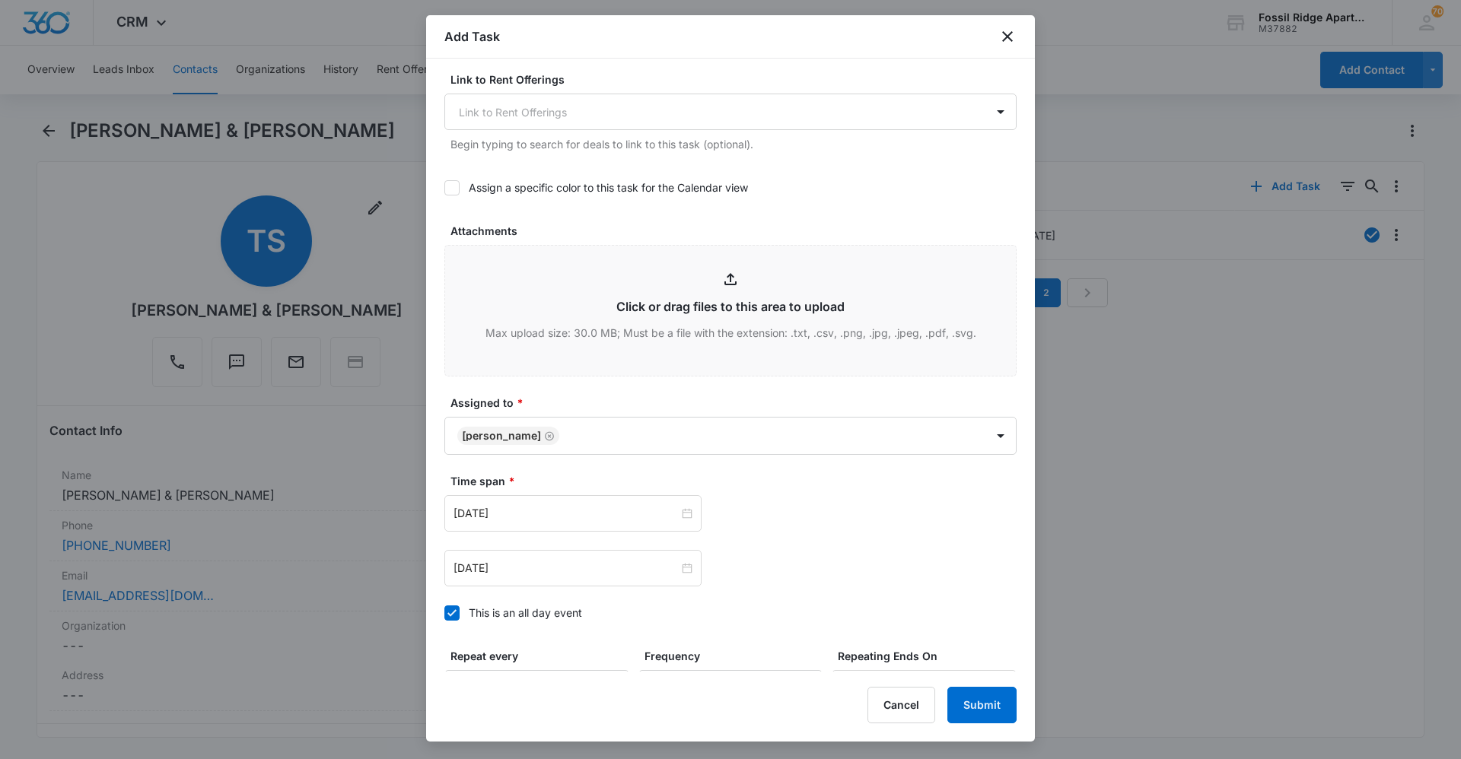
scroll to position [761, 0]
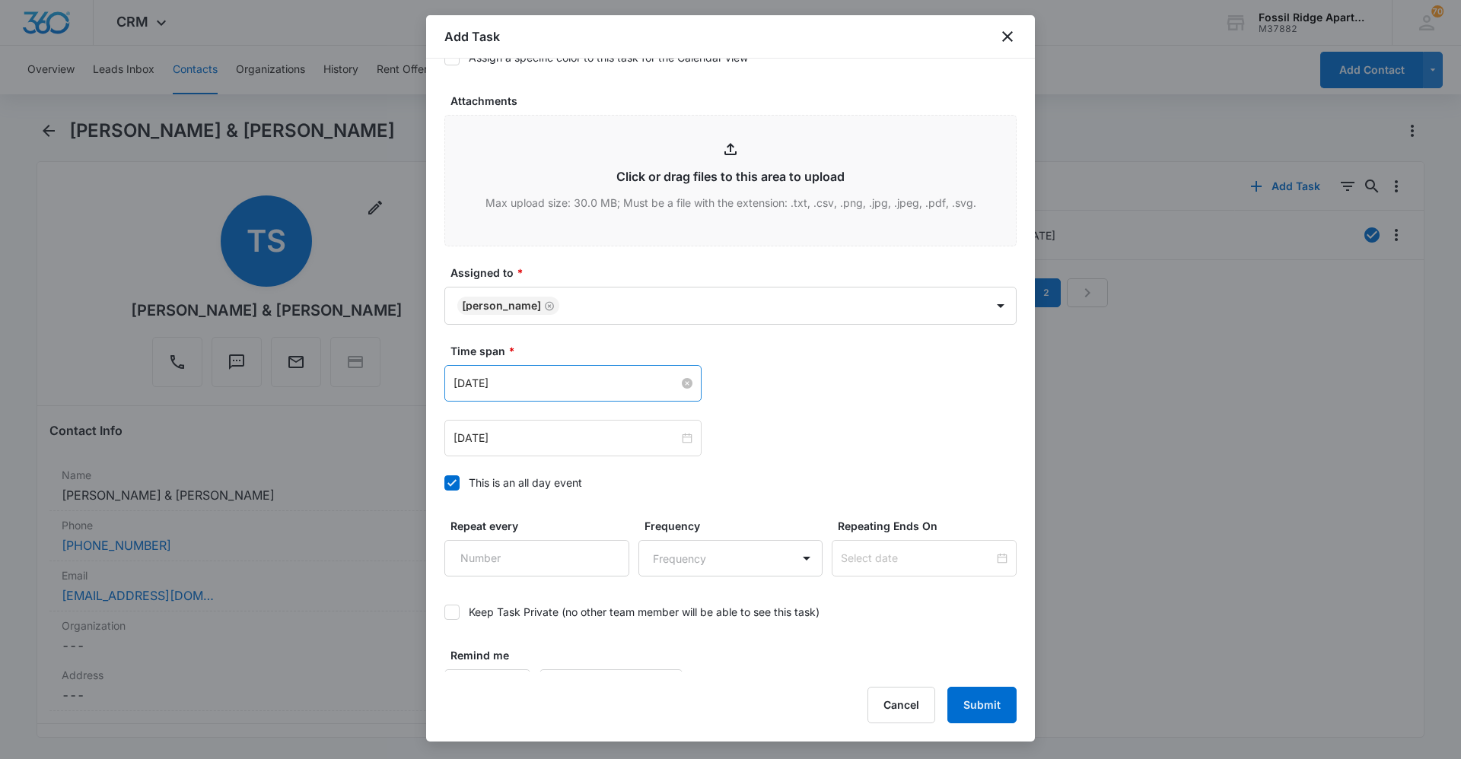
click at [621, 391] on input "[DATE]" at bounding box center [565, 383] width 225 height 17
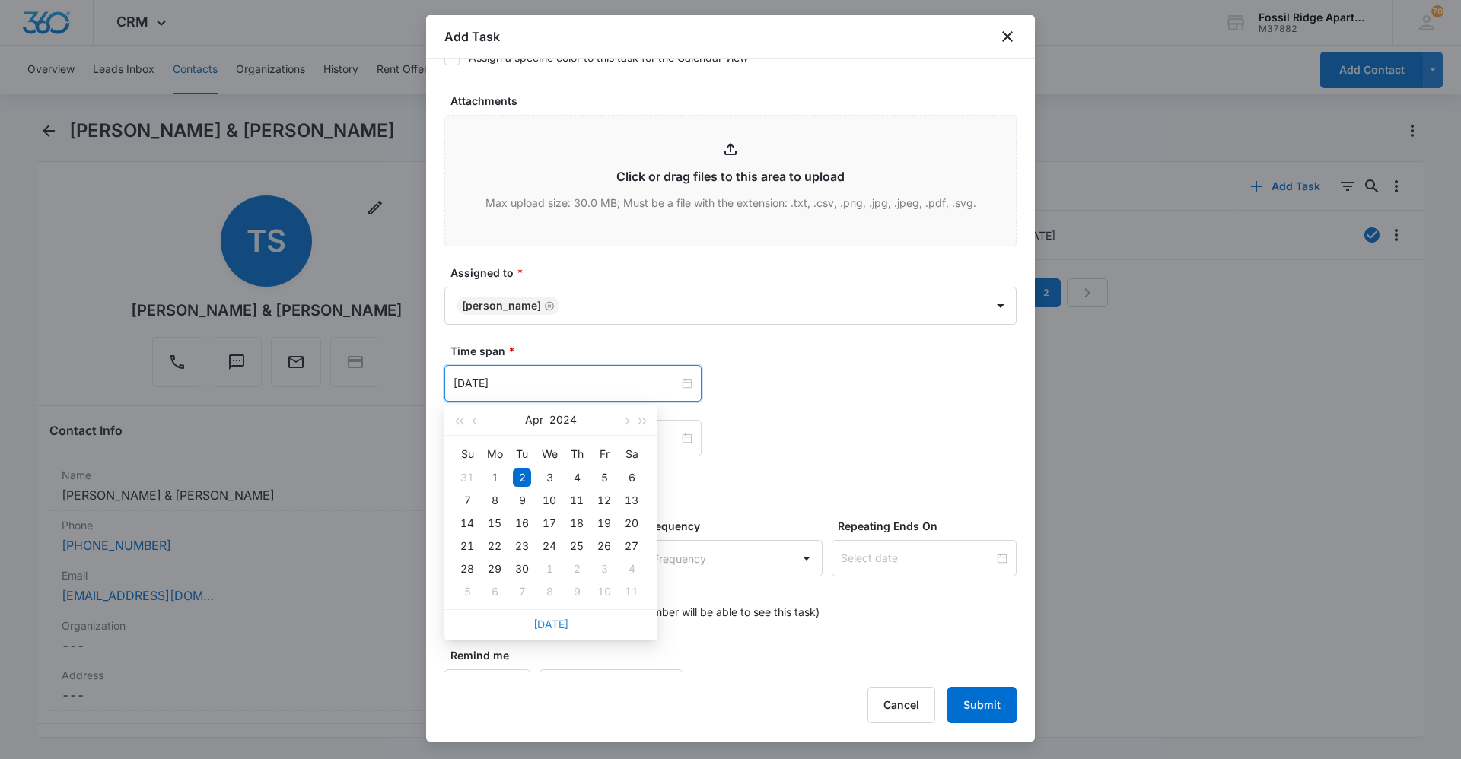
click at [545, 625] on link "[DATE]" at bounding box center [550, 624] width 35 height 13
type input "[DATE]"
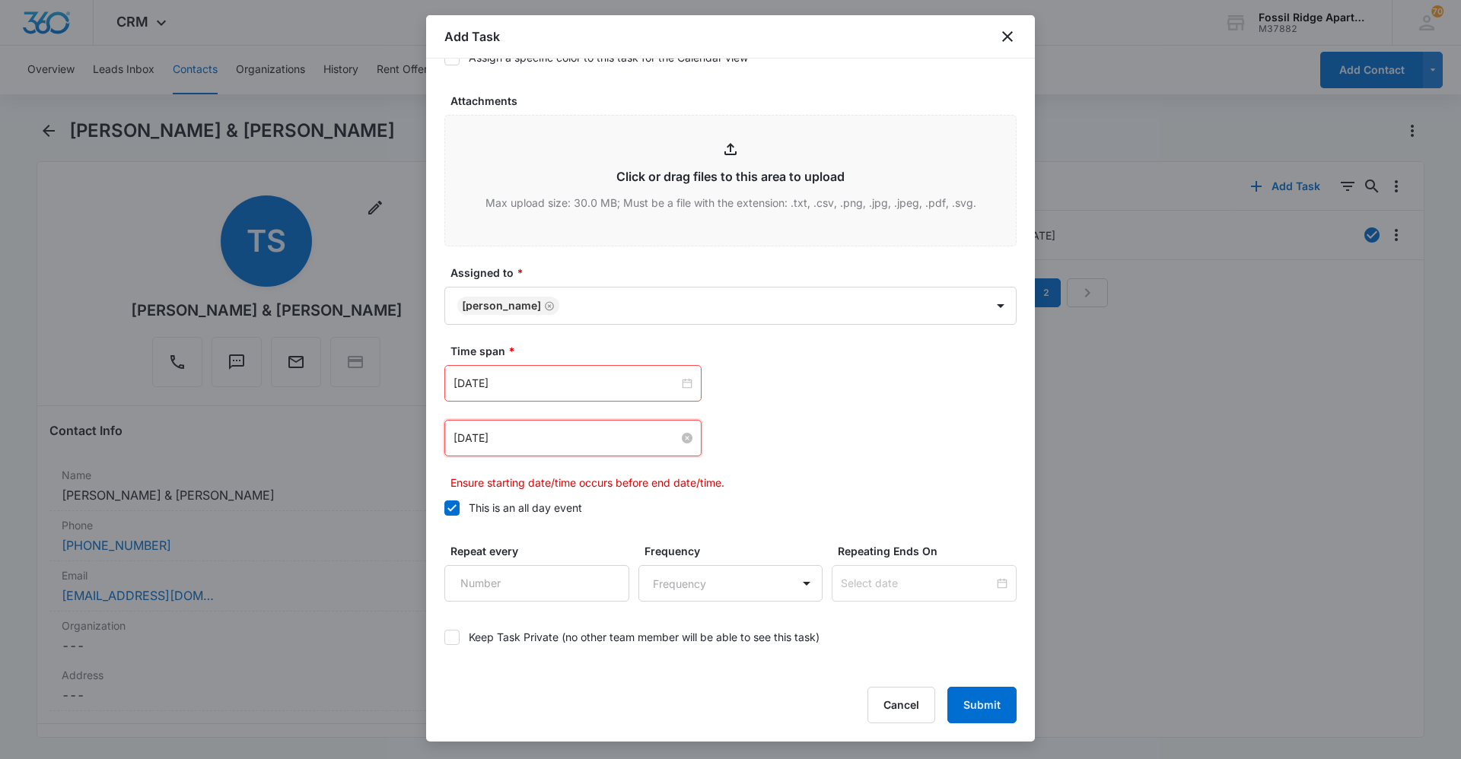
click at [601, 444] on input "[DATE]" at bounding box center [565, 438] width 225 height 17
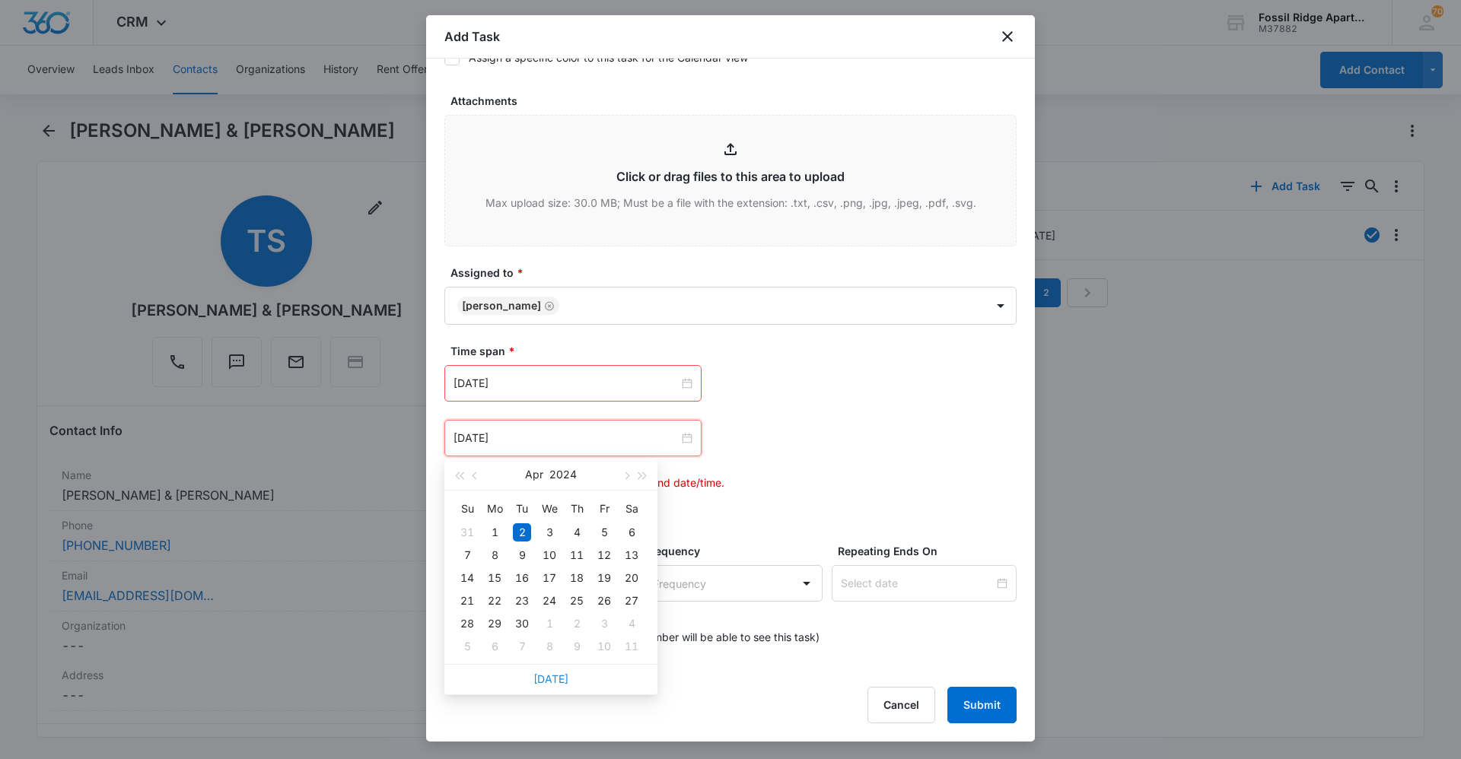
click at [555, 676] on link "[DATE]" at bounding box center [550, 679] width 35 height 13
type input "[DATE]"
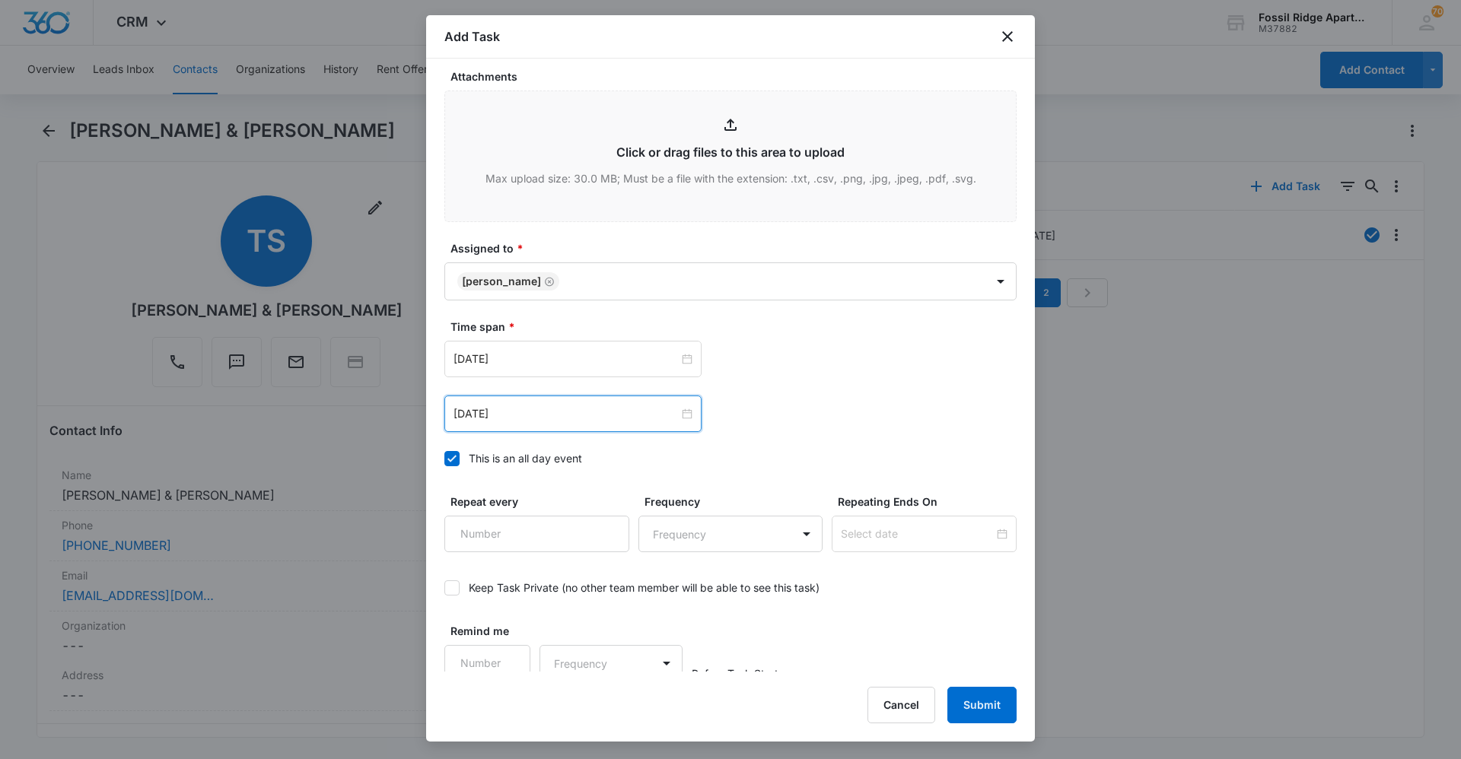
scroll to position [795, 0]
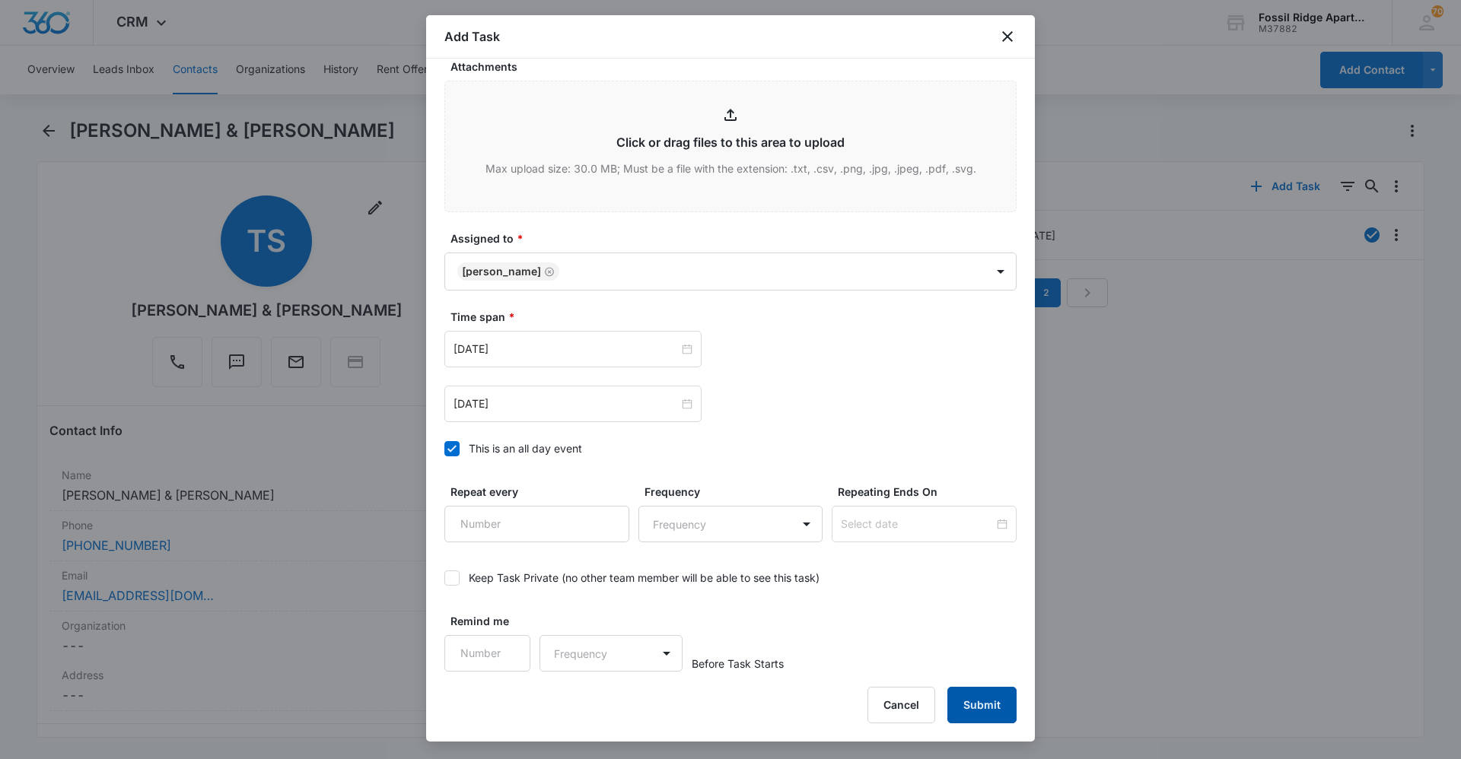
click at [976, 703] on button "Submit" at bounding box center [981, 705] width 69 height 37
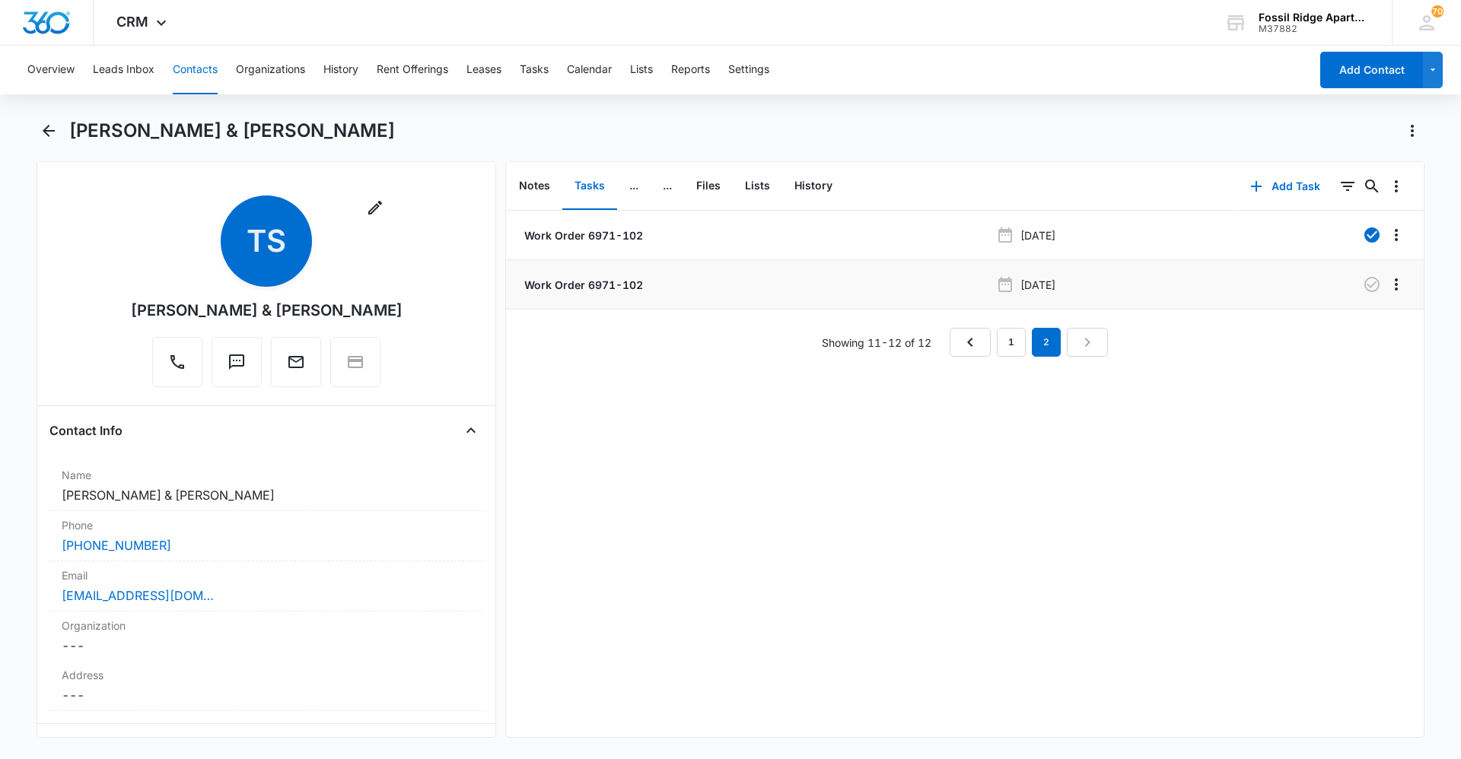
click at [591, 288] on p "Work Order 6971-102" at bounding box center [582, 285] width 122 height 16
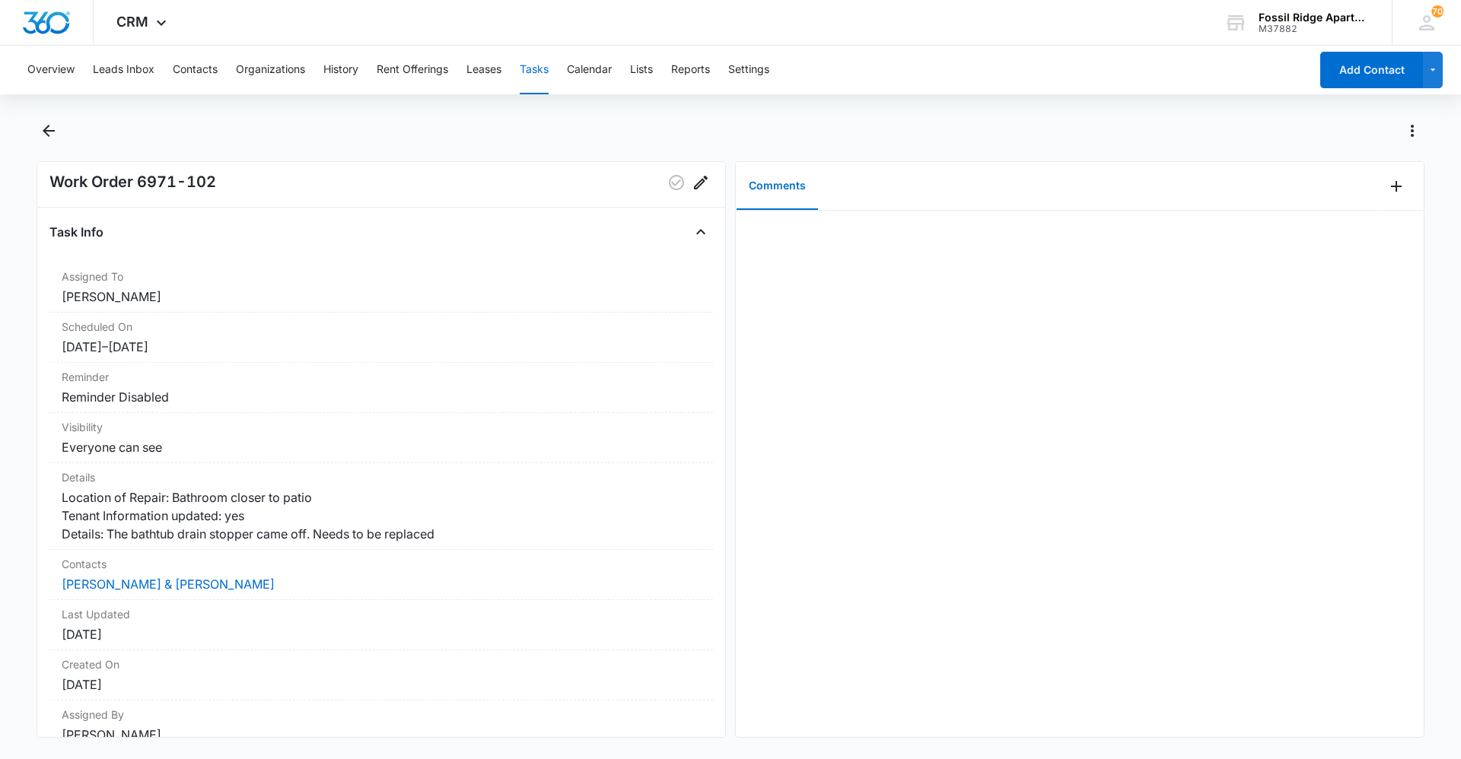
scroll to position [34, 0]
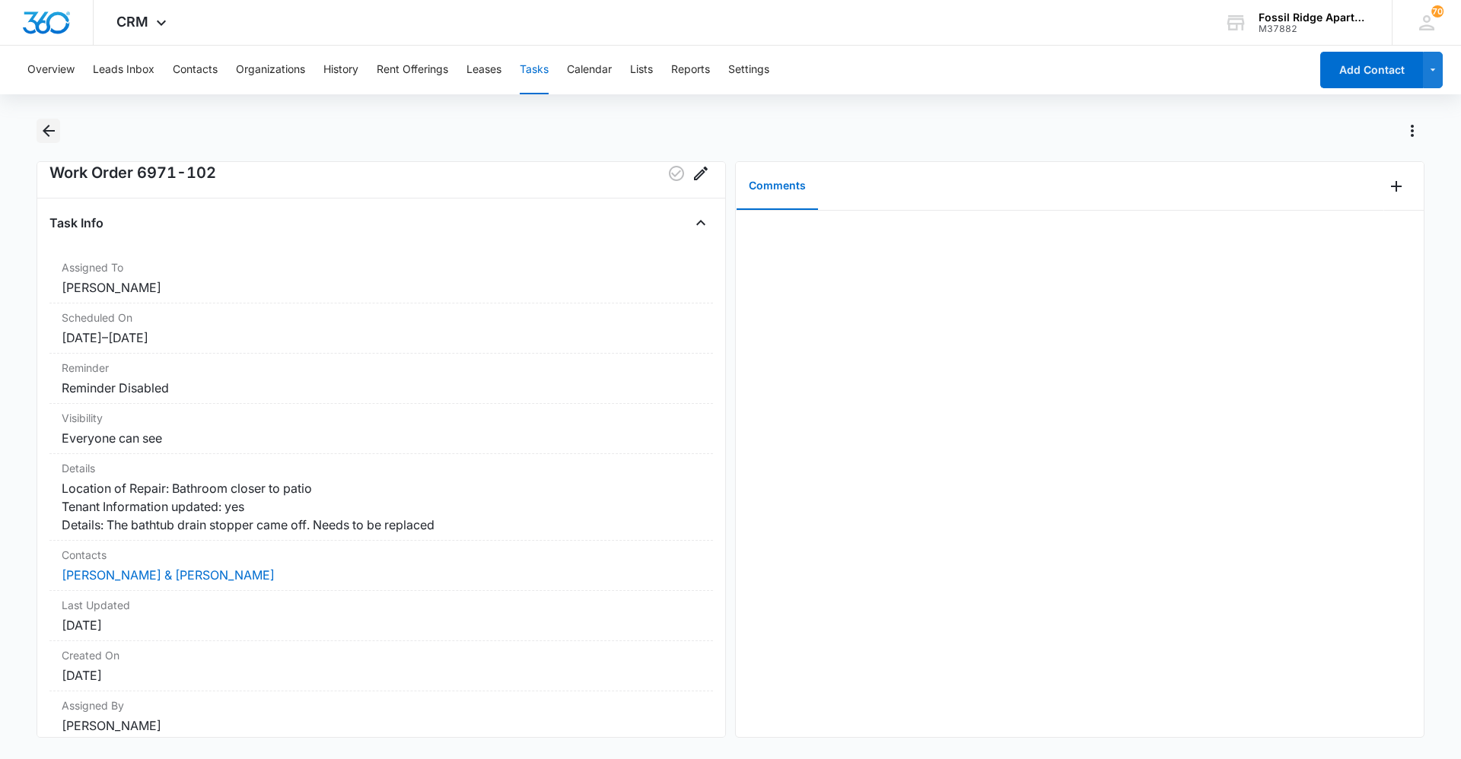
click at [52, 136] on icon "Back" at bounding box center [49, 131] width 18 height 18
